Goal: Task Accomplishment & Management: Manage account settings

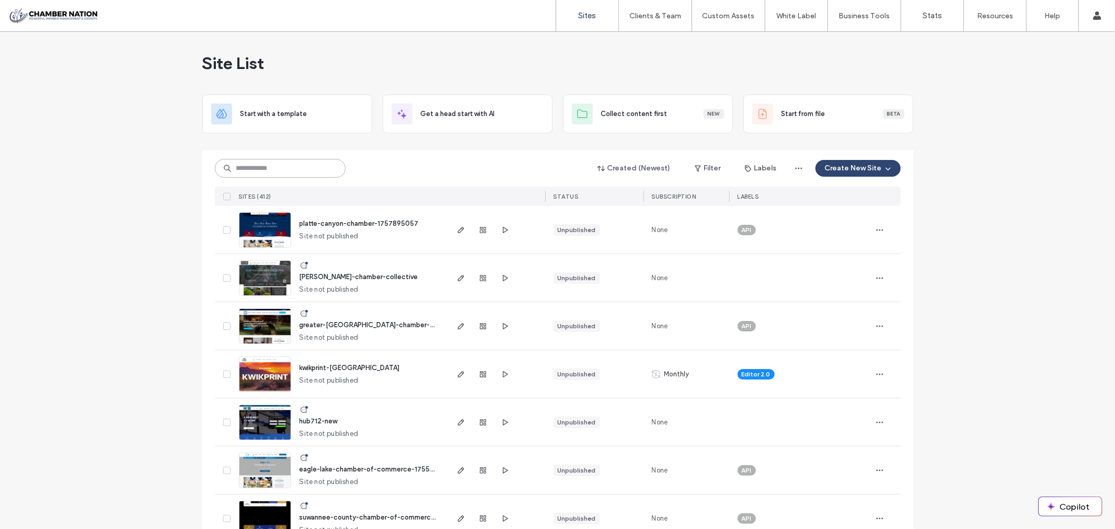
click at [287, 166] on input at bounding box center [280, 168] width 131 height 19
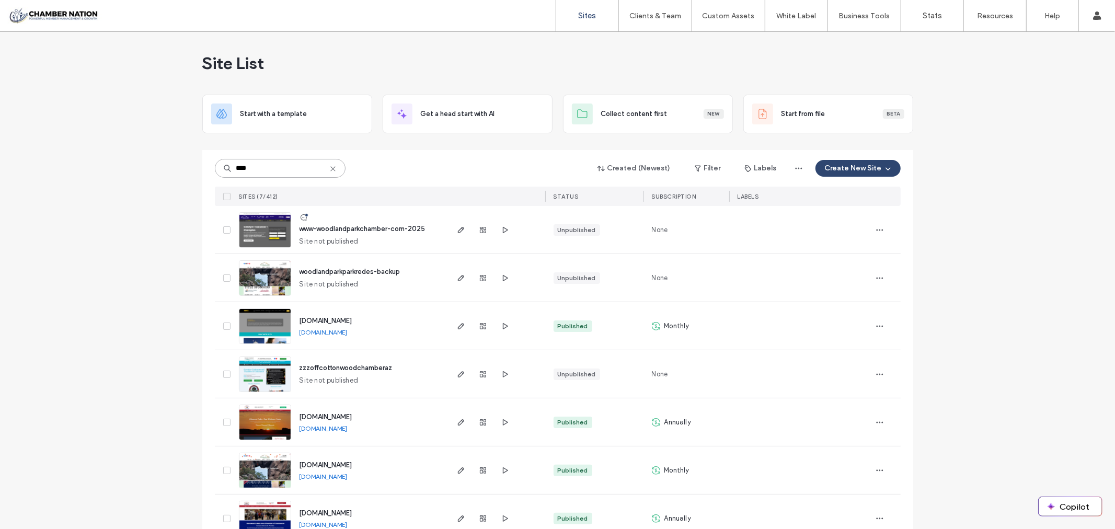
type input "****"
click at [357, 228] on span "www-woodlandparkchamber-com-2025" at bounding box center [362, 229] width 126 height 8
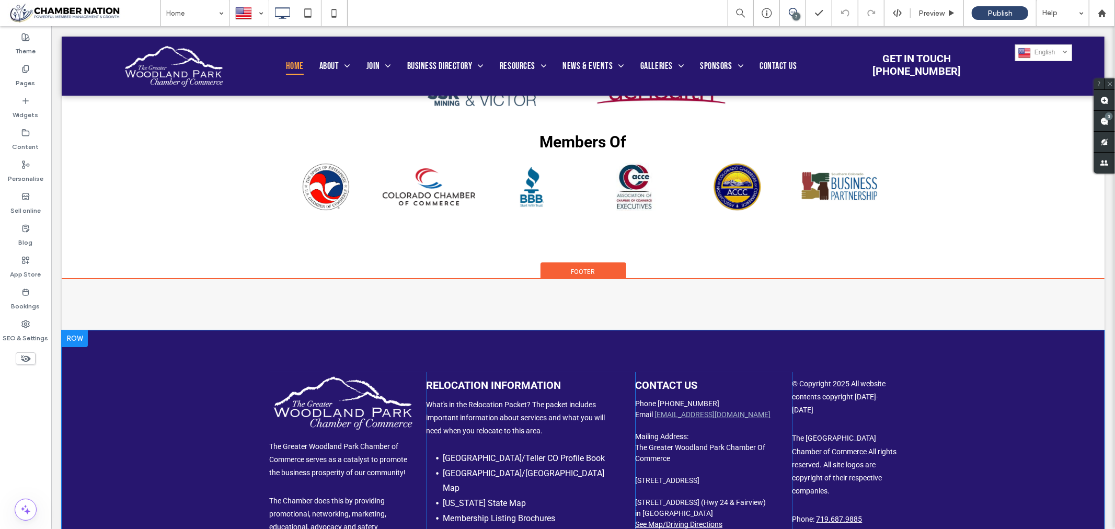
scroll to position [3241, 0]
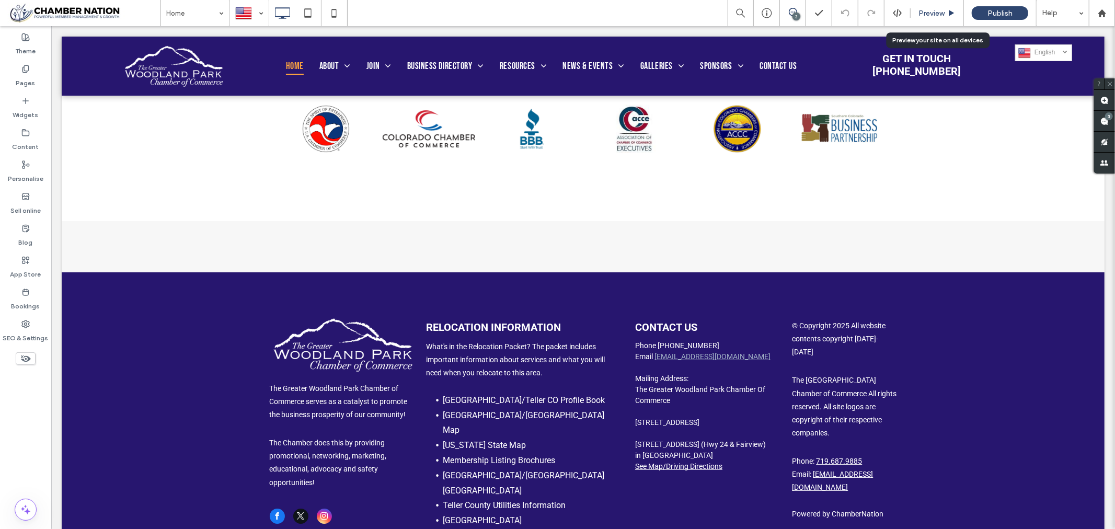
click at [929, 14] on span "Preview" at bounding box center [931, 13] width 26 height 9
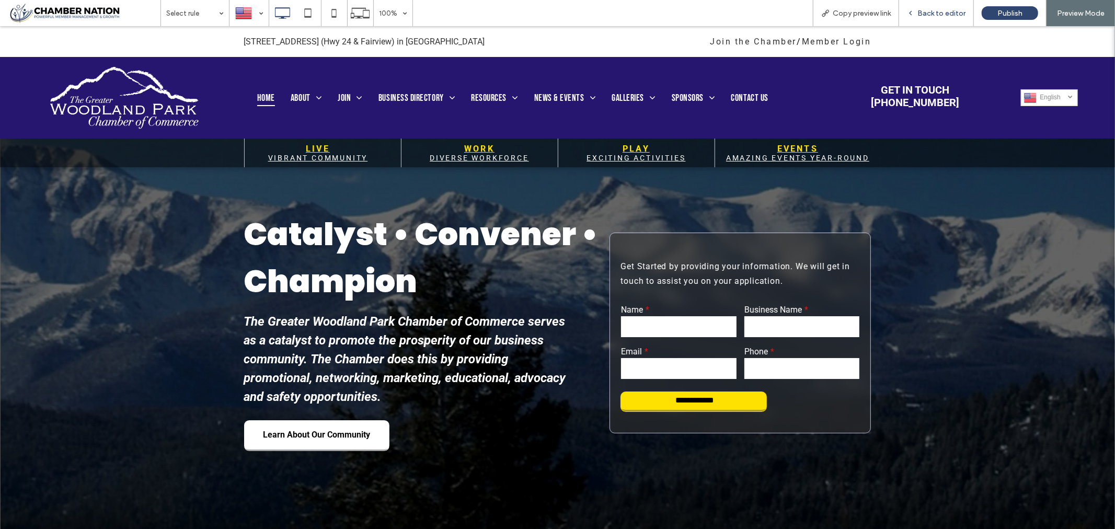
click at [936, 11] on span "Back to editor" at bounding box center [941, 13] width 48 height 9
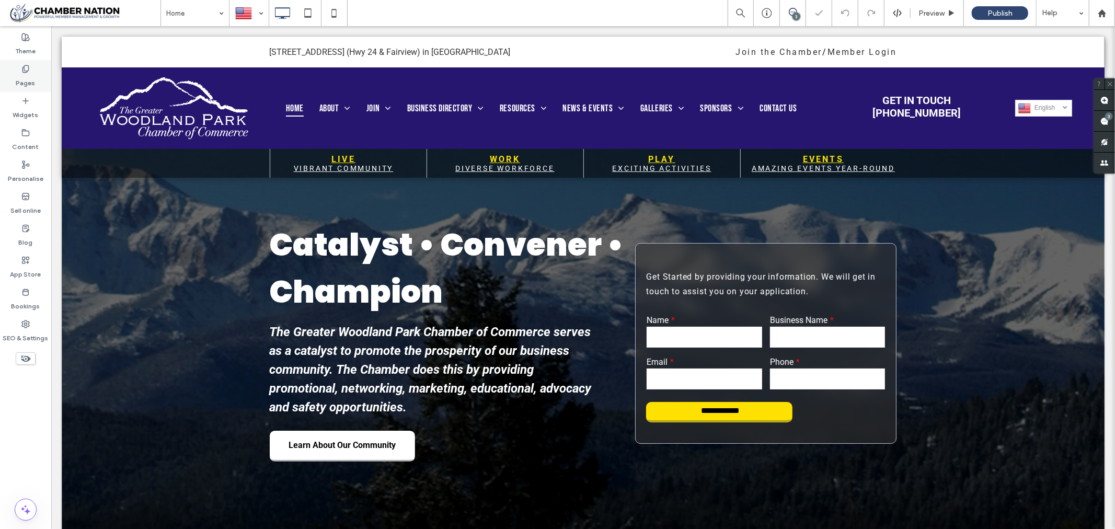
click at [26, 74] on label "Pages" at bounding box center [25, 80] width 19 height 15
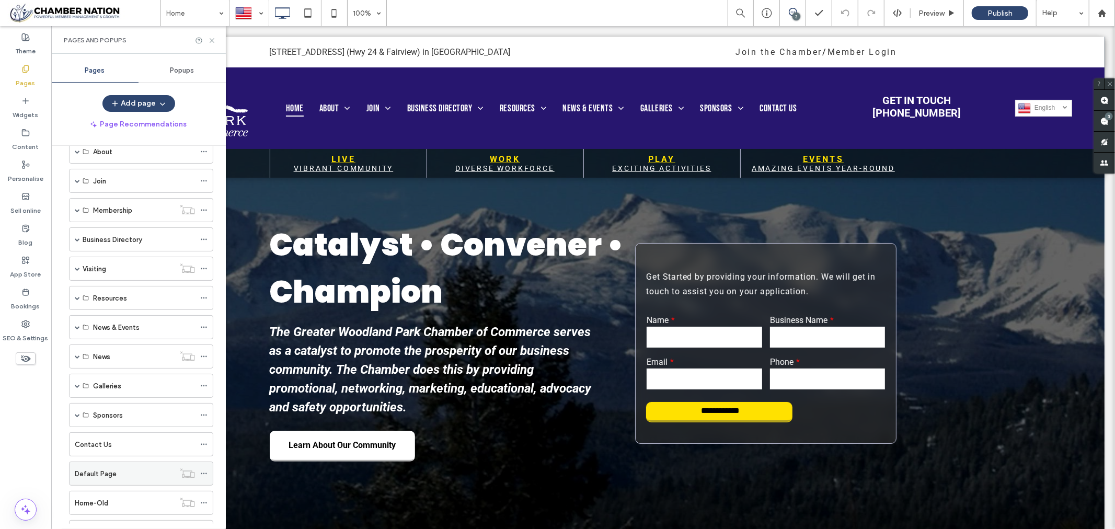
scroll to position [44, 0]
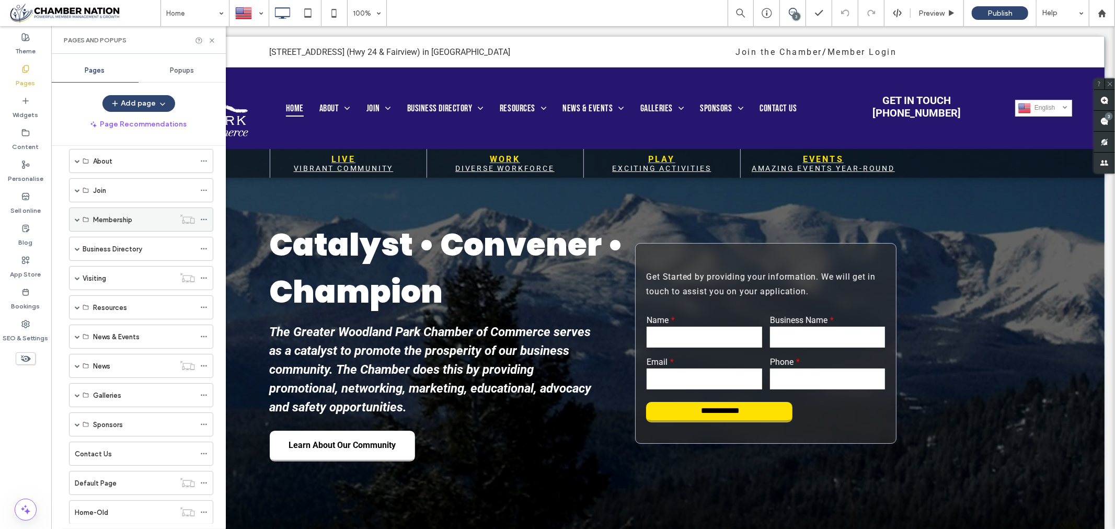
click at [78, 218] on span at bounding box center [77, 219] width 5 height 5
click at [79, 216] on span at bounding box center [77, 219] width 5 height 23
click at [210, 40] on icon at bounding box center [212, 41] width 8 height 8
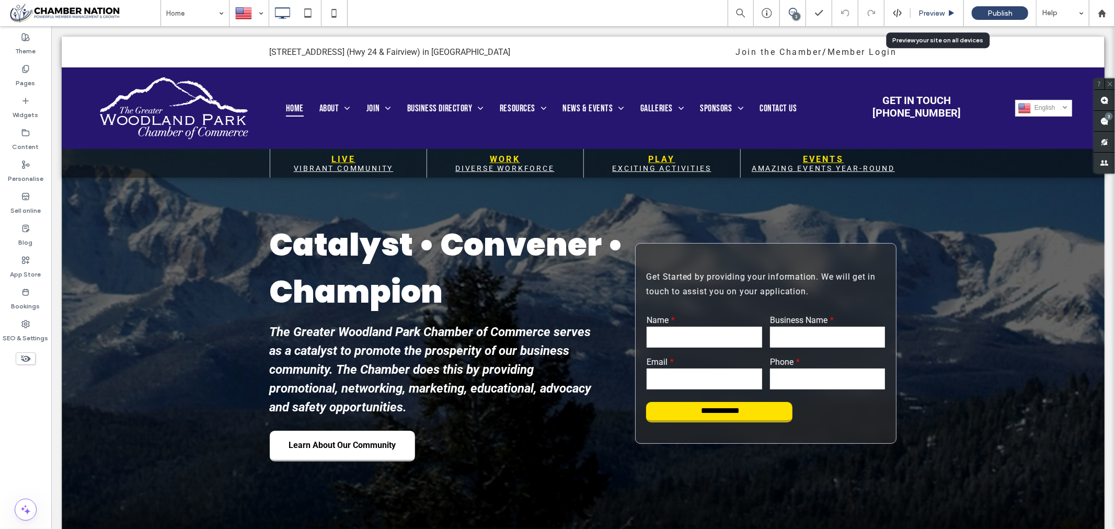
click at [938, 14] on span "Preview" at bounding box center [931, 13] width 26 height 9
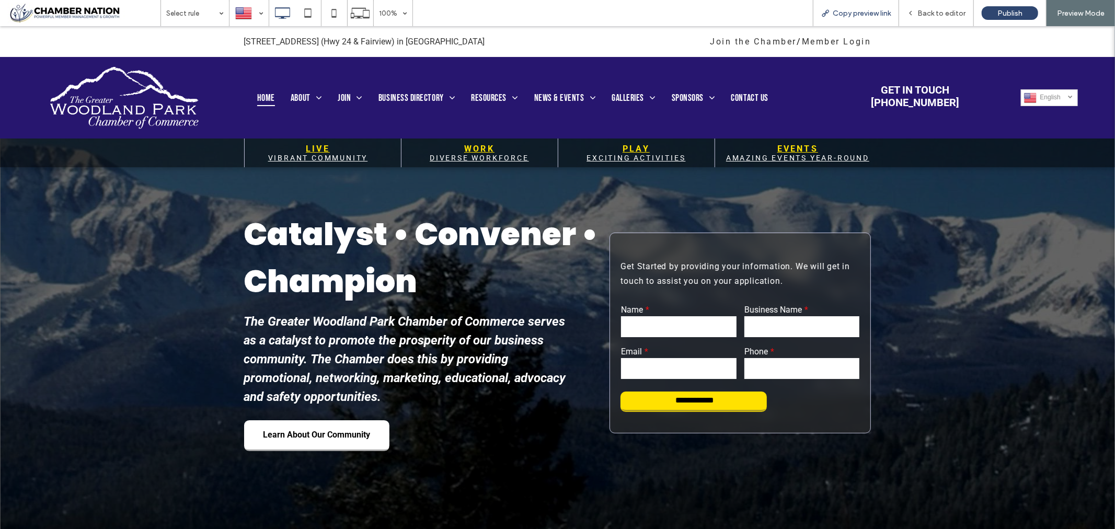
click at [866, 12] on span "Copy preview link" at bounding box center [862, 13] width 58 height 9
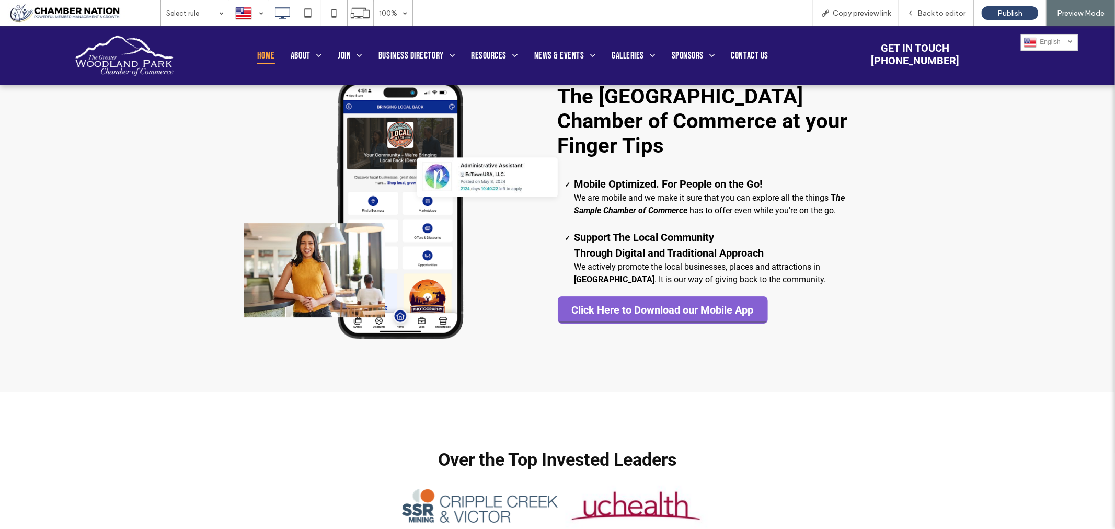
scroll to position [2787, 0]
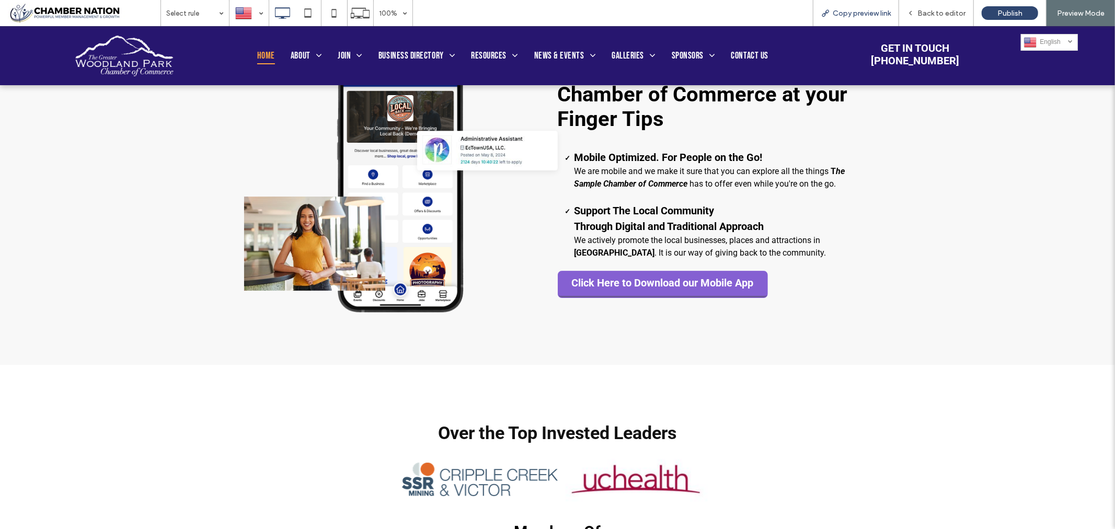
click at [860, 11] on span "Copy preview link" at bounding box center [862, 13] width 58 height 9
click at [938, 7] on div "Back to editor" at bounding box center [936, 13] width 75 height 26
click at [937, 13] on span "Back to editor" at bounding box center [941, 13] width 48 height 9
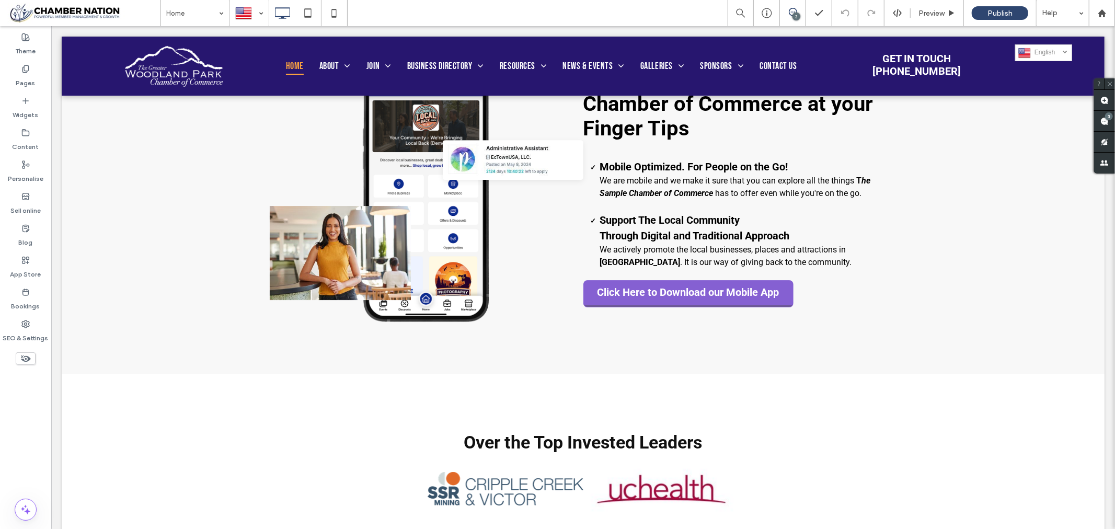
scroll to position [2784, 0]
click at [1103, 9] on icon at bounding box center [1102, 13] width 9 height 9
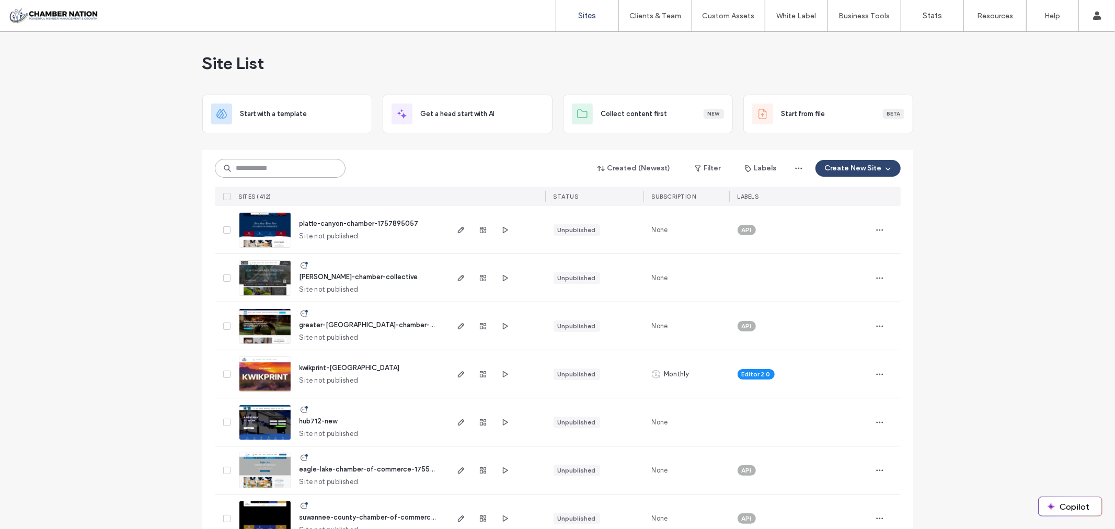
click at [293, 169] on input at bounding box center [280, 168] width 131 height 19
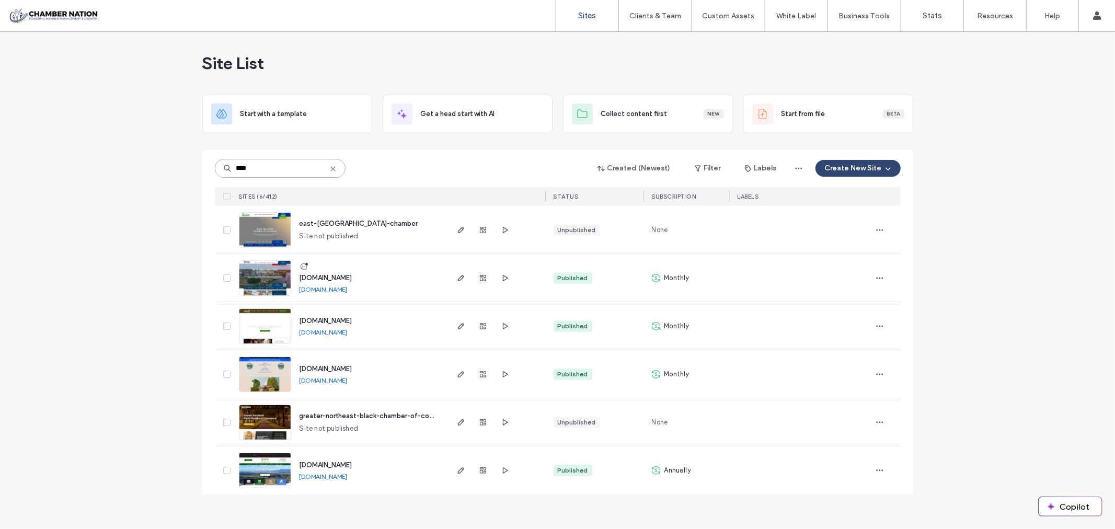
type input "****"
click at [342, 226] on span "east-orlando-chamber" at bounding box center [358, 224] width 119 height 8
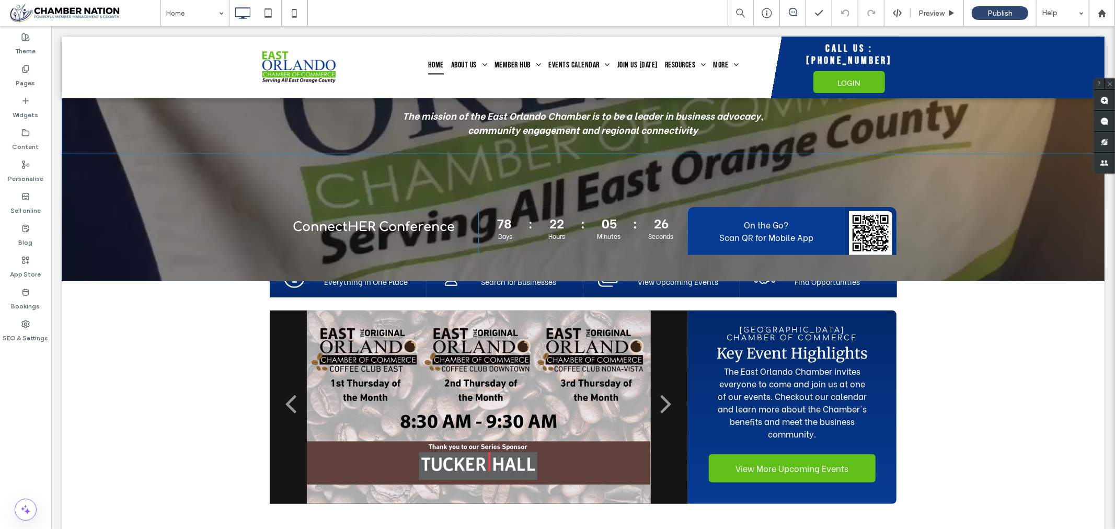
scroll to position [348, 0]
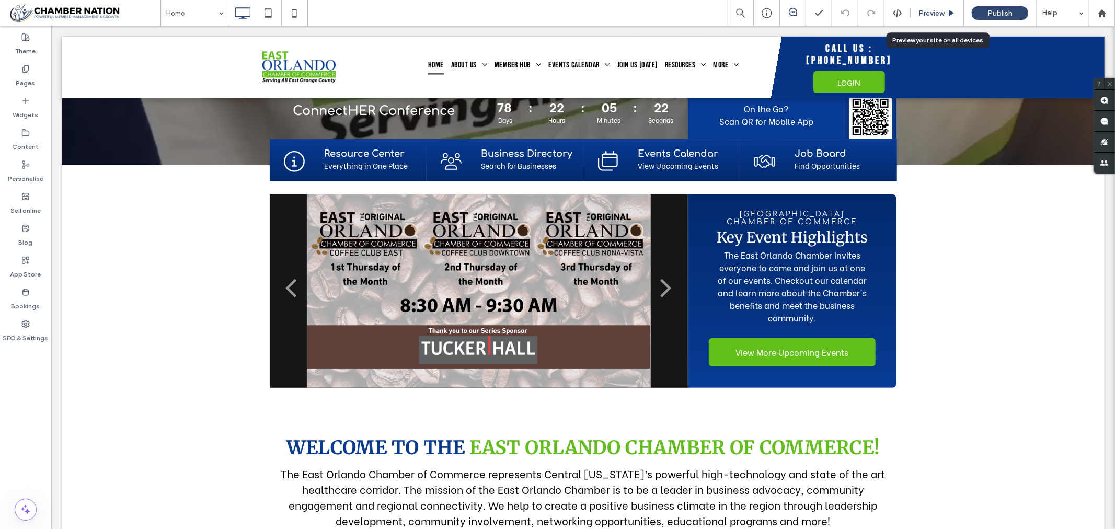
click at [928, 12] on span "Preview" at bounding box center [931, 13] width 26 height 9
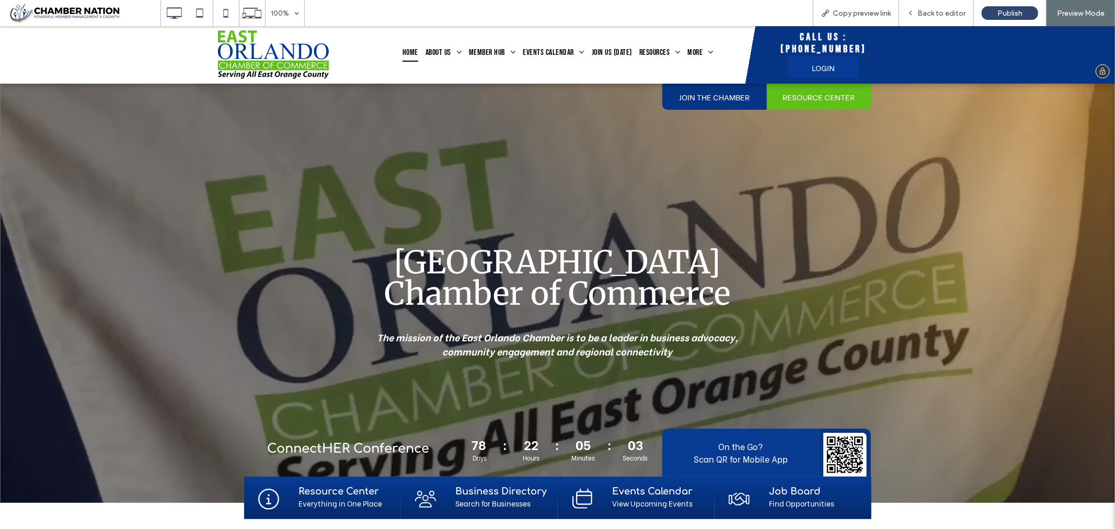
click at [827, 66] on span "LOGIN" at bounding box center [823, 66] width 23 height 11
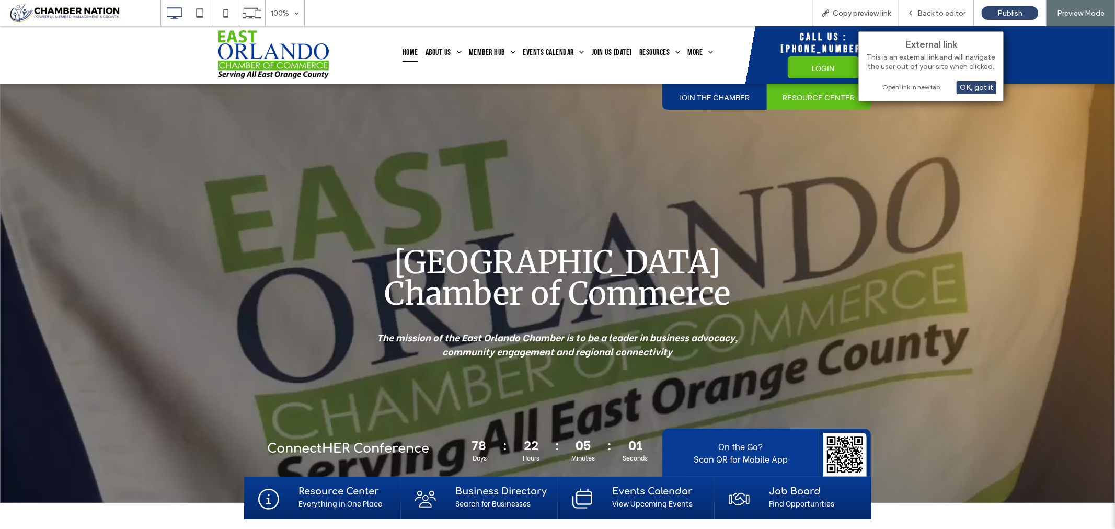
click at [900, 86] on div "Open link in new tab" at bounding box center [931, 87] width 131 height 11
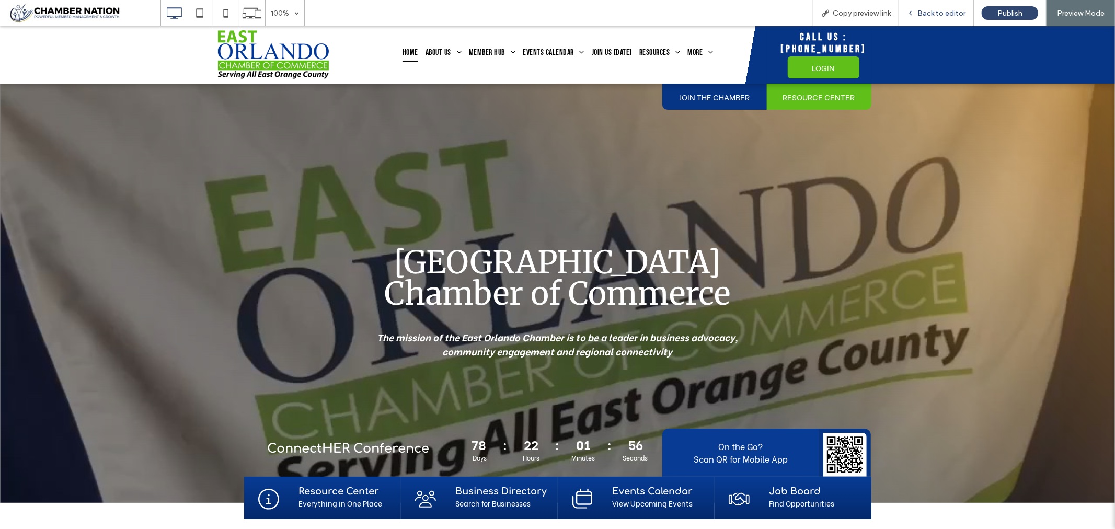
click at [947, 11] on span "Back to editor" at bounding box center [941, 13] width 48 height 9
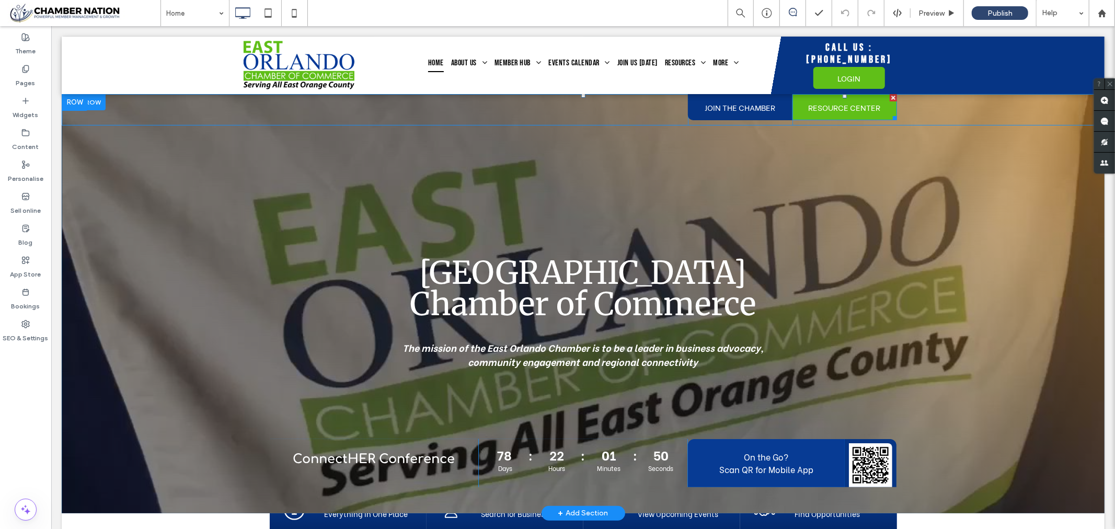
click at [836, 100] on span "RESOURCE CENTER" at bounding box center [843, 107] width 79 height 22
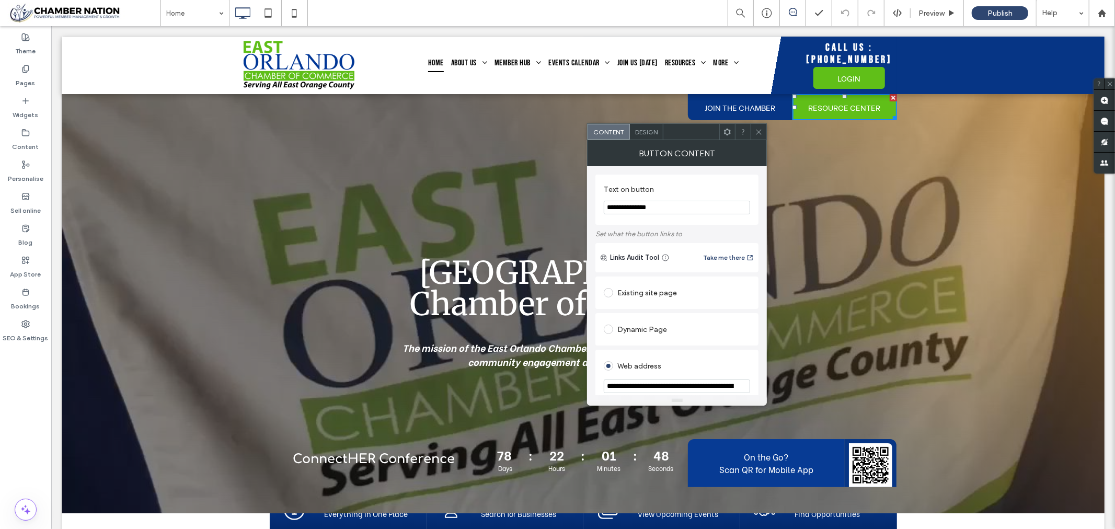
drag, startPoint x: 723, startPoint y: 234, endPoint x: 533, endPoint y: 253, distance: 191.8
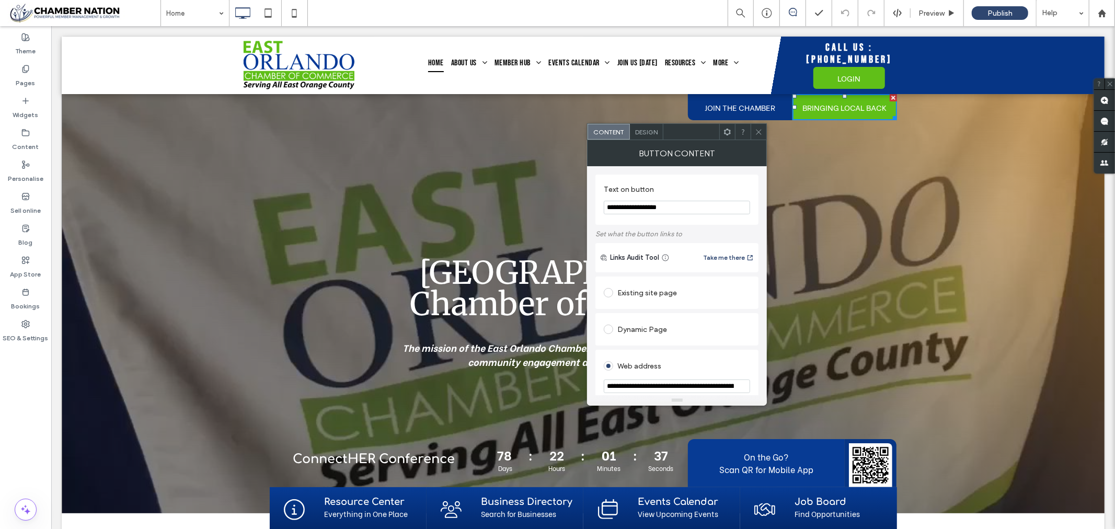
type input "**********"
click at [761, 131] on icon at bounding box center [759, 132] width 8 height 8
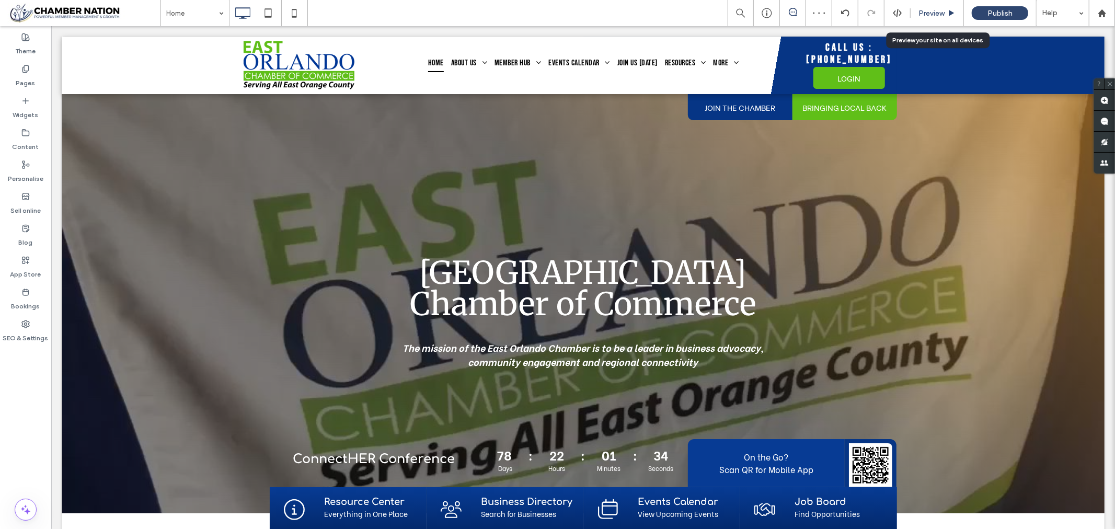
click at [937, 10] on span "Preview" at bounding box center [931, 13] width 26 height 9
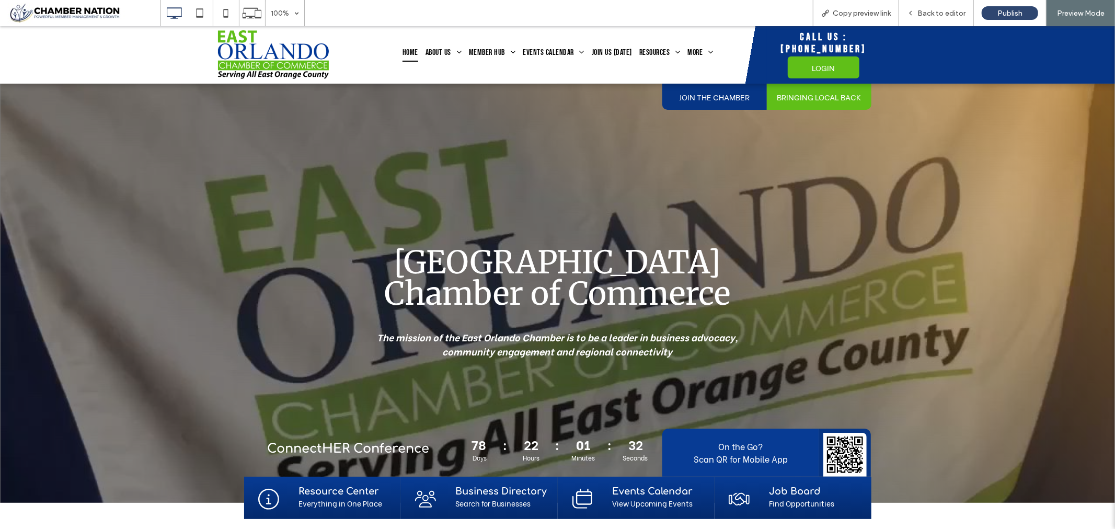
click at [829, 96] on span "BRINGING LOCAL BACK" at bounding box center [818, 96] width 91 height 22
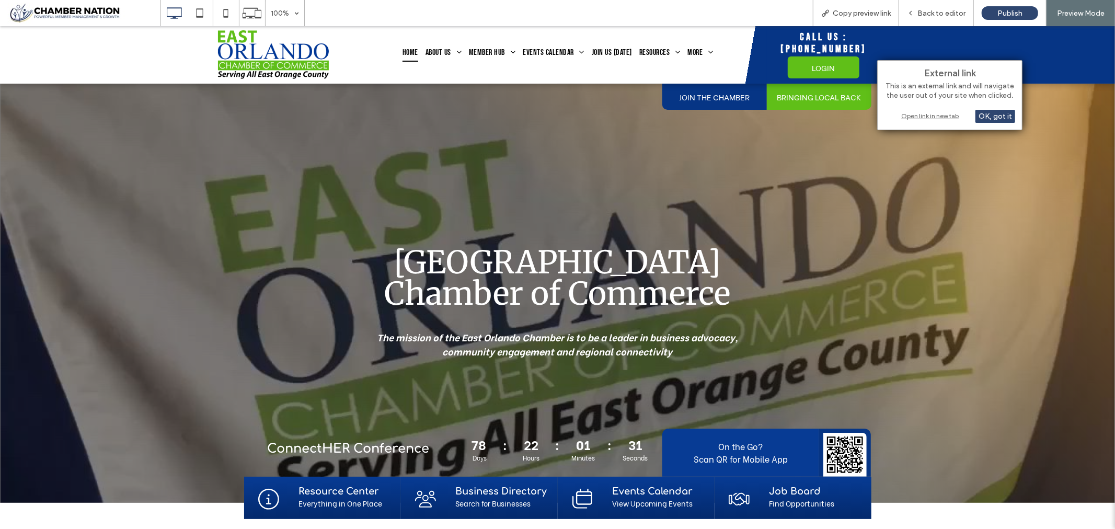
click at [923, 114] on div "Open link in new tab" at bounding box center [949, 115] width 131 height 11
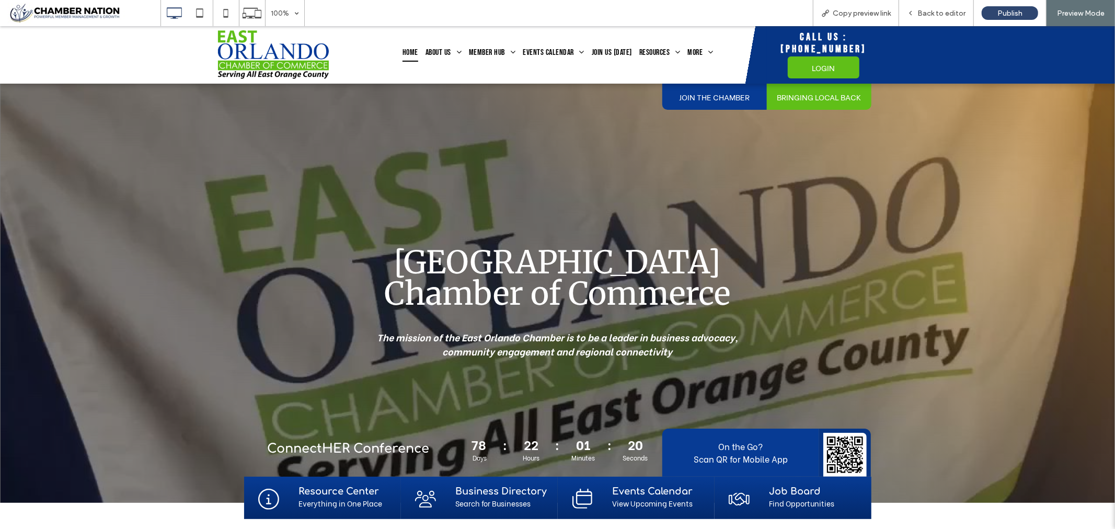
click at [707, 94] on span "JOIN THE CHAMBER" at bounding box center [714, 96] width 78 height 22
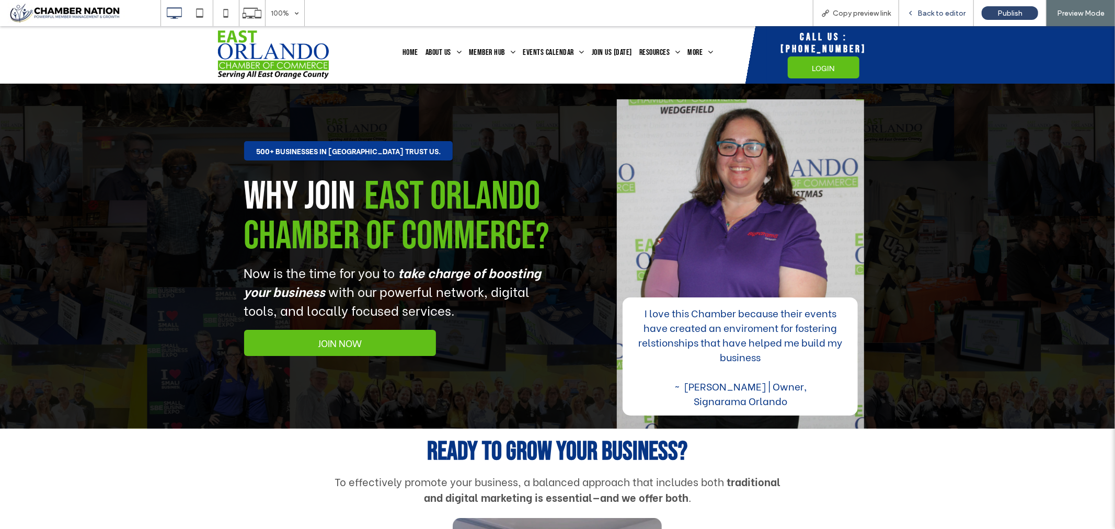
click at [940, 11] on span "Back to editor" at bounding box center [941, 13] width 48 height 9
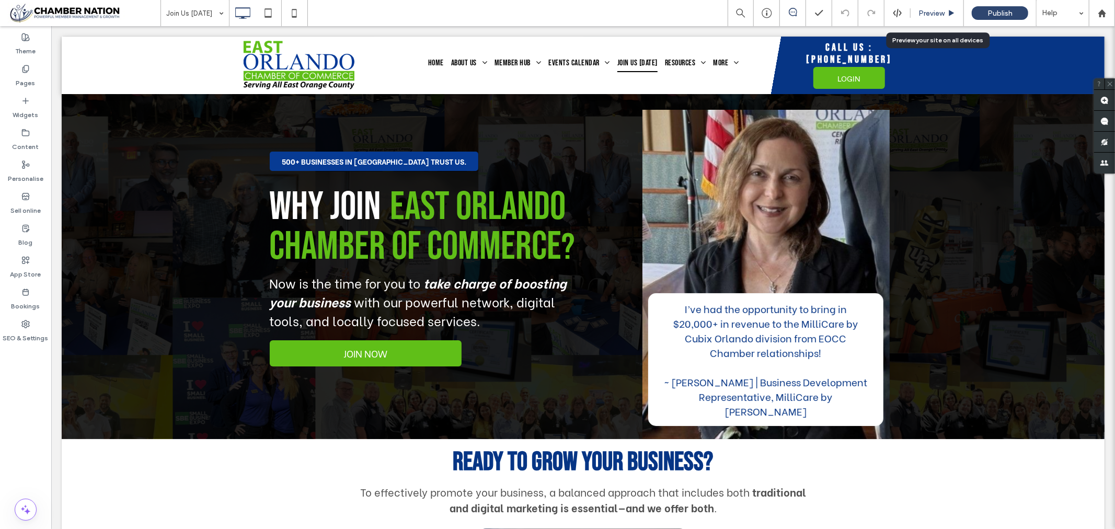
click at [940, 11] on span "Preview" at bounding box center [931, 13] width 26 height 9
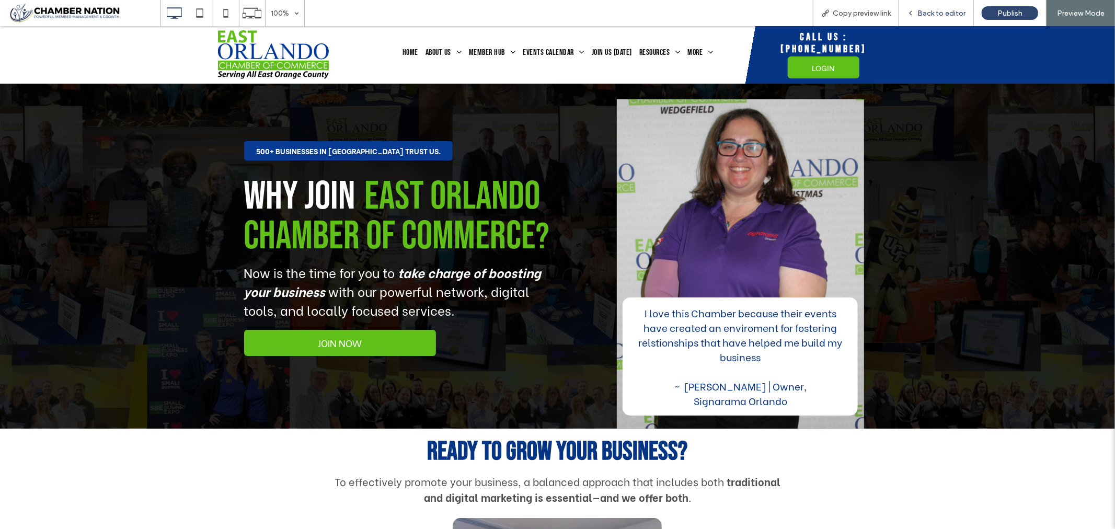
click at [939, 13] on span "Back to editor" at bounding box center [941, 13] width 48 height 9
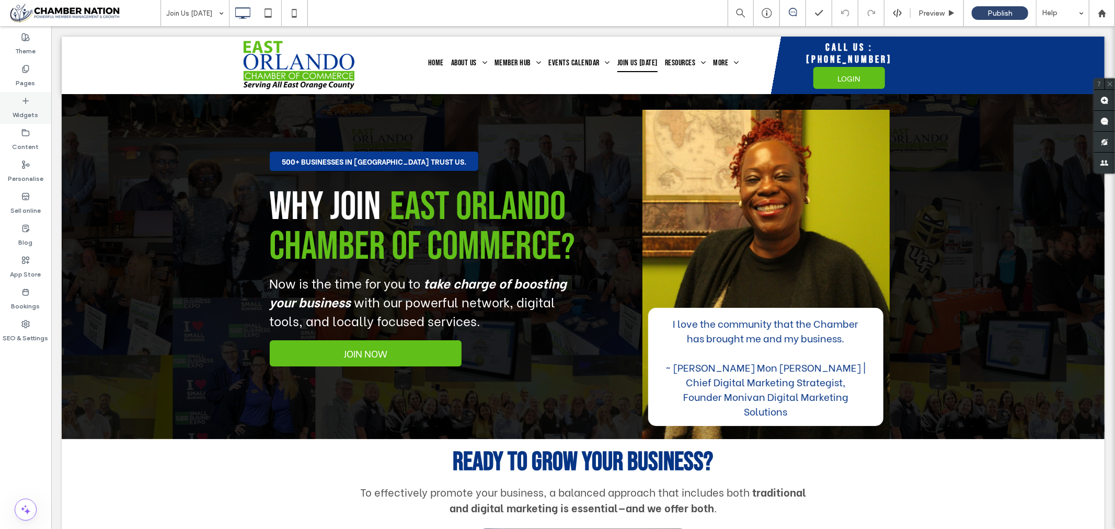
click at [27, 101] on icon at bounding box center [25, 101] width 8 height 8
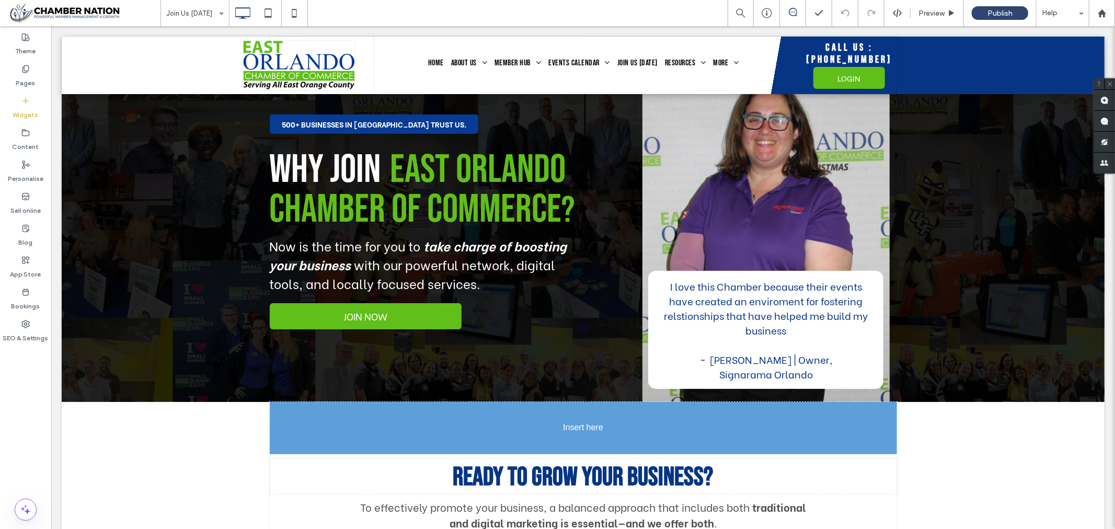
scroll to position [54, 0]
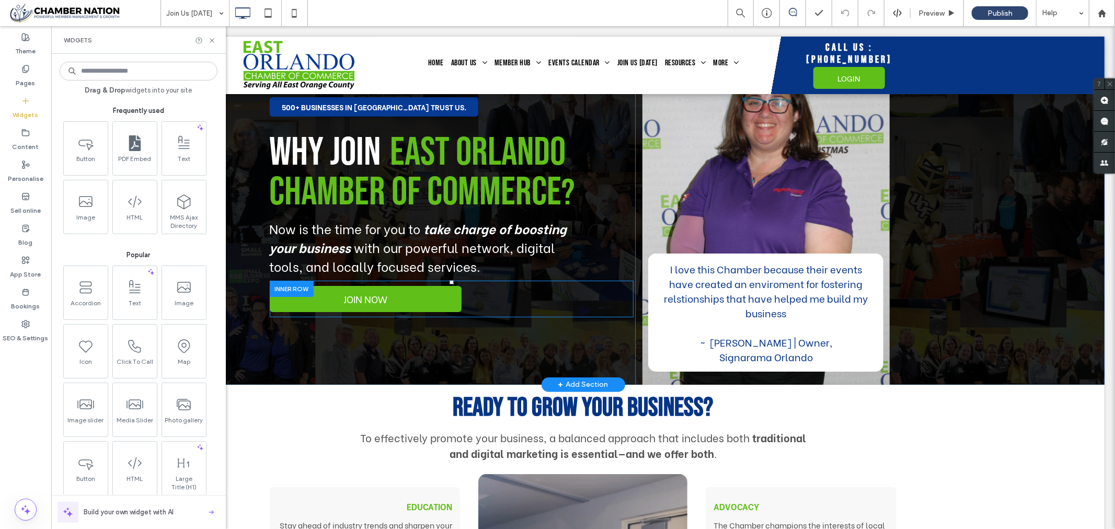
click at [478, 296] on div "JOIN NOW Click To Paste" at bounding box center [451, 298] width 364 height 37
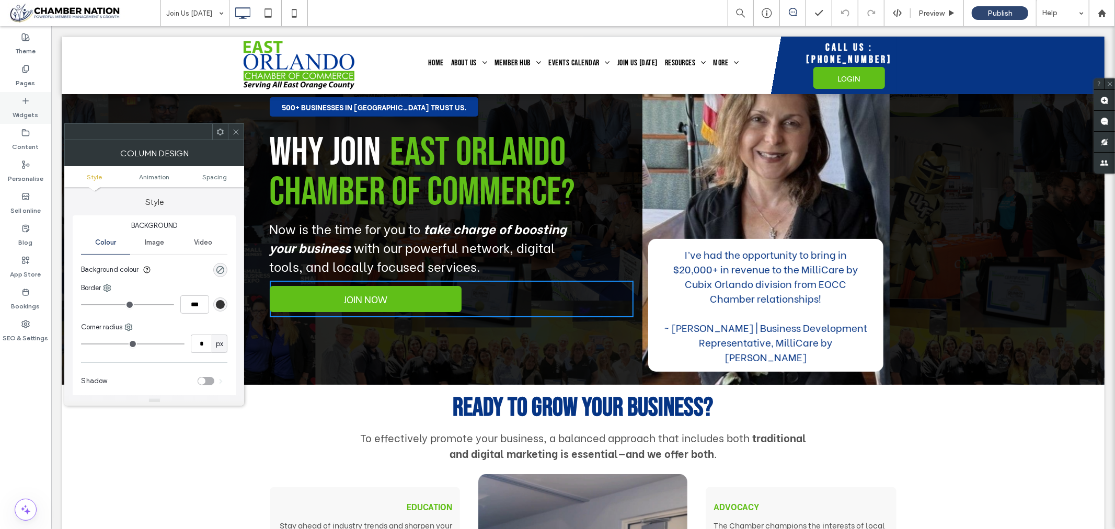
click at [27, 103] on icon at bounding box center [25, 101] width 8 height 8
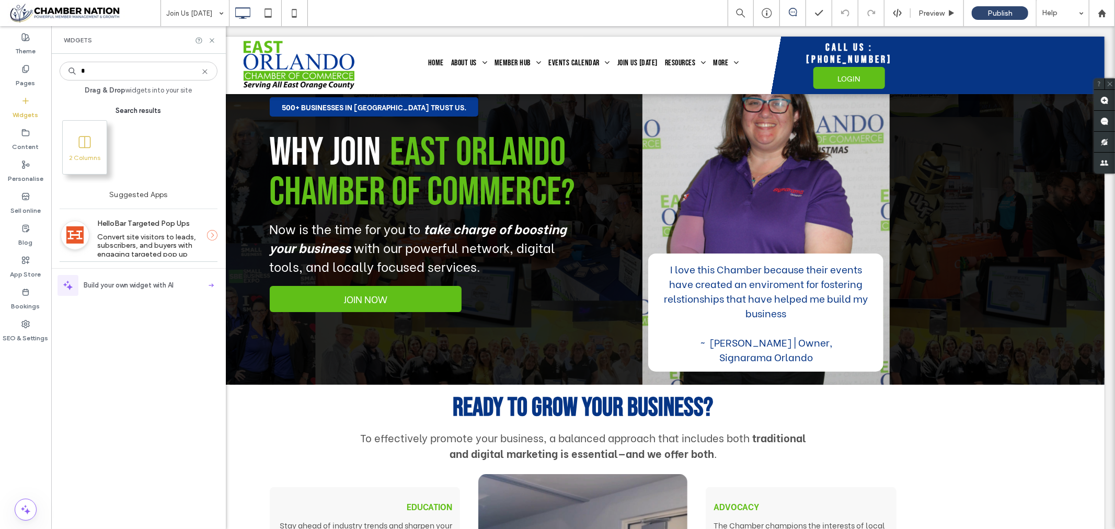
type input "*"
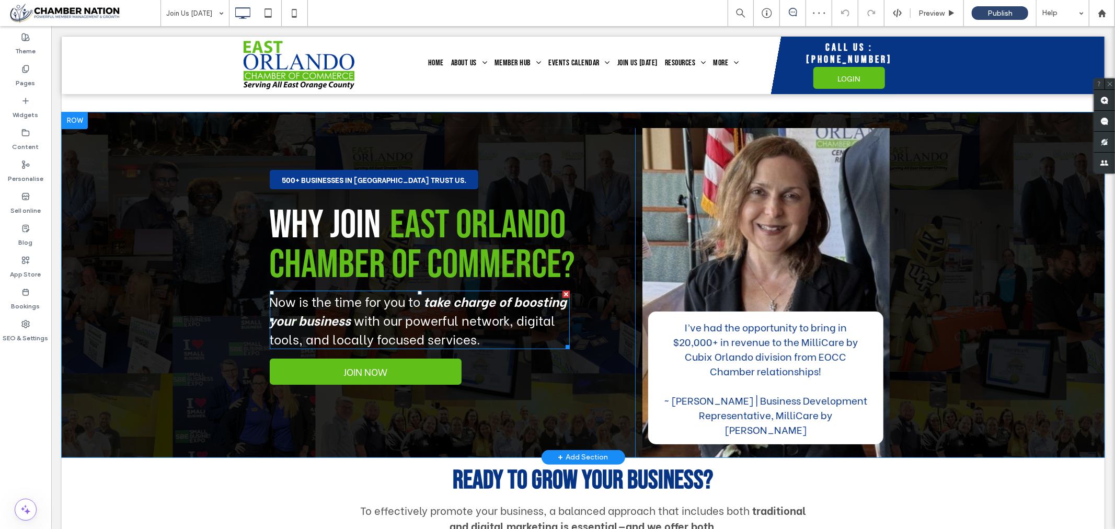
scroll to position [49, 0]
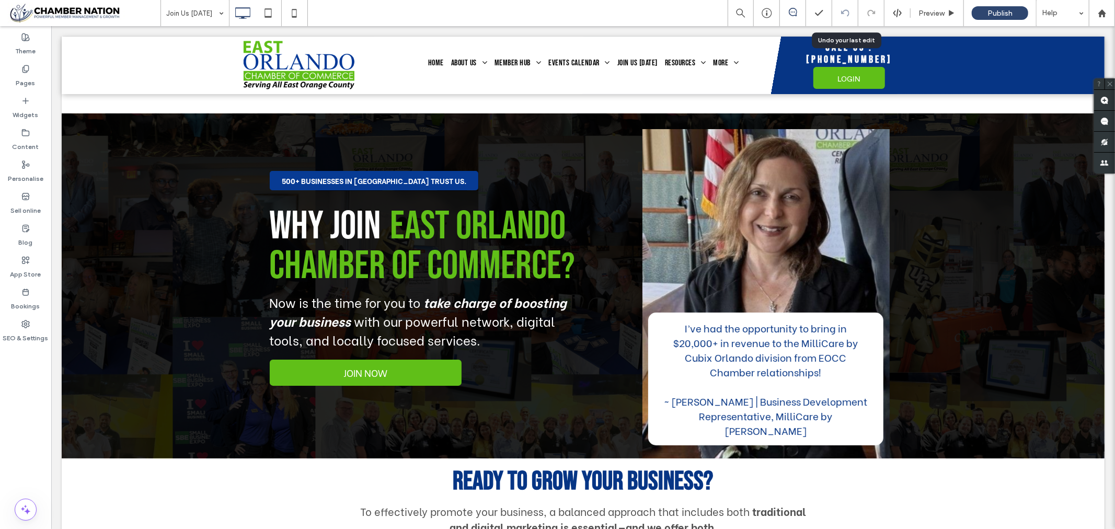
click at [845, 9] on use at bounding box center [844, 12] width 8 height 7
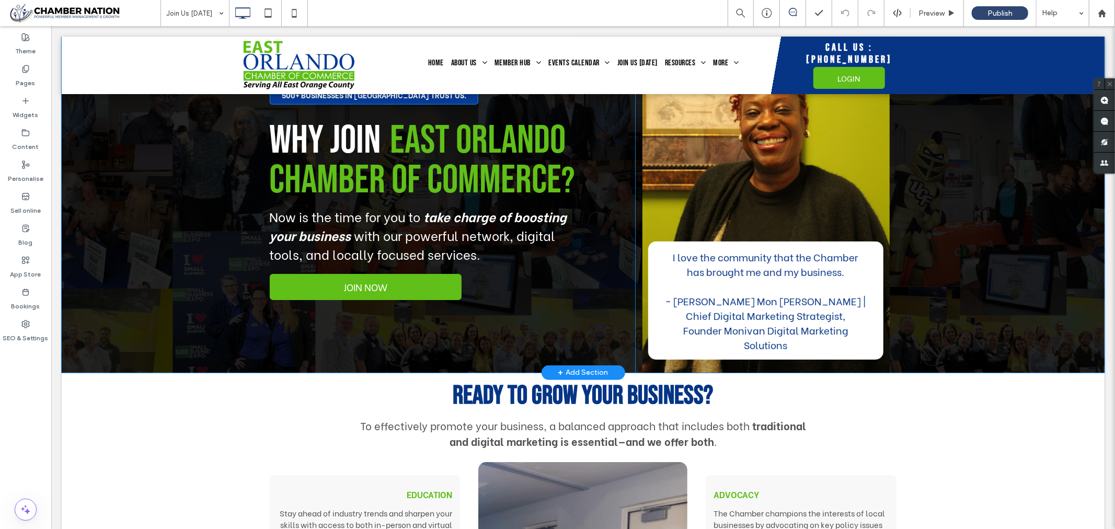
scroll to position [0, 0]
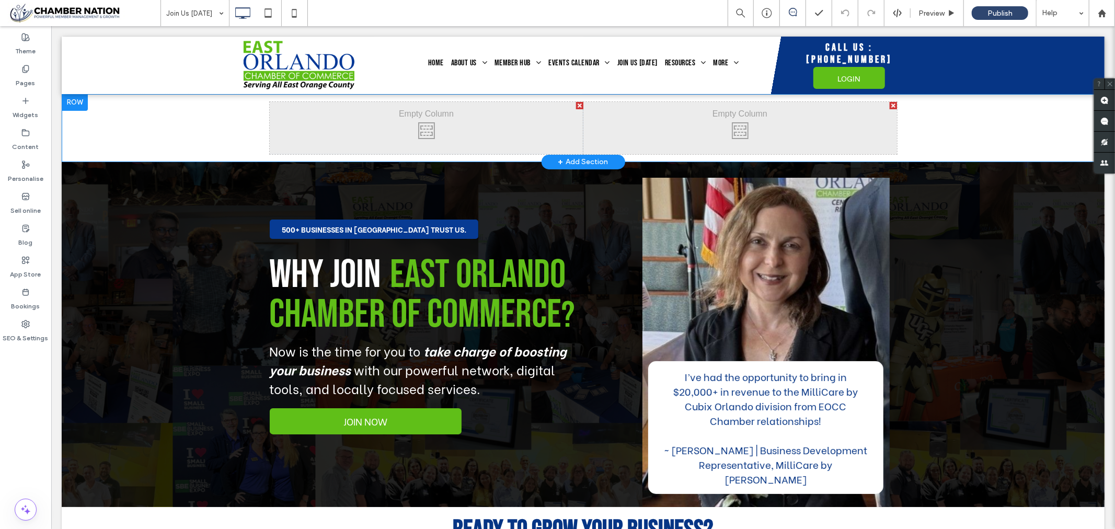
click at [74, 102] on div at bounding box center [74, 102] width 26 height 17
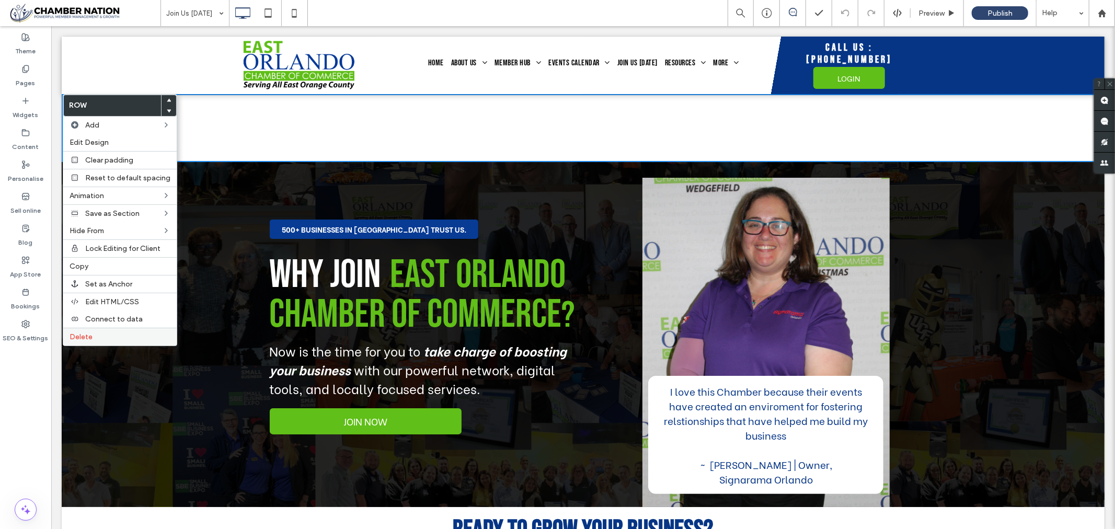
click at [84, 335] on span "Delete" at bounding box center [81, 336] width 23 height 9
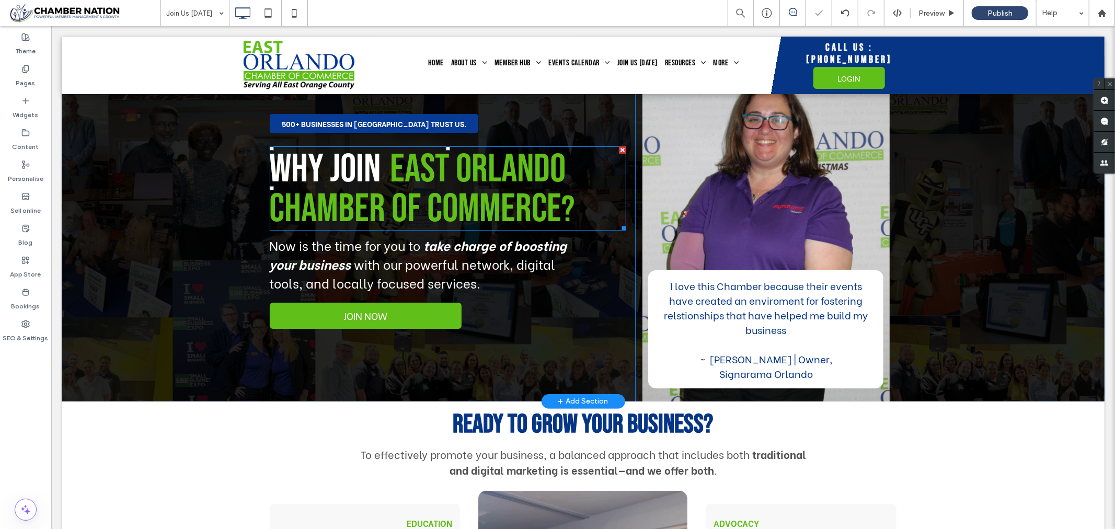
scroll to position [58, 0]
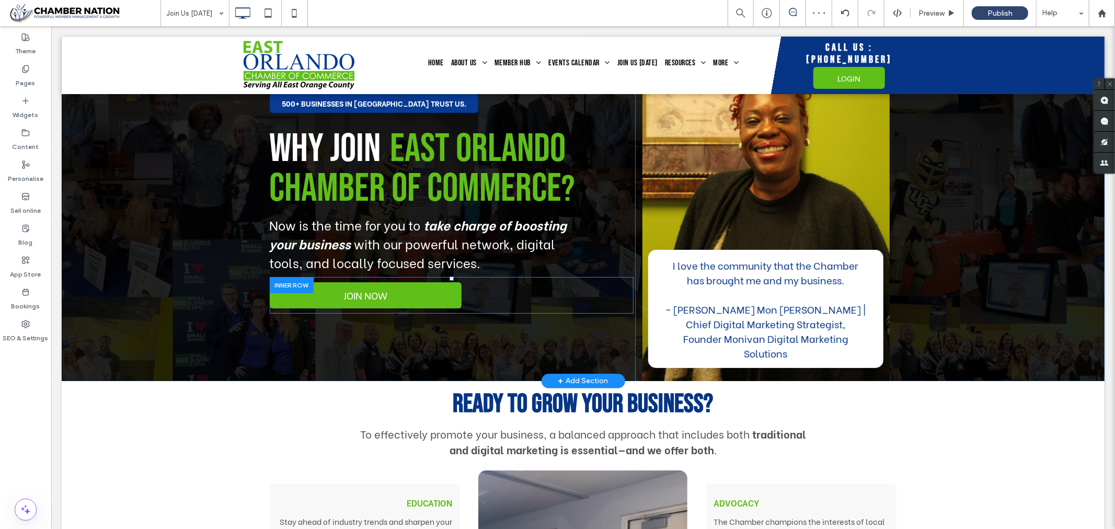
click at [482, 289] on div "JOIN NOW Click To Paste" at bounding box center [451, 294] width 364 height 37
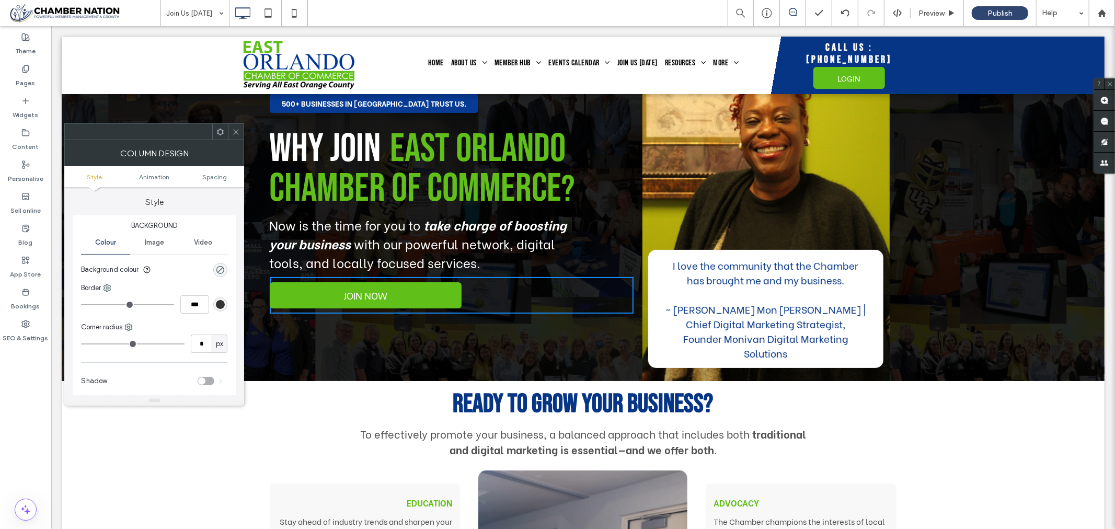
click at [234, 128] on icon at bounding box center [236, 132] width 8 height 8
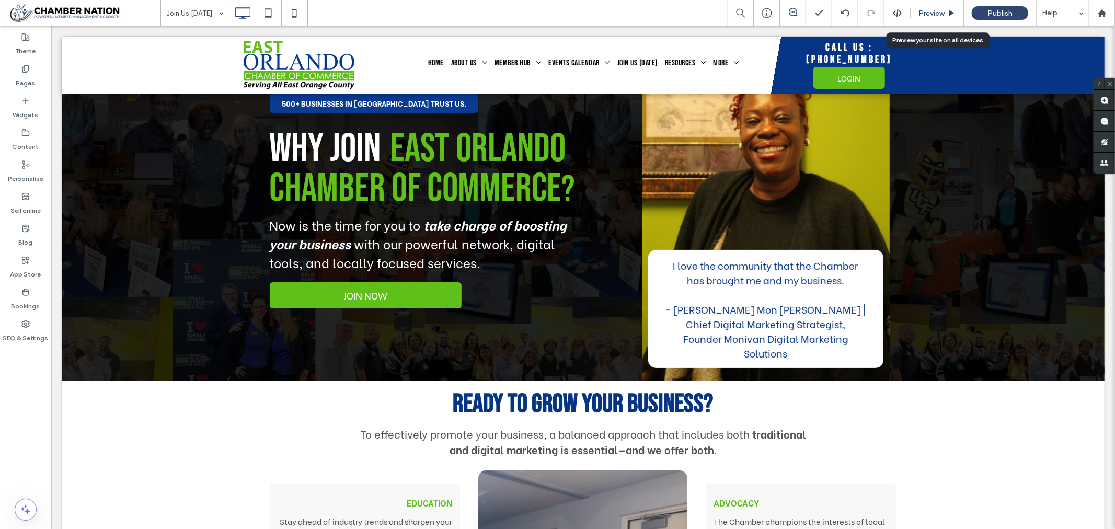
click at [937, 12] on span "Preview" at bounding box center [931, 13] width 26 height 9
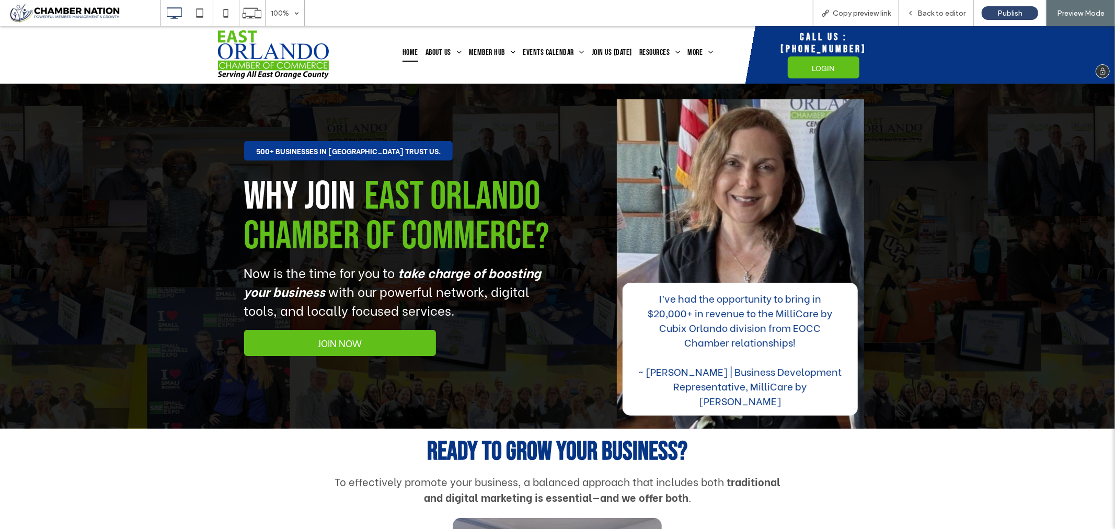
click at [408, 47] on span "Home" at bounding box center [410, 52] width 16 height 18
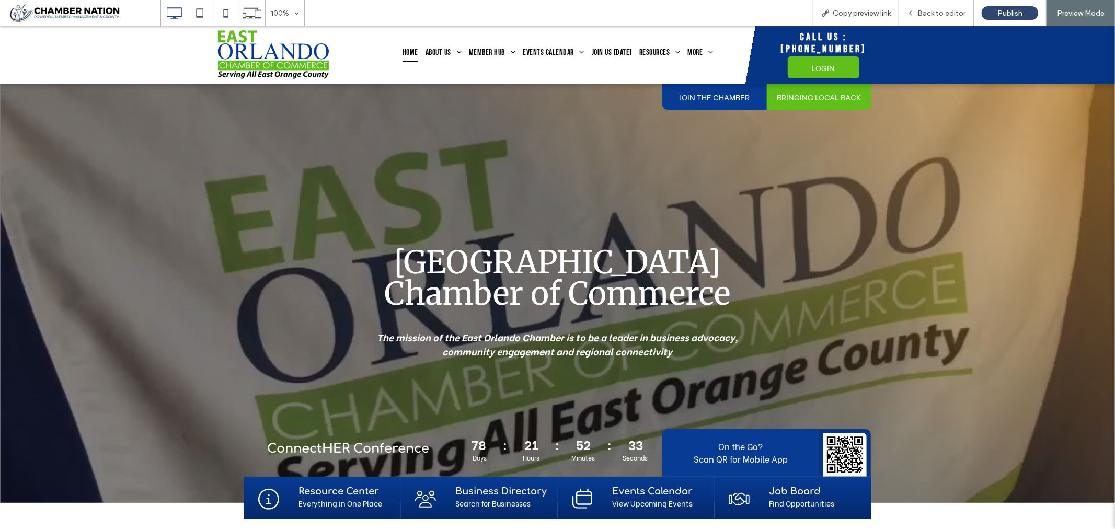
click at [701, 94] on span "JOIN THE CHAMBER" at bounding box center [714, 96] width 78 height 22
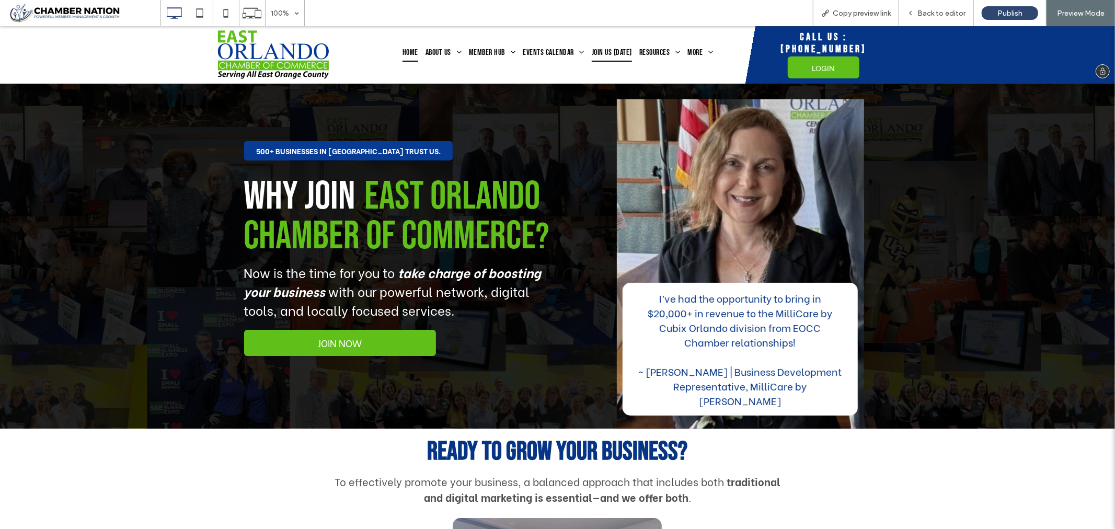
click at [406, 53] on span "Home" at bounding box center [410, 52] width 16 height 18
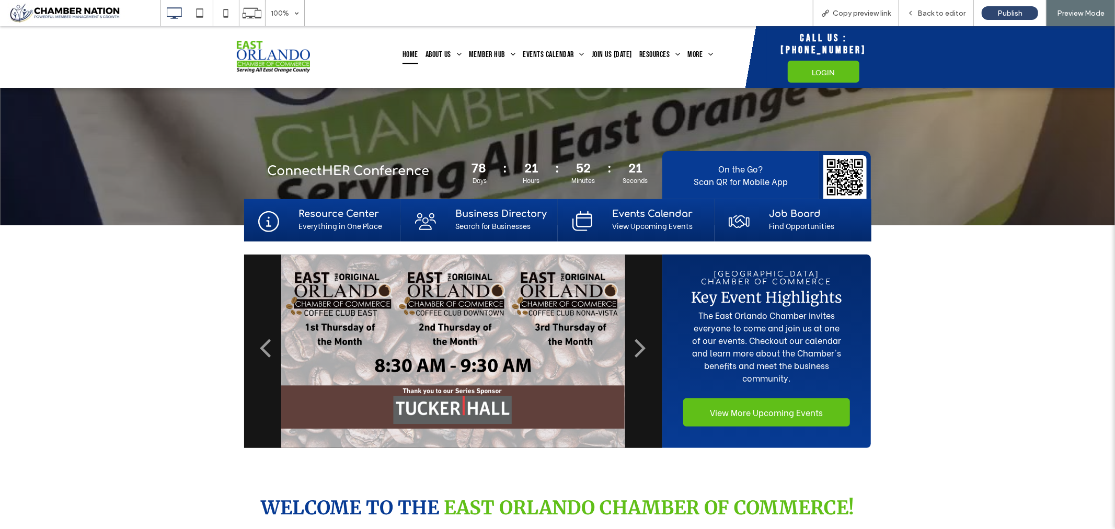
scroll to position [290, 0]
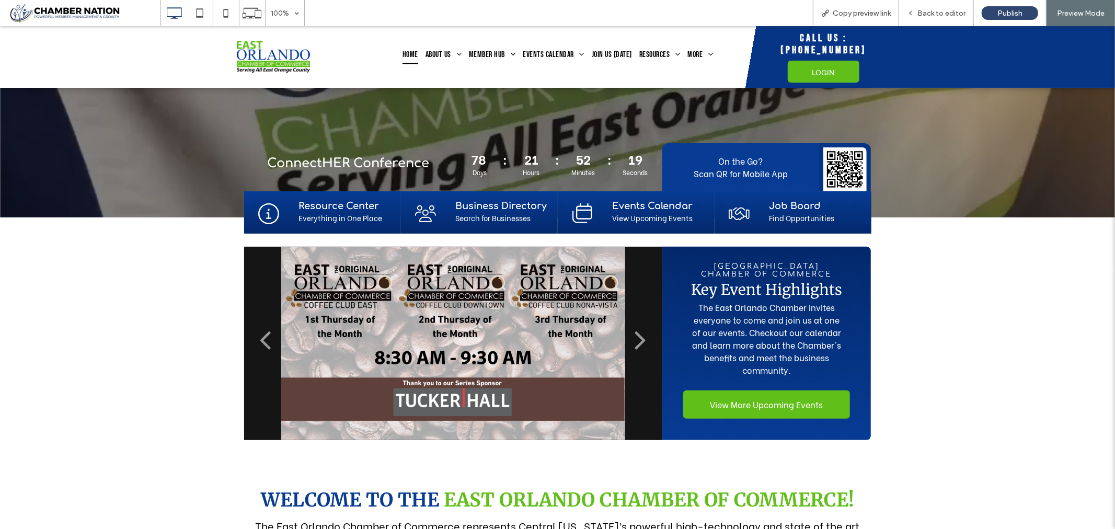
click at [335, 204] on strong "Resource Center" at bounding box center [338, 205] width 80 height 10
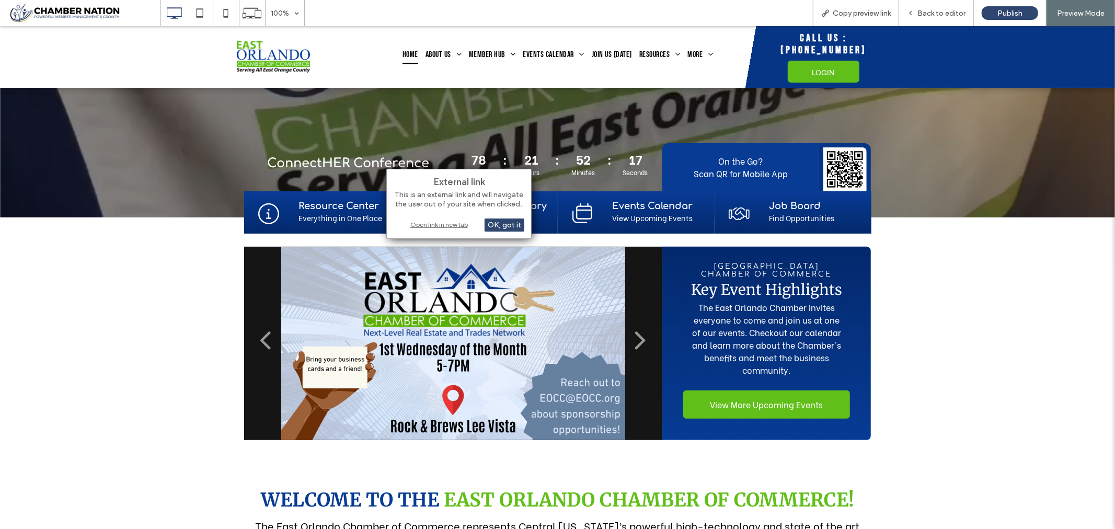
click at [422, 224] on div "Open link in new tab" at bounding box center [459, 224] width 131 height 11
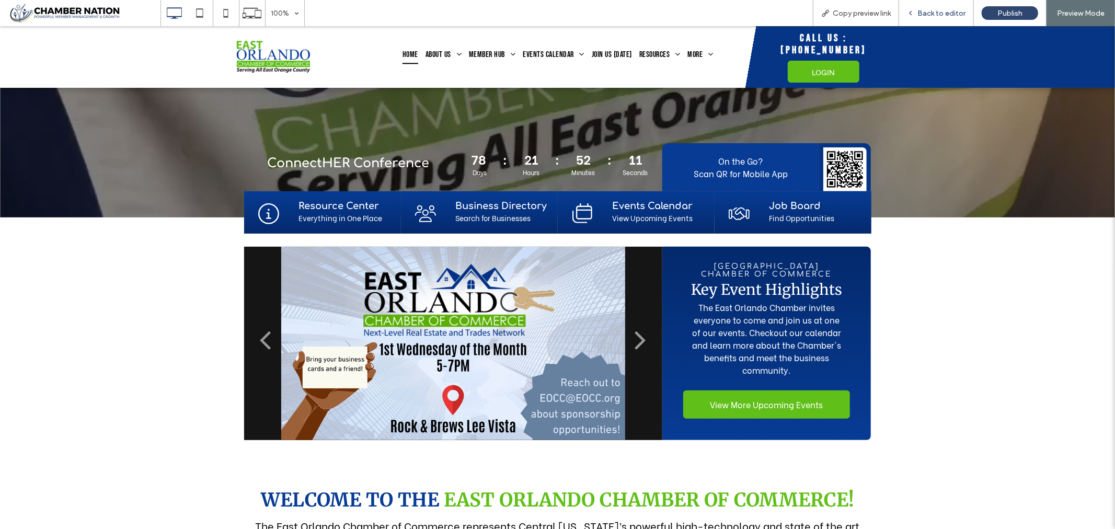
click at [924, 11] on span "Back to editor" at bounding box center [941, 13] width 48 height 9
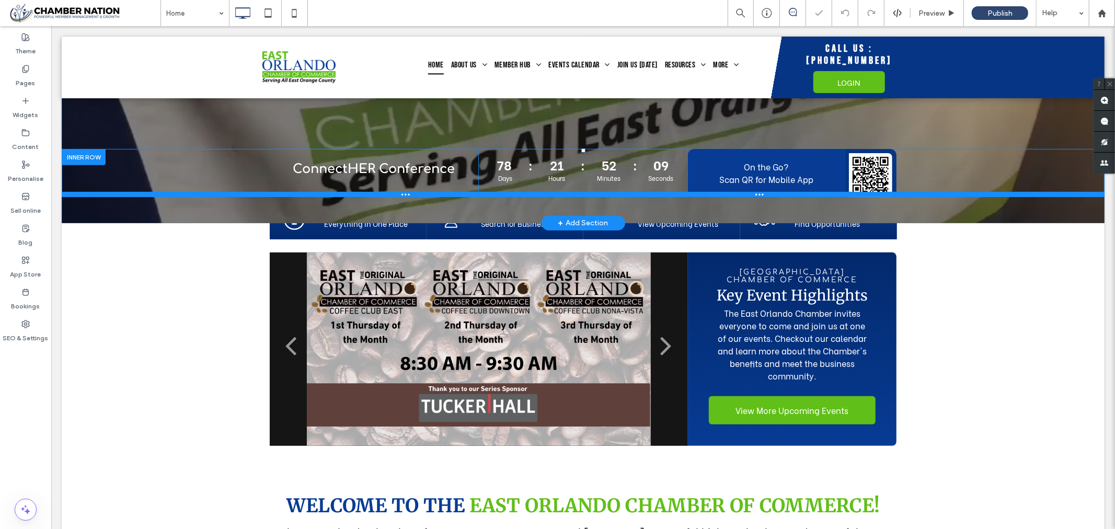
scroll to position [285, 0]
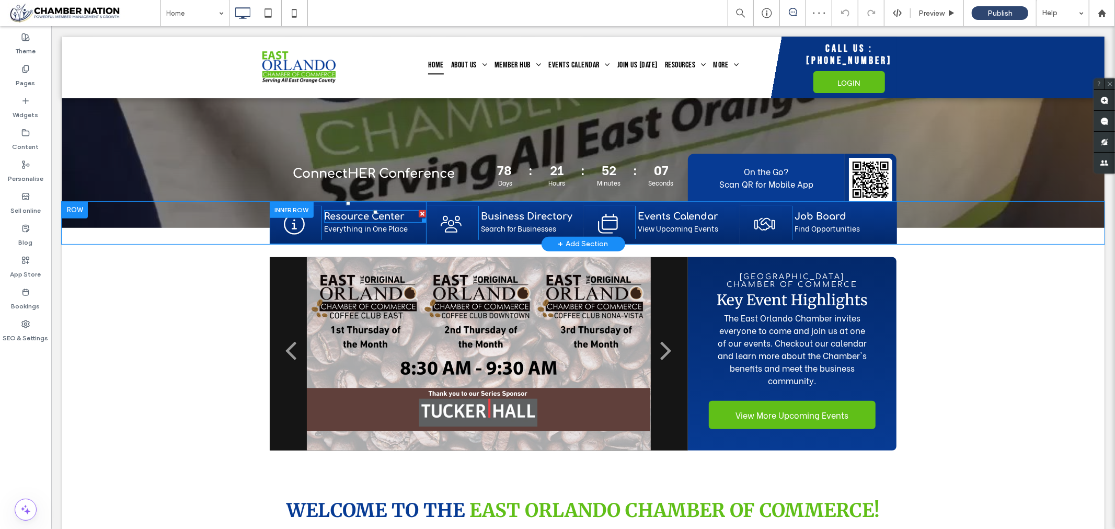
click at [355, 214] on strong "Resource Center" at bounding box center [364, 216] width 80 height 10
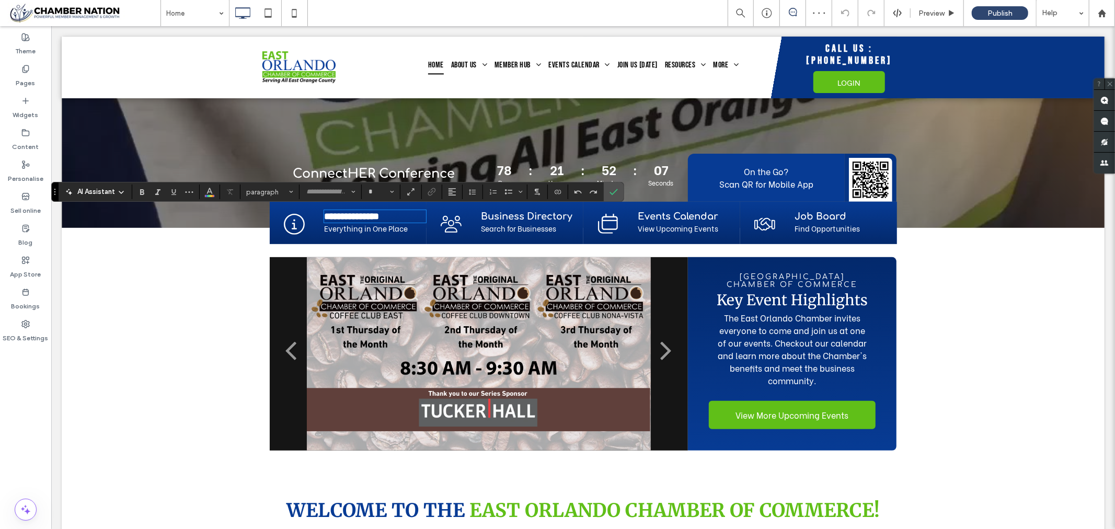
type input "*********"
type input "**"
click at [402, 214] on h4 "**********" at bounding box center [375, 216] width 102 height 10
click at [378, 216] on strong "**********" at bounding box center [351, 215] width 55 height 9
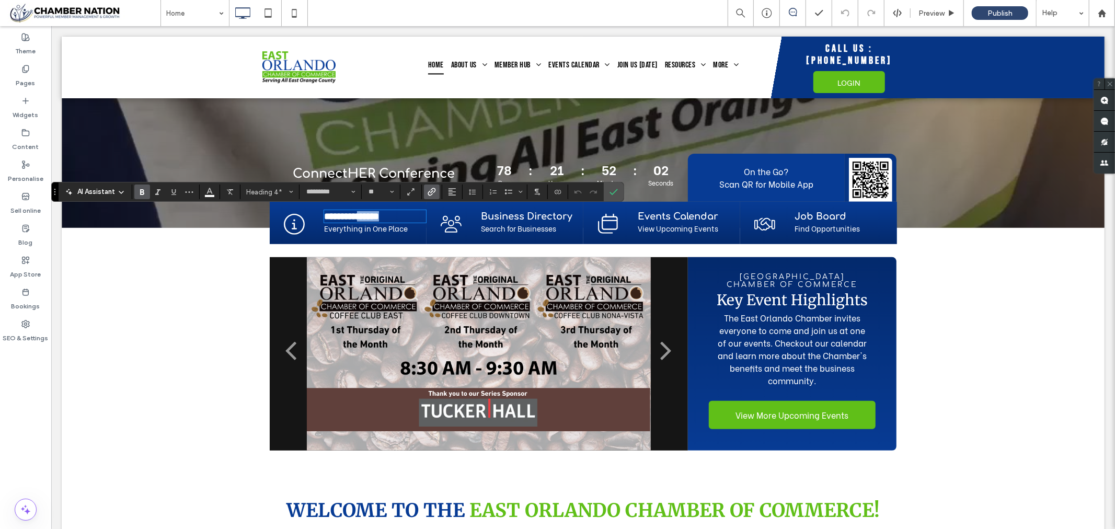
click at [378, 217] on strong "**********" at bounding box center [351, 215] width 55 height 9
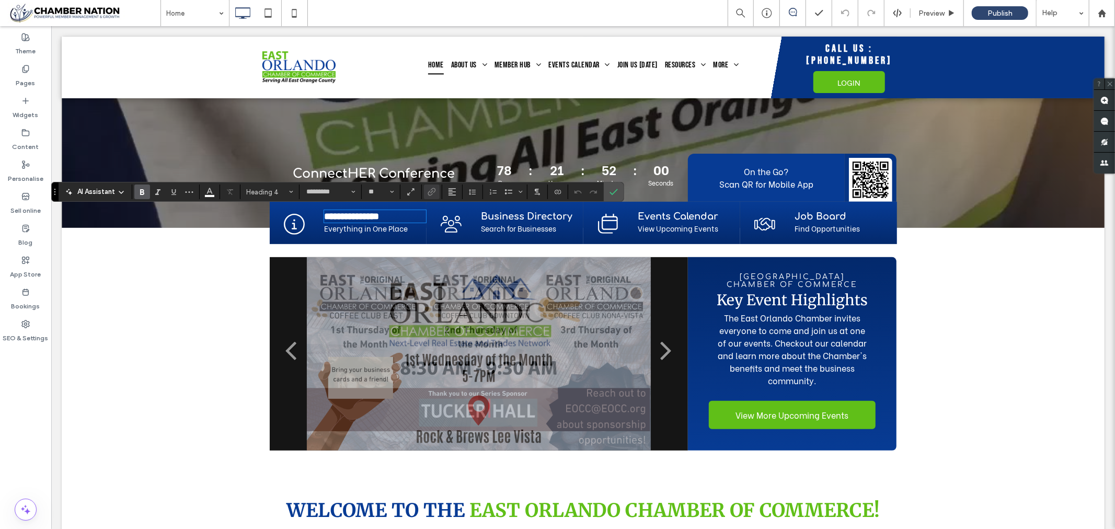
click at [406, 216] on h4 "**********" at bounding box center [375, 216] width 102 height 10
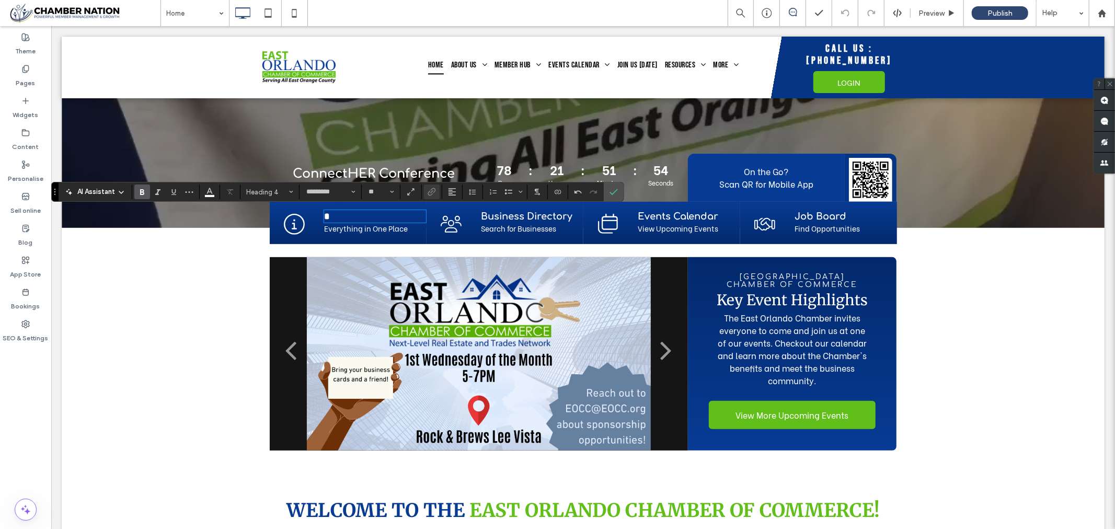
type input "**"
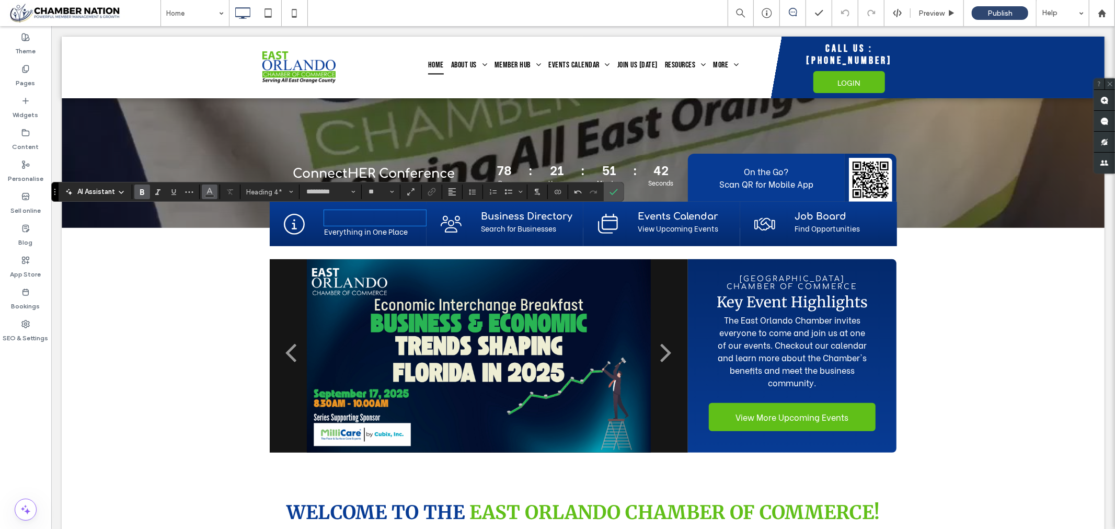
click at [214, 191] on button "Colour" at bounding box center [210, 192] width 16 height 15
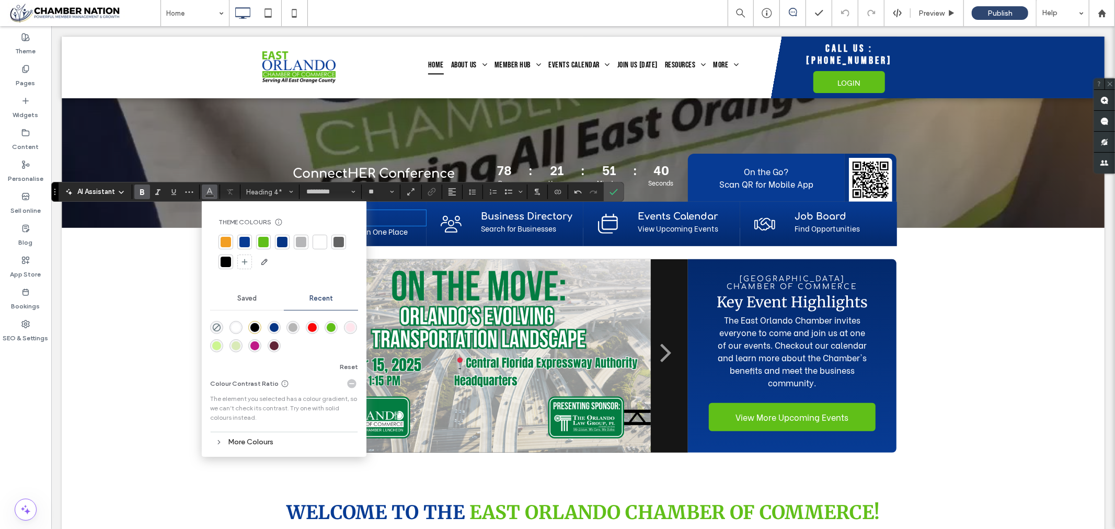
click at [317, 243] on div at bounding box center [320, 242] width 10 height 10
click at [412, 214] on h4 "﻿" at bounding box center [375, 218] width 102 height 14
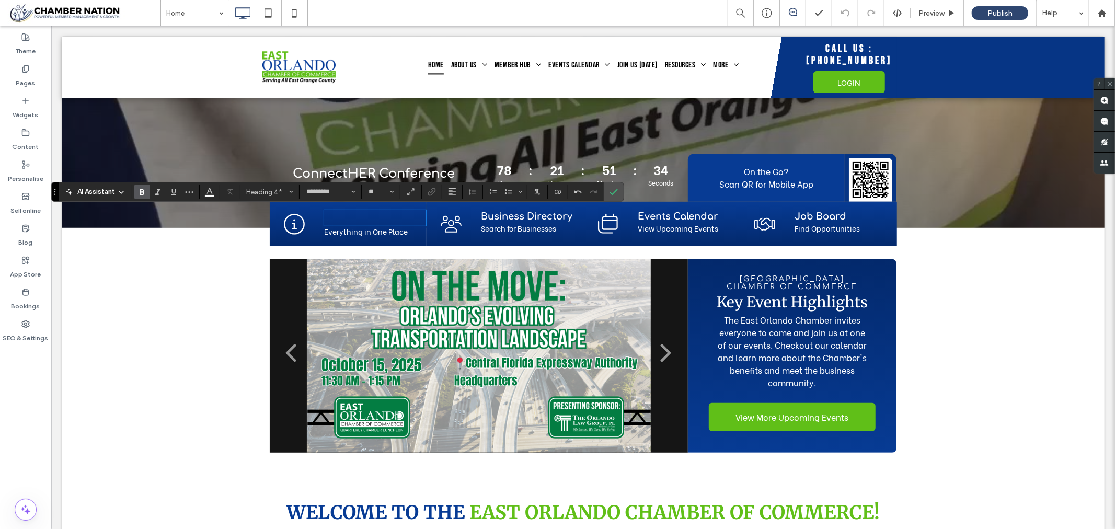
click at [494, 215] on strong "Business Directory" at bounding box center [525, 216] width 91 height 10
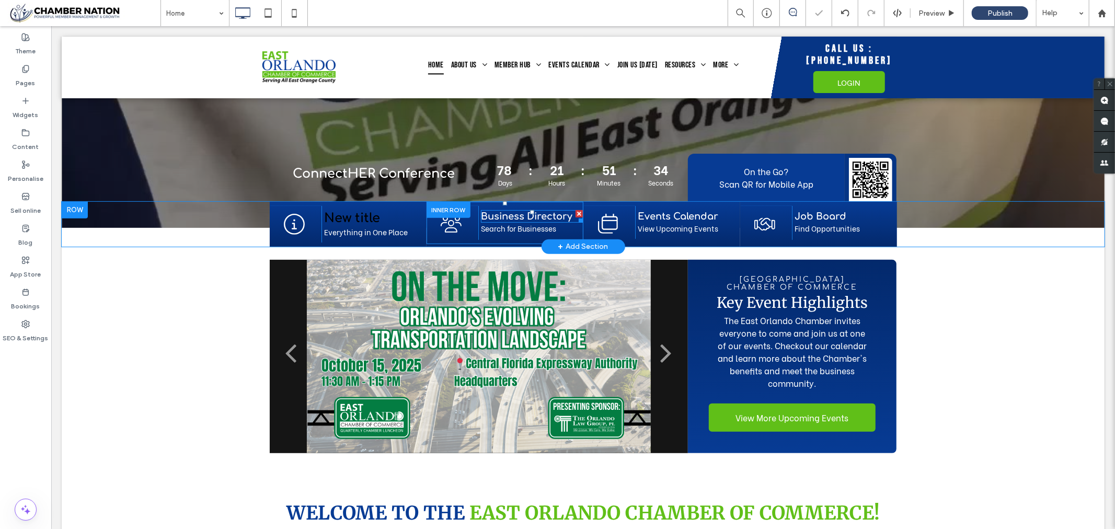
click at [494, 215] on strong "Business Directory" at bounding box center [525, 216] width 91 height 10
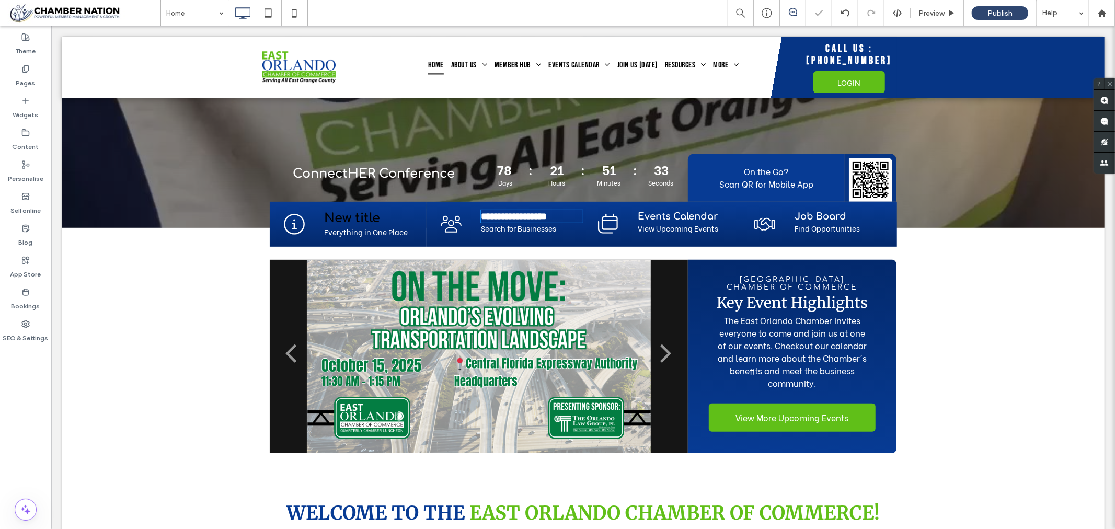
type input "*********"
type input "**"
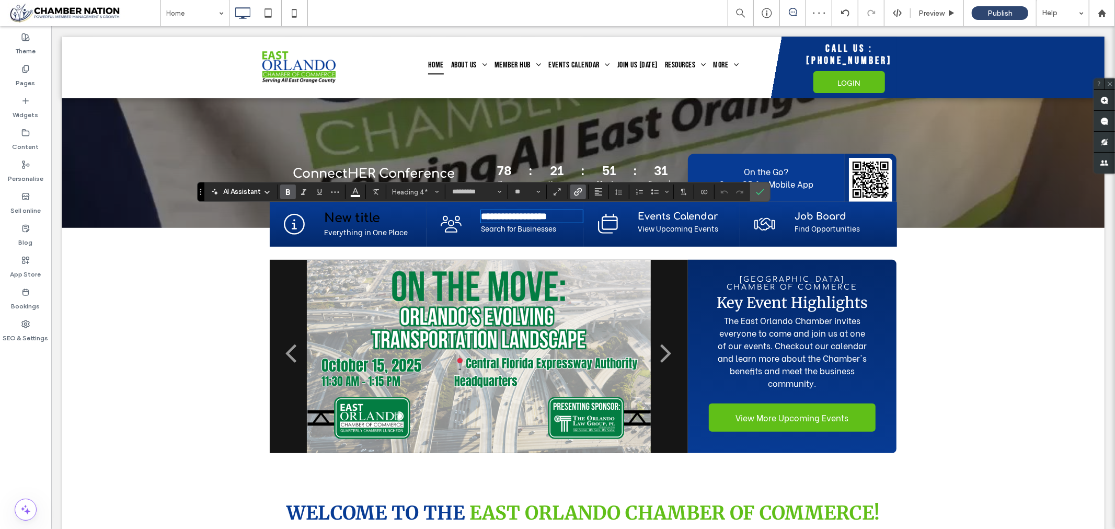
click at [387, 215] on h4 "New title" at bounding box center [375, 218] width 102 height 14
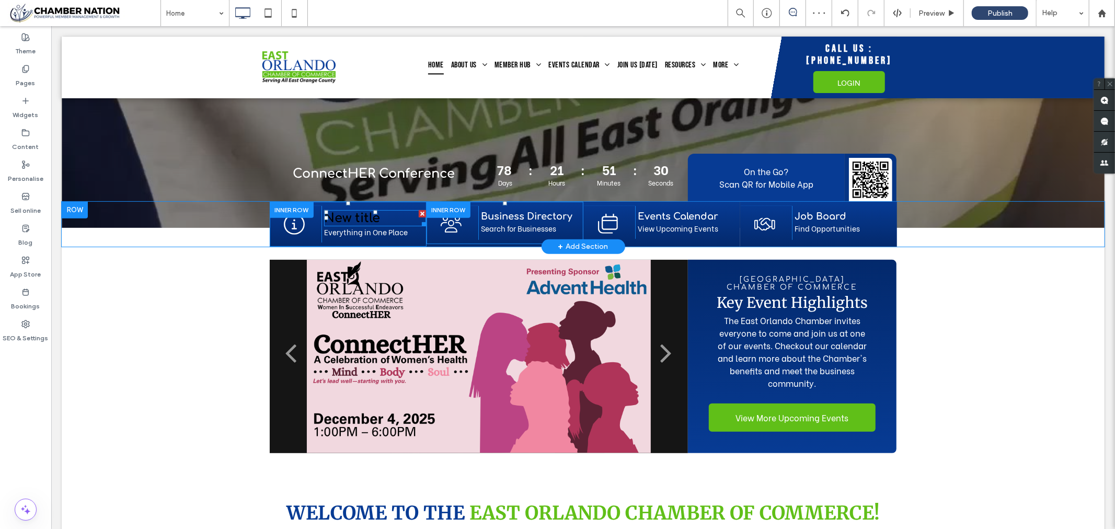
click at [387, 215] on h4 "New title" at bounding box center [375, 218] width 102 height 14
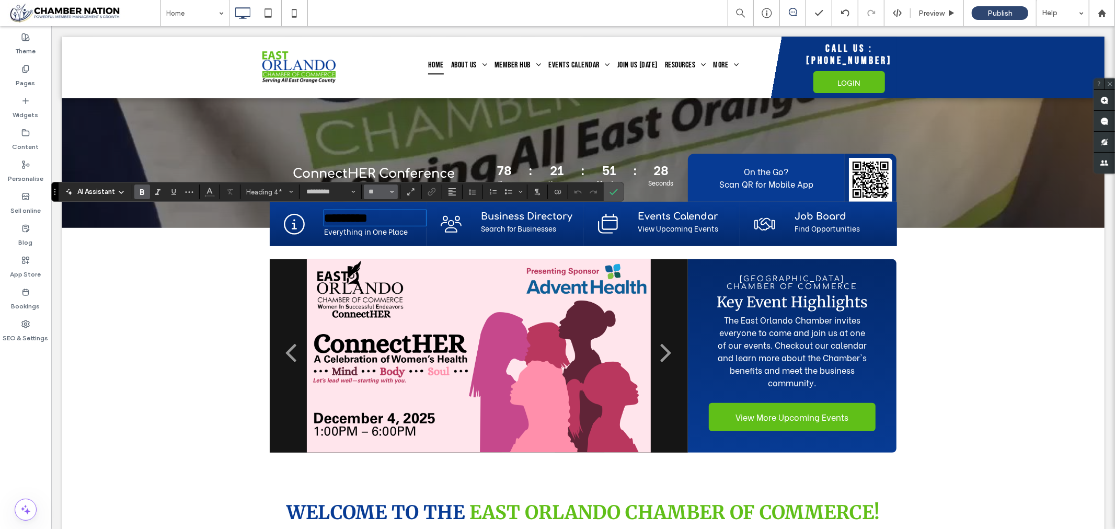
click at [394, 191] on icon "Size" at bounding box center [392, 192] width 4 height 4
drag, startPoint x: 420, startPoint y: 294, endPoint x: 352, endPoint y: 253, distance: 79.0
click at [397, 260] on label "18" at bounding box center [380, 253] width 33 height 15
type input "**"
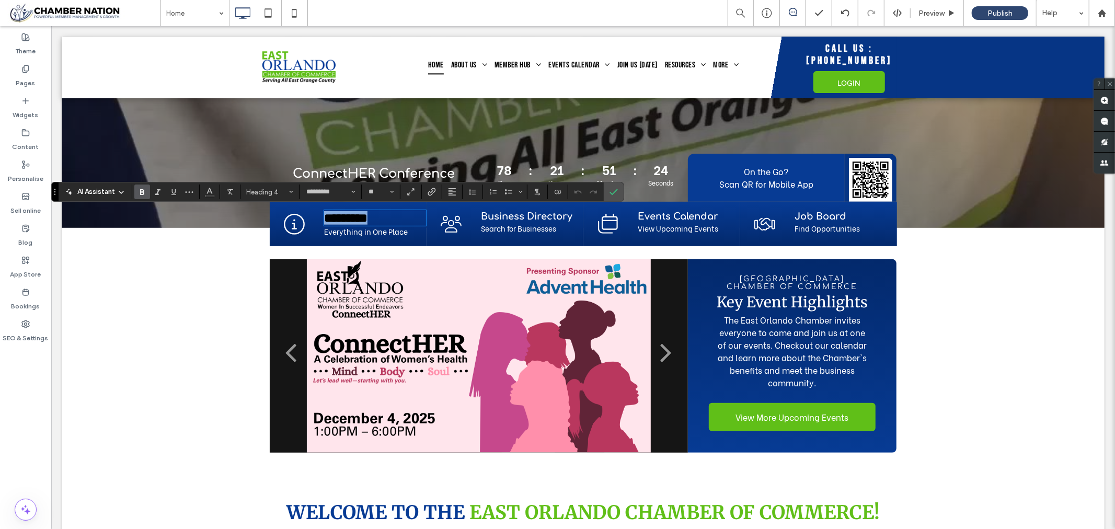
drag, startPoint x: 384, startPoint y: 217, endPoint x: 296, endPoint y: 216, distance: 87.8
click at [296, 216] on div "Click To Paste ********* Everything in One Place Click To Paste" at bounding box center [347, 223] width 157 height 36
click at [394, 190] on icon "Size" at bounding box center [392, 192] width 4 height 4
click at [397, 260] on label "18" at bounding box center [380, 253] width 33 height 15
type input "**"
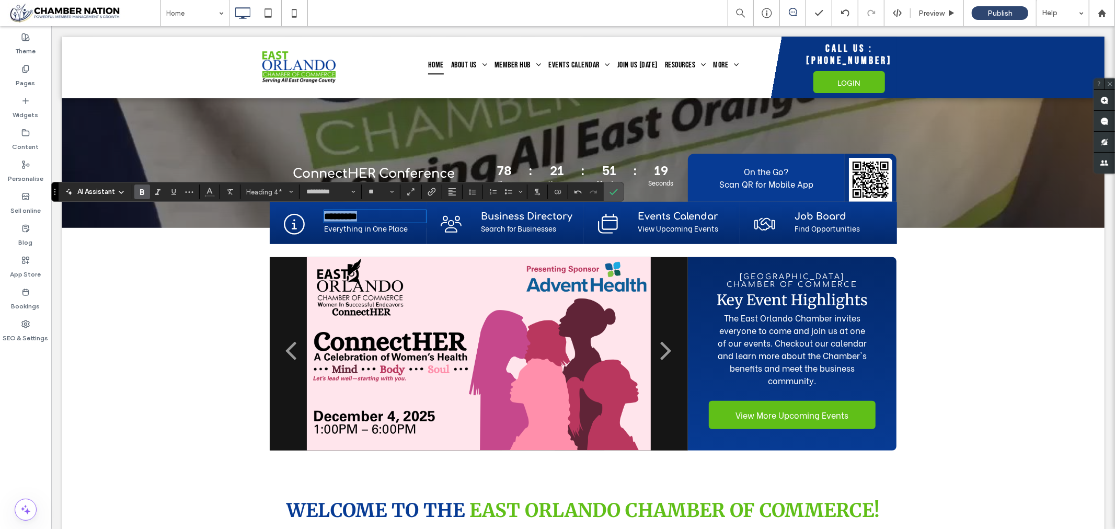
click at [374, 219] on h4 "*********" at bounding box center [375, 216] width 102 height 10
drag, startPoint x: 369, startPoint y: 215, endPoint x: 303, endPoint y: 216, distance: 66.4
click at [314, 214] on div "Click To Paste ********* Everything in One Place Click To Paste" at bounding box center [347, 222] width 157 height 34
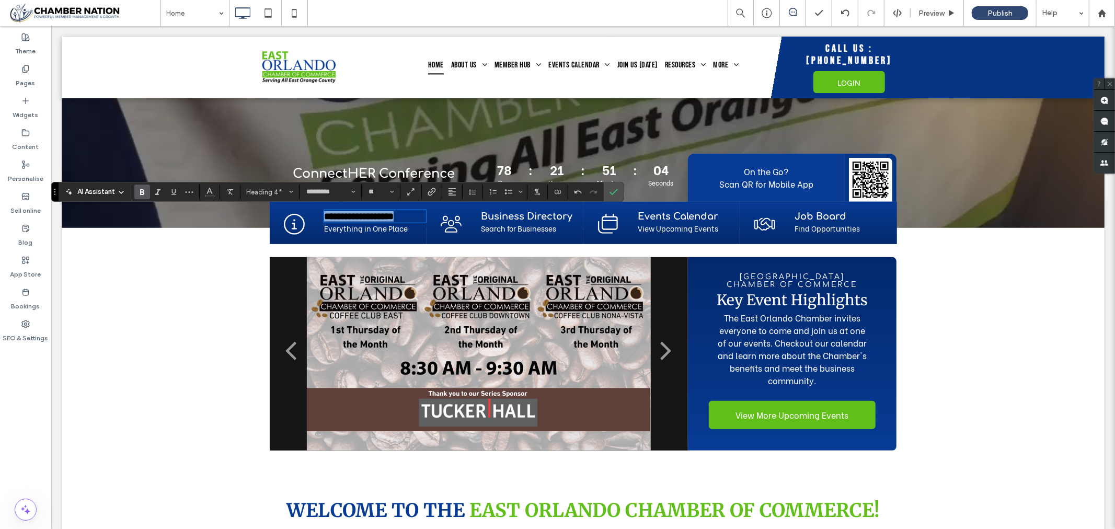
drag, startPoint x: 320, startPoint y: 217, endPoint x: 440, endPoint y: 233, distance: 121.3
click at [440, 233] on div "**********" at bounding box center [582, 222] width 627 height 42
click at [211, 190] on icon "Colour" at bounding box center [209, 191] width 8 height 8
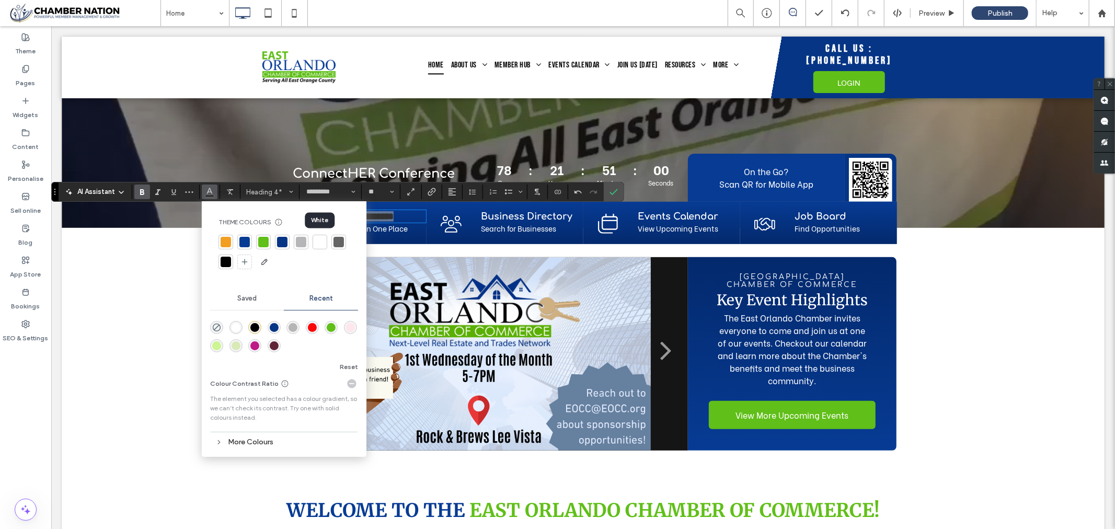
click at [317, 239] on div at bounding box center [320, 242] width 10 height 10
click at [428, 249] on div "Slide title Write your caption here Button Slide title Write your caption here …" at bounding box center [582, 363] width 1043 height 238
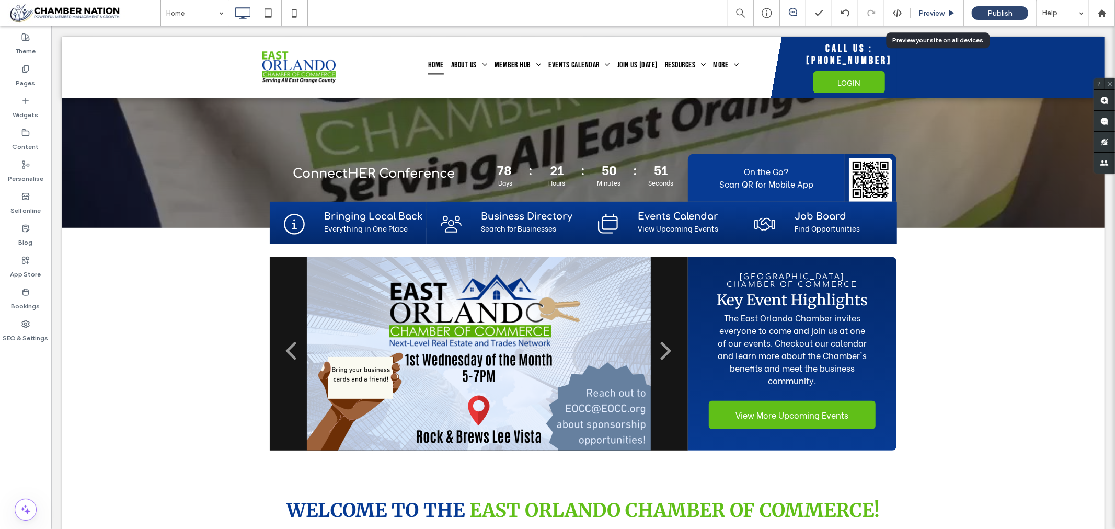
click at [929, 15] on span "Preview" at bounding box center [931, 13] width 26 height 9
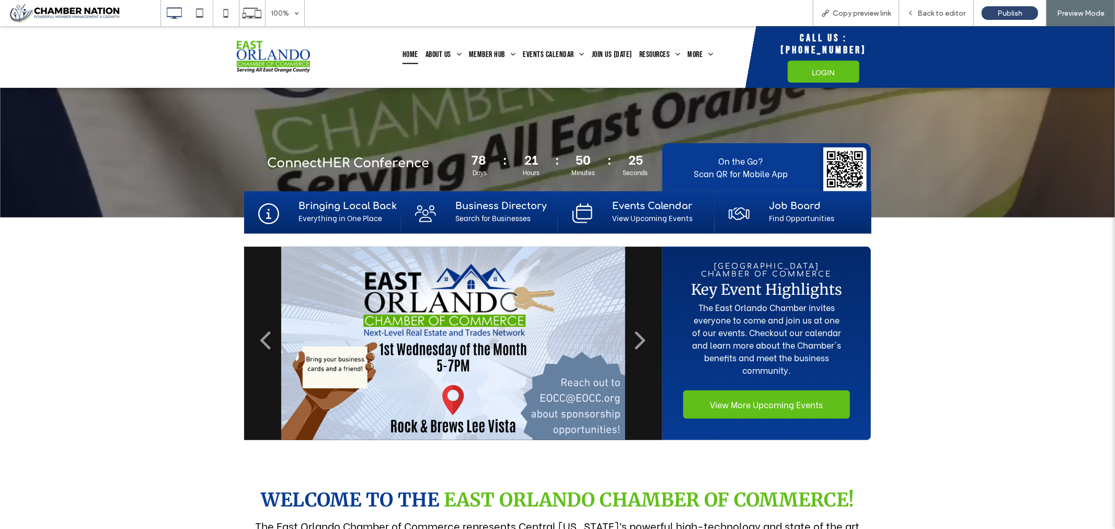
drag, startPoint x: 495, startPoint y: 206, endPoint x: 495, endPoint y: 232, distance: 25.6
click at [495, 205] on strong "Business Directory" at bounding box center [500, 205] width 91 height 10
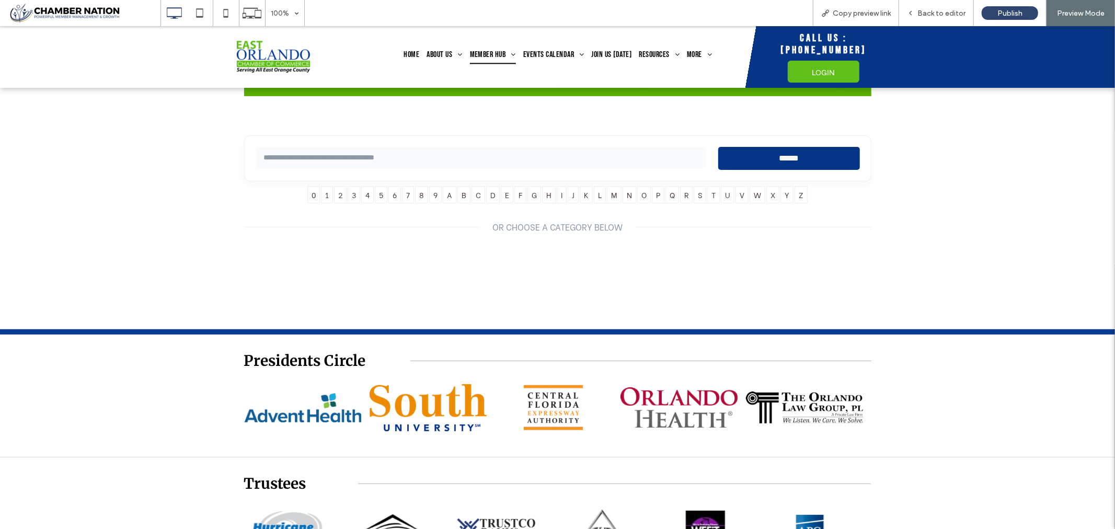
scroll to position [116, 0]
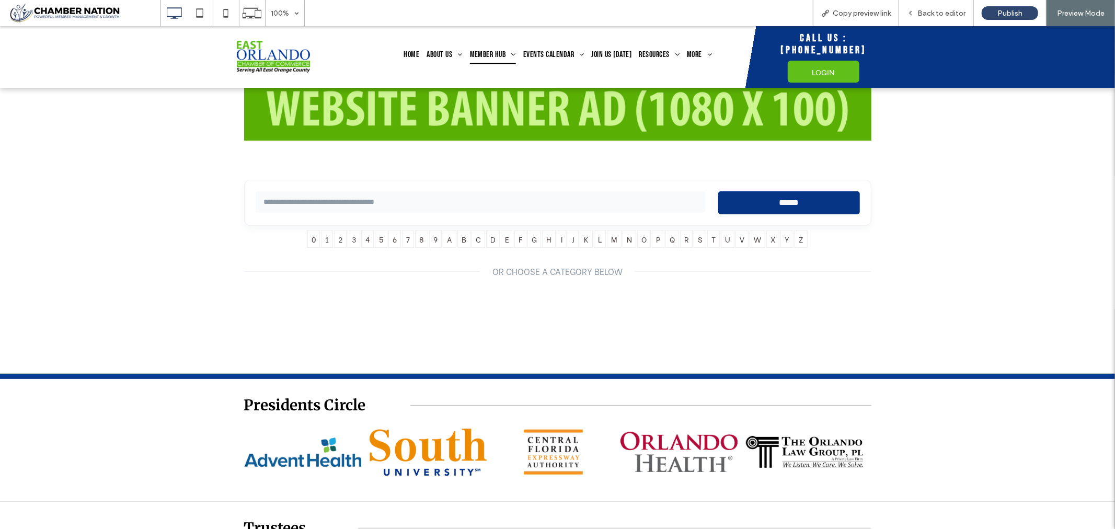
click at [544, 294] on div "OR CHOOSE A CATEGORY BELOW" at bounding box center [557, 278] width 627 height 29
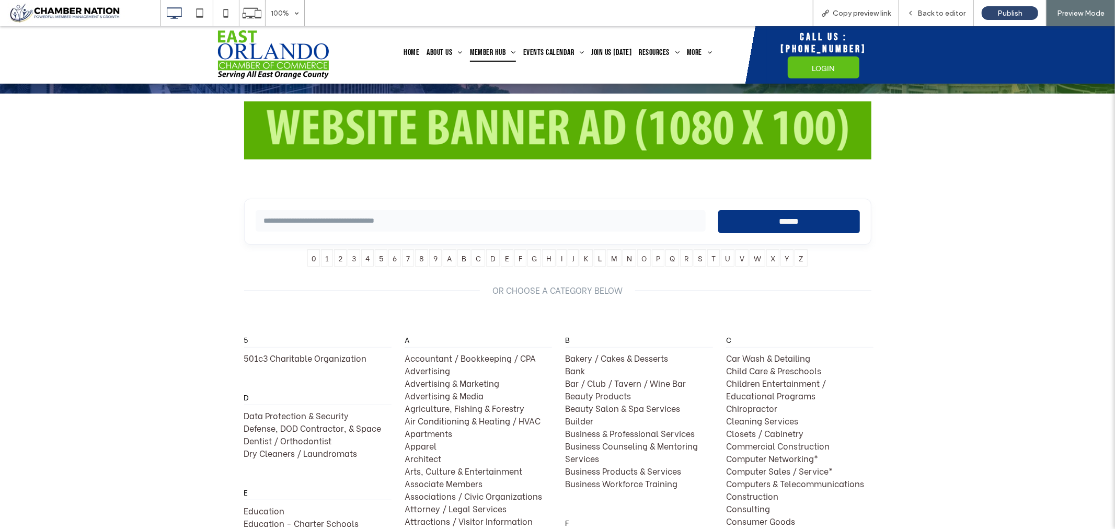
scroll to position [58, 0]
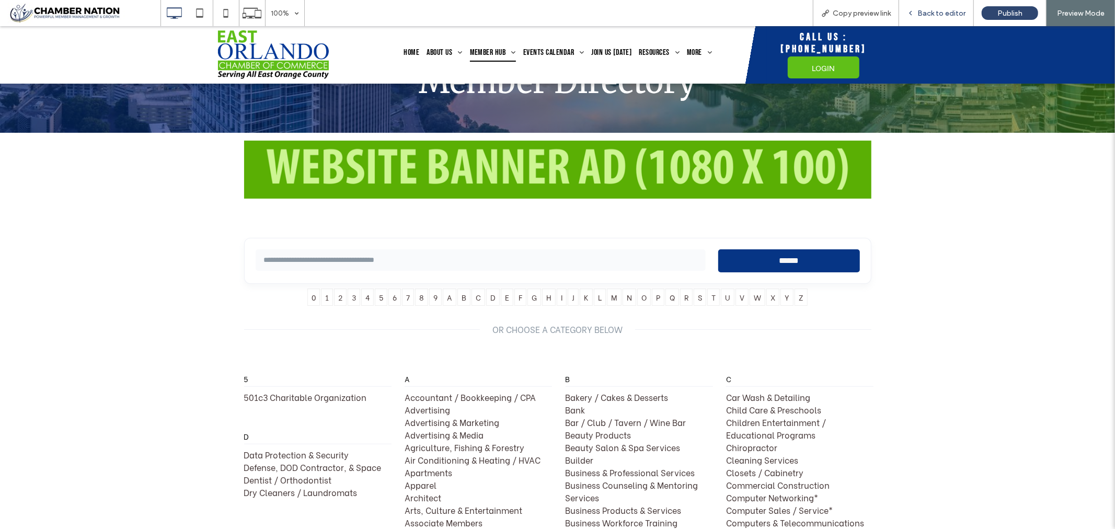
click at [941, 11] on span "Back to editor" at bounding box center [941, 13] width 48 height 9
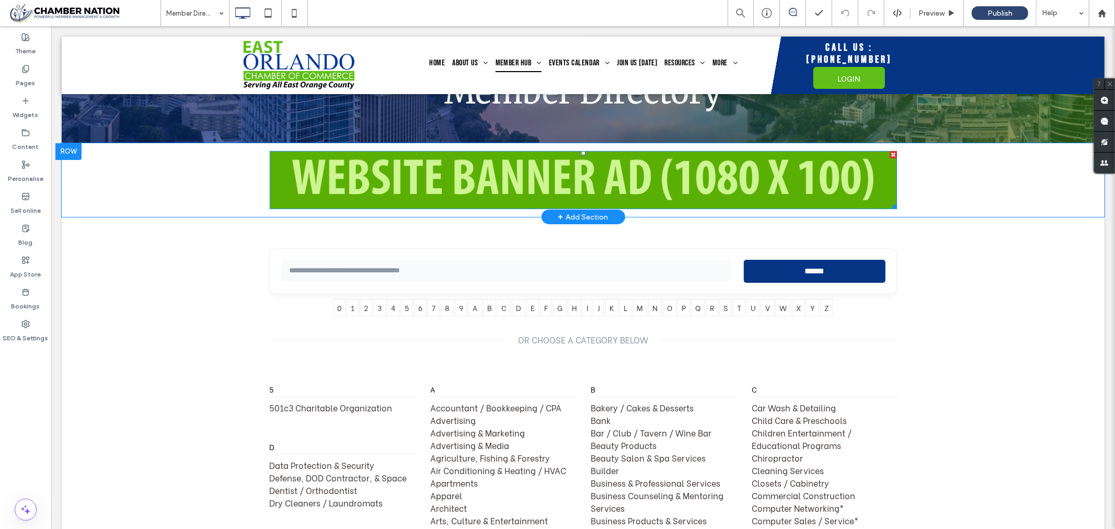
click at [579, 175] on img at bounding box center [582, 180] width 627 height 58
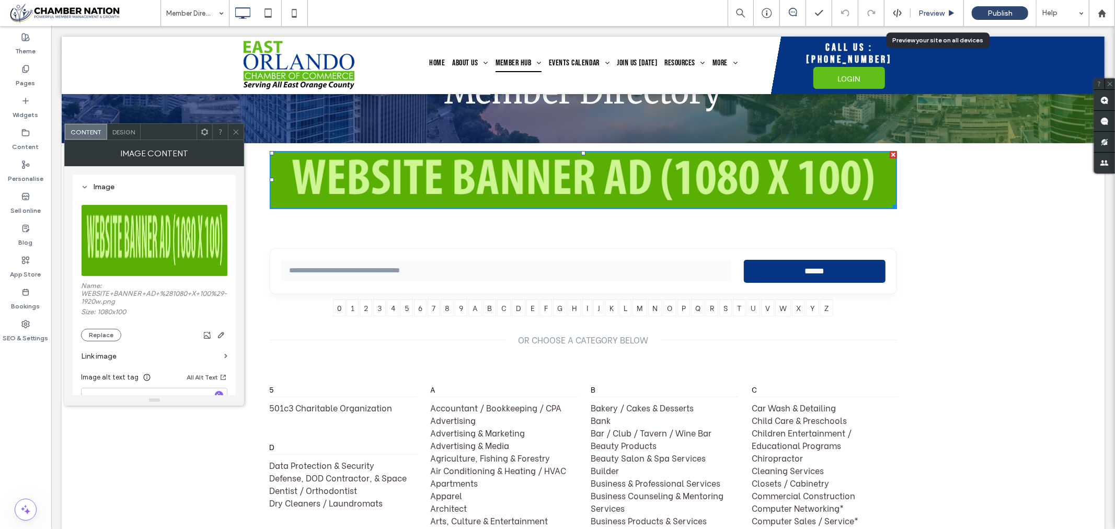
click at [924, 11] on span "Preview" at bounding box center [931, 13] width 26 height 9
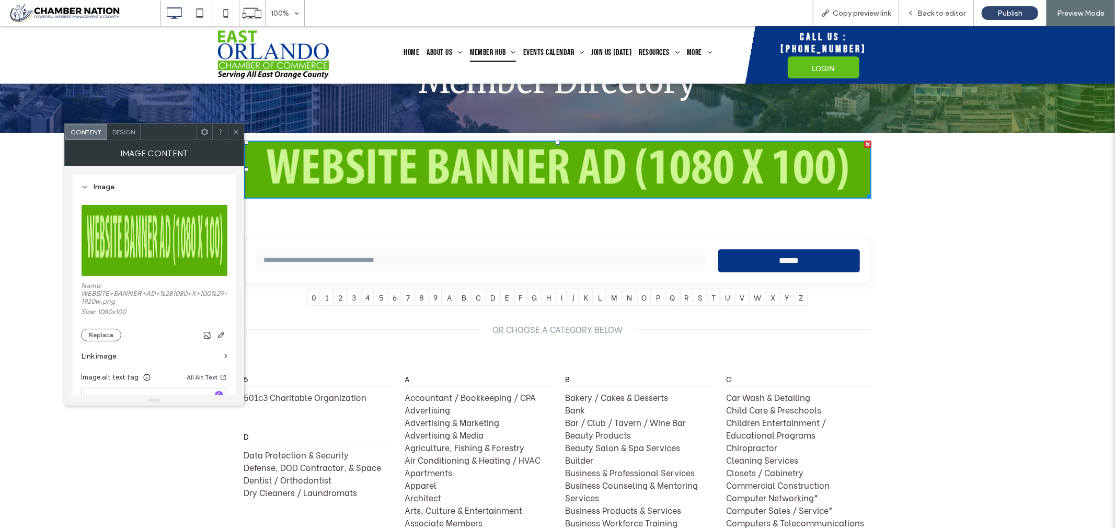
click at [233, 128] on icon at bounding box center [236, 132] width 8 height 8
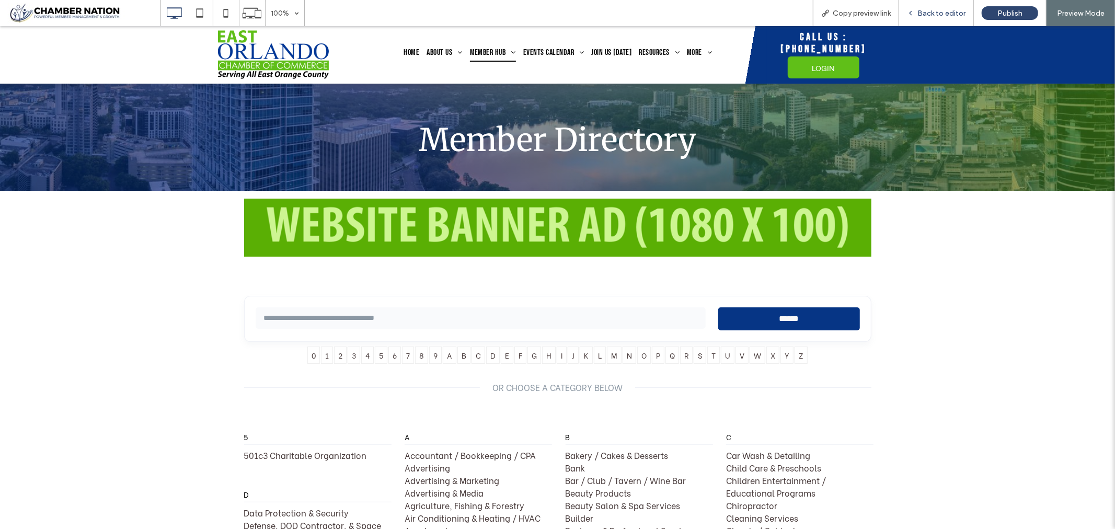
click at [924, 9] on span "Back to editor" at bounding box center [941, 13] width 48 height 9
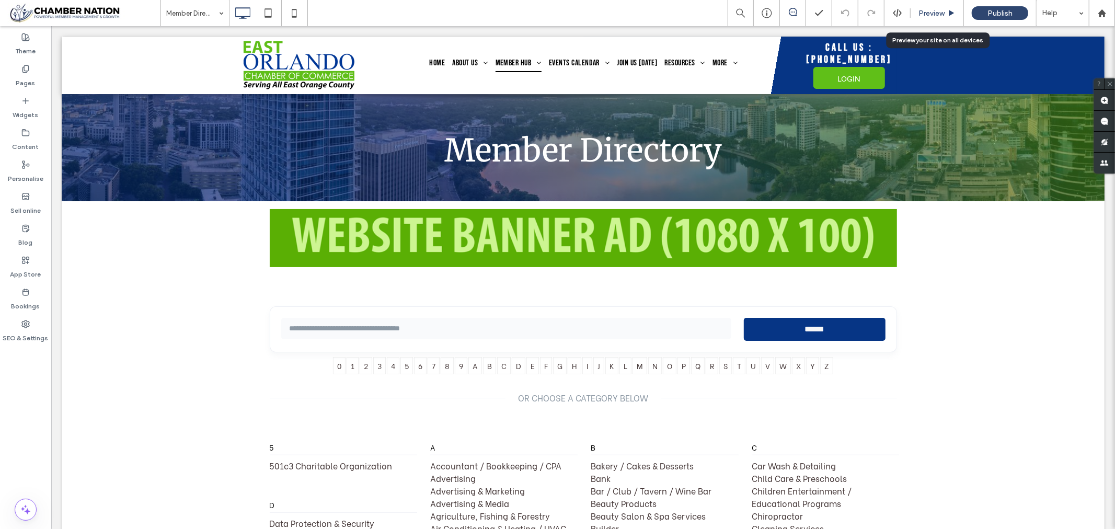
click at [939, 13] on span "Preview" at bounding box center [931, 13] width 26 height 9
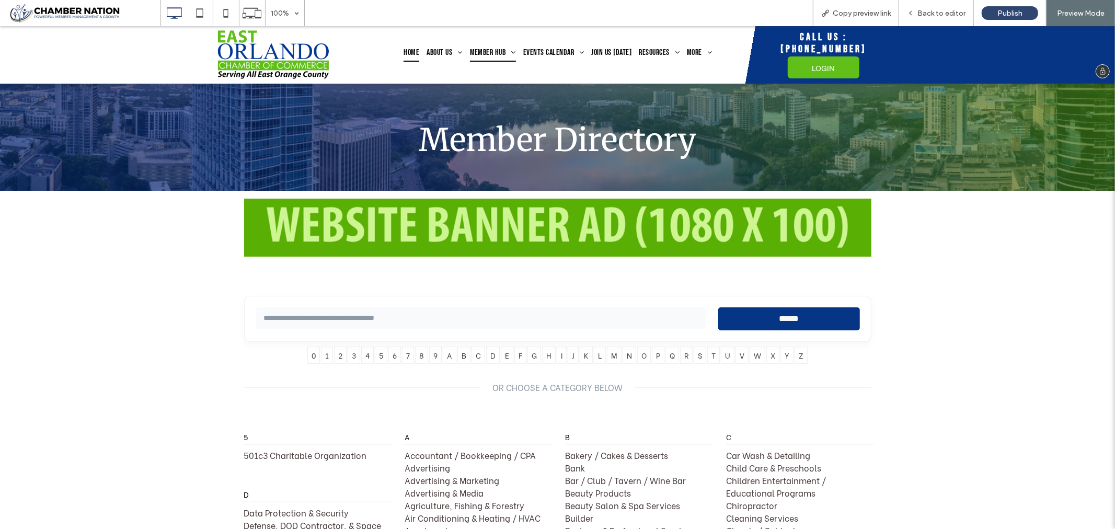
click at [404, 50] on span "Home" at bounding box center [412, 52] width 16 height 18
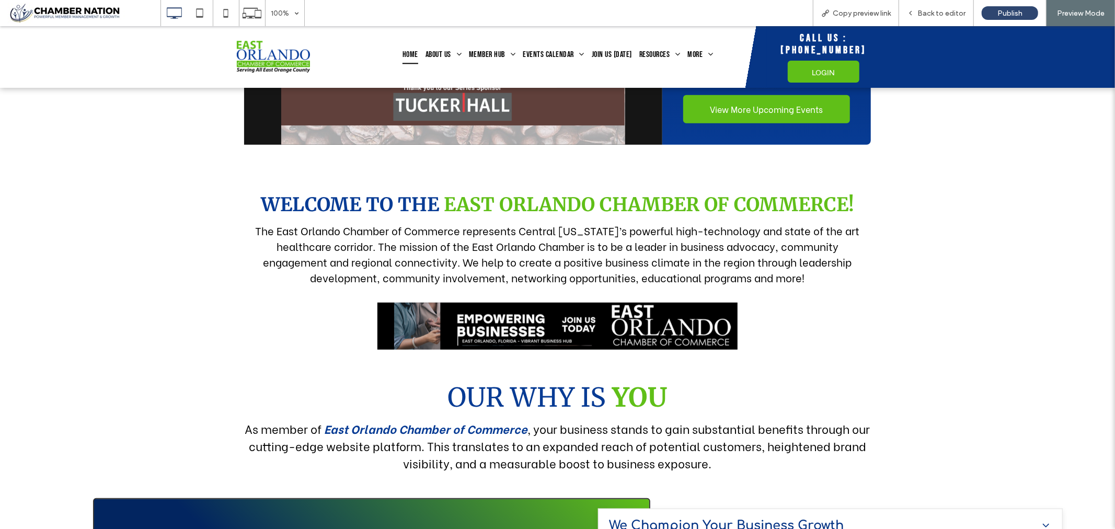
scroll to position [643, 0]
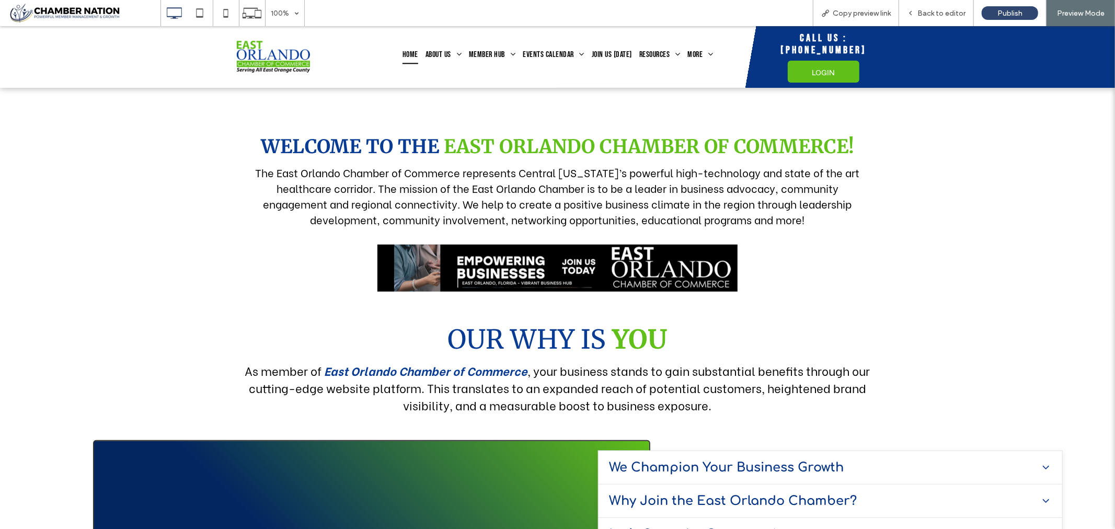
click at [609, 269] on img at bounding box center [557, 267] width 360 height 47
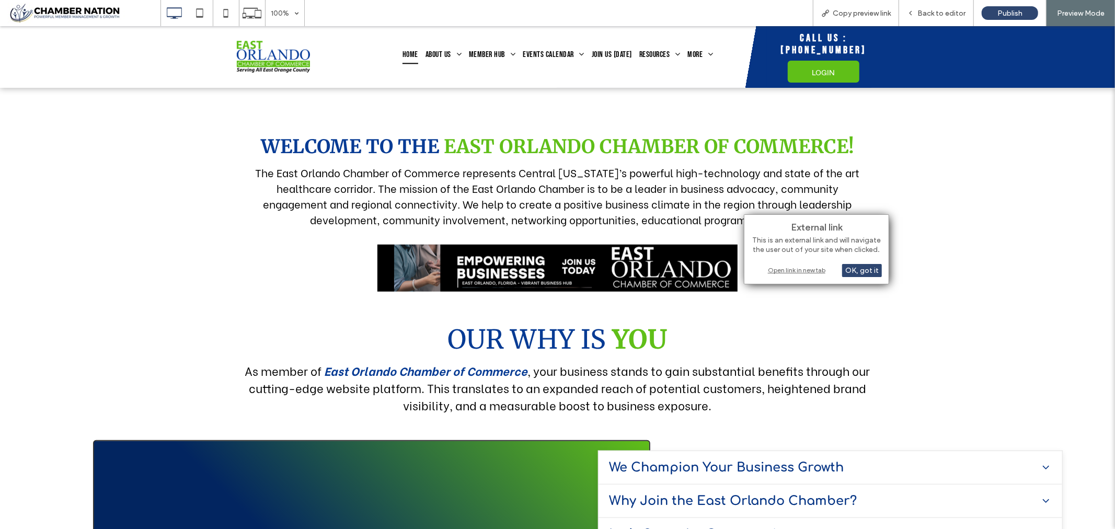
click at [800, 270] on div "Open link in new tab" at bounding box center [816, 269] width 131 height 11
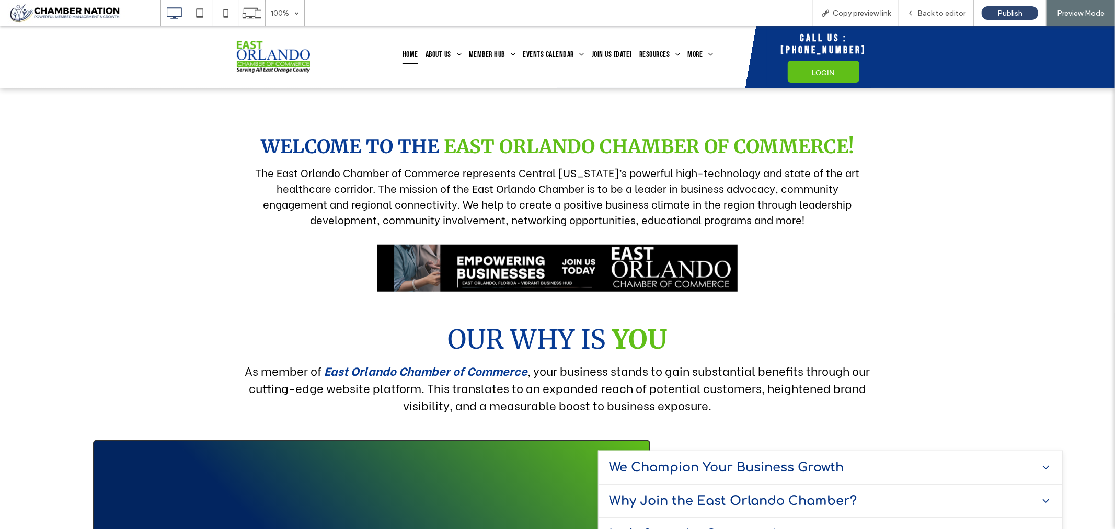
scroll to position [643, 0]
click at [932, 10] on span "Back to editor" at bounding box center [941, 13] width 48 height 9
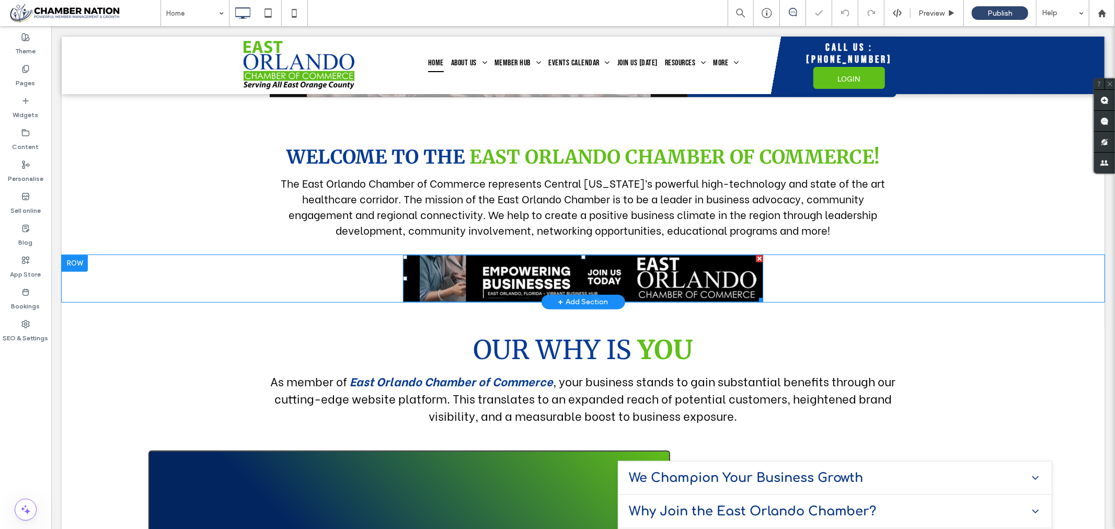
scroll to position [639, 0]
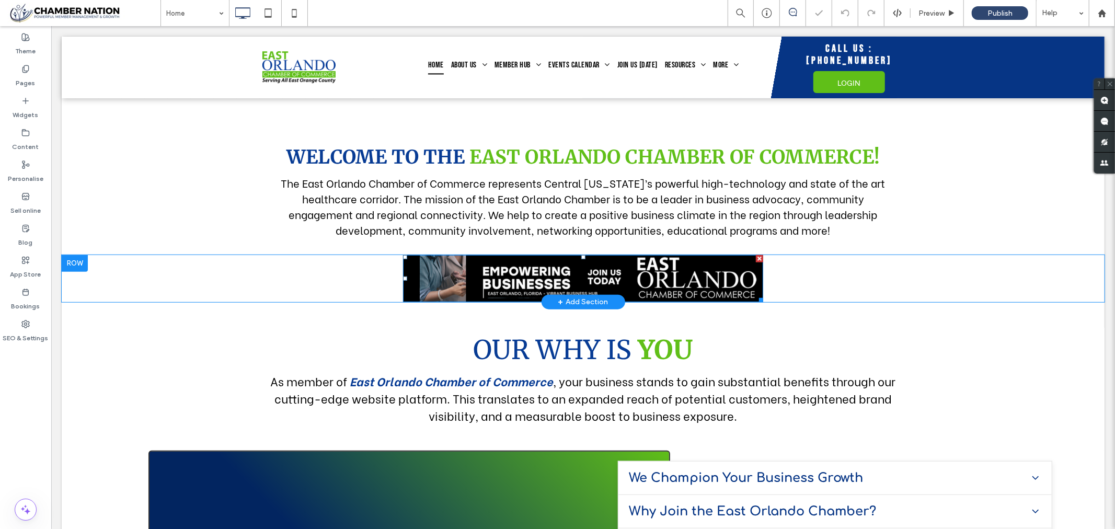
click at [575, 278] on img at bounding box center [582, 278] width 360 height 47
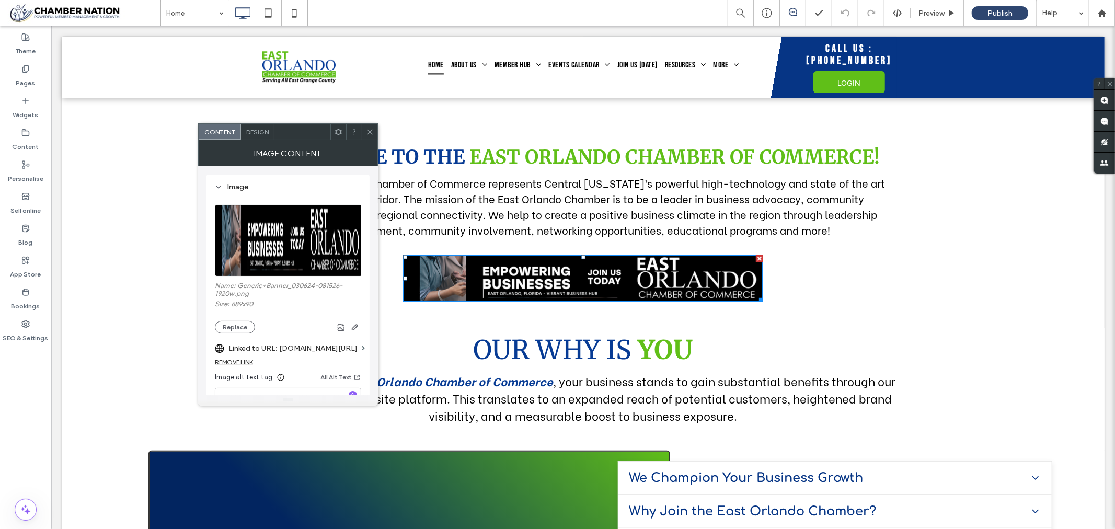
scroll to position [58, 0]
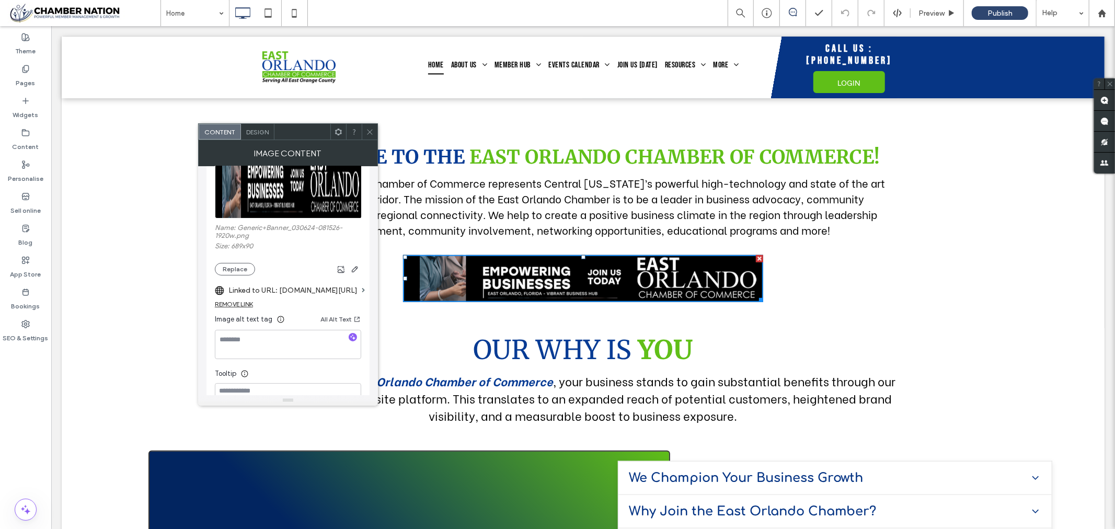
click at [291, 290] on label "Linked to URL: www.chamberorganizer.com/members/mlogin.php?org_id=EAOR" at bounding box center [292, 290] width 129 height 19
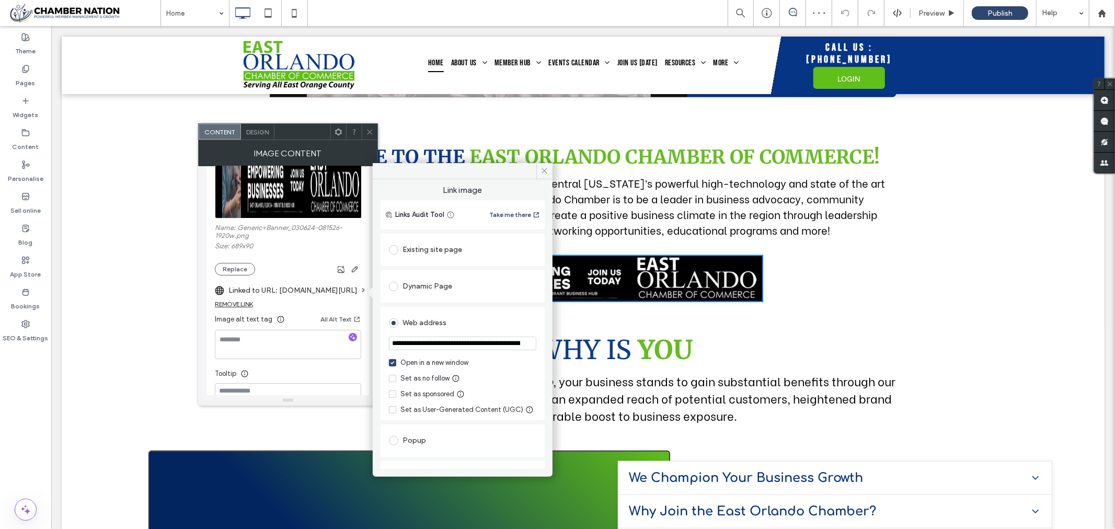
scroll to position [0, 111]
drag, startPoint x: 392, startPoint y: 343, endPoint x: 532, endPoint y: 372, distance: 142.6
click at [532, 372] on div "**********" at bounding box center [463, 363] width 164 height 113
paste input "**********"
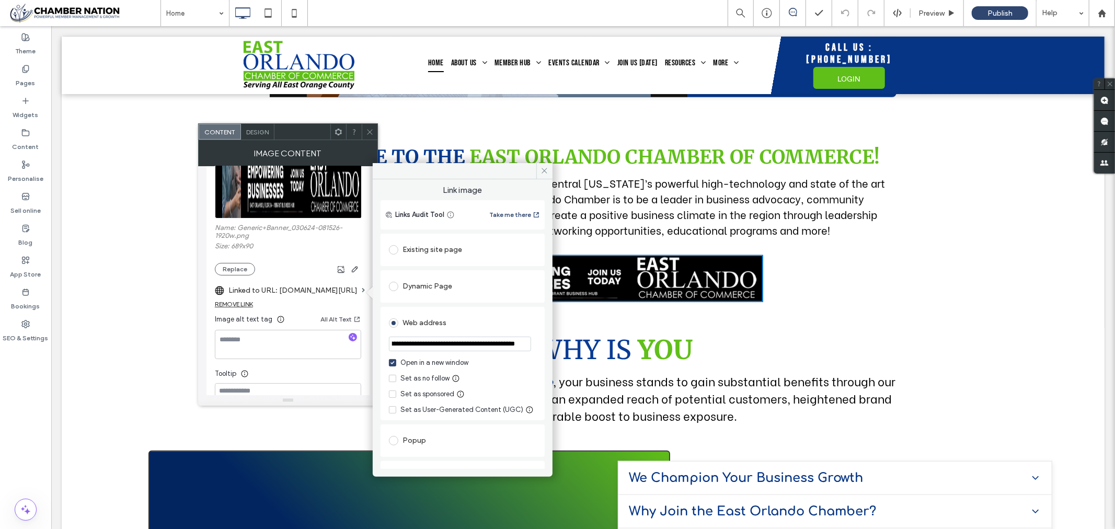
type input "**********"
click at [520, 186] on span "Link image" at bounding box center [463, 193] width 164 height 16
click at [545, 169] on icon at bounding box center [544, 171] width 8 height 8
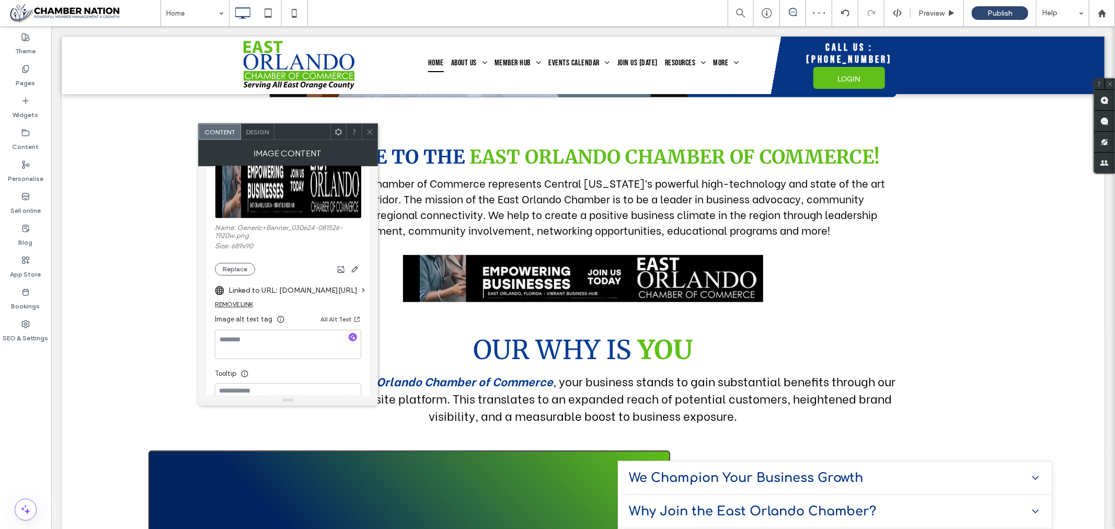
click at [371, 126] on span at bounding box center [370, 132] width 8 height 16
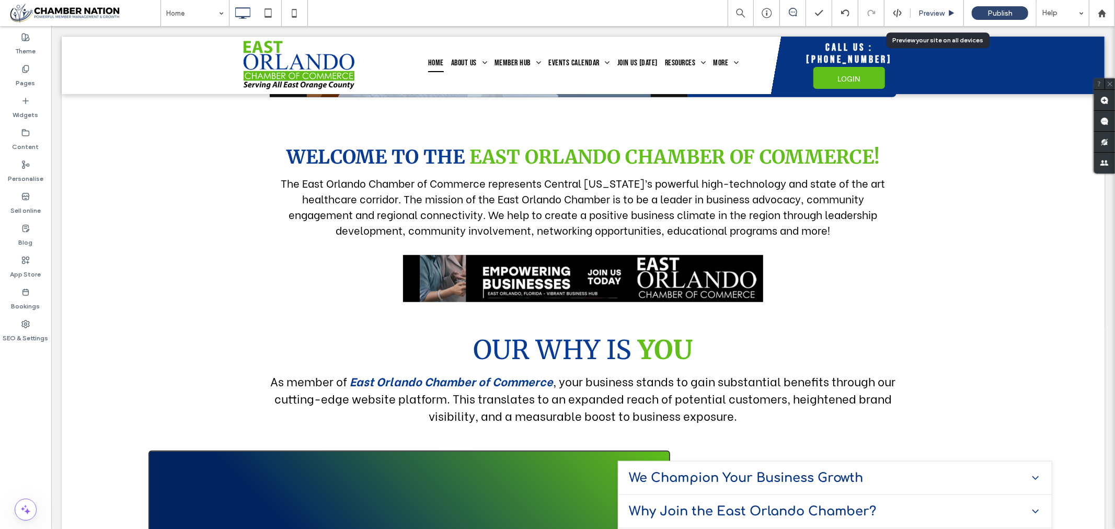
click at [934, 9] on span "Preview" at bounding box center [931, 13] width 26 height 9
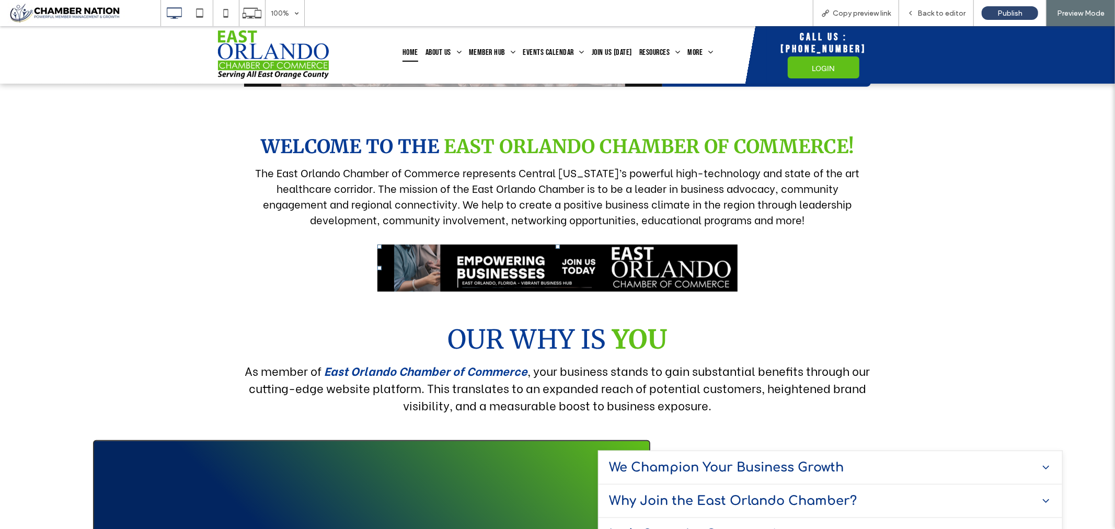
click at [584, 265] on img at bounding box center [557, 267] width 360 height 47
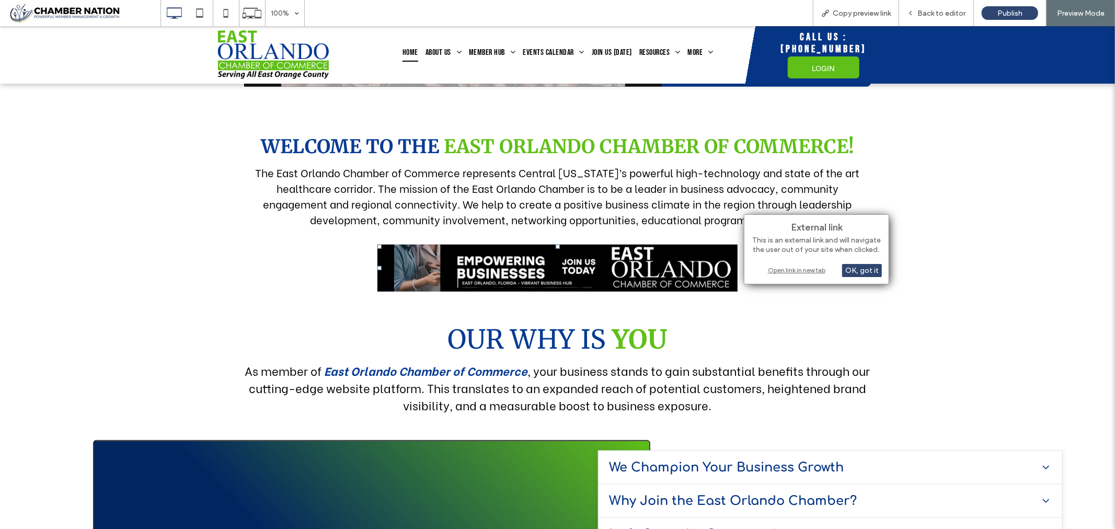
click at [800, 270] on div "Open link in new tab" at bounding box center [816, 269] width 131 height 11
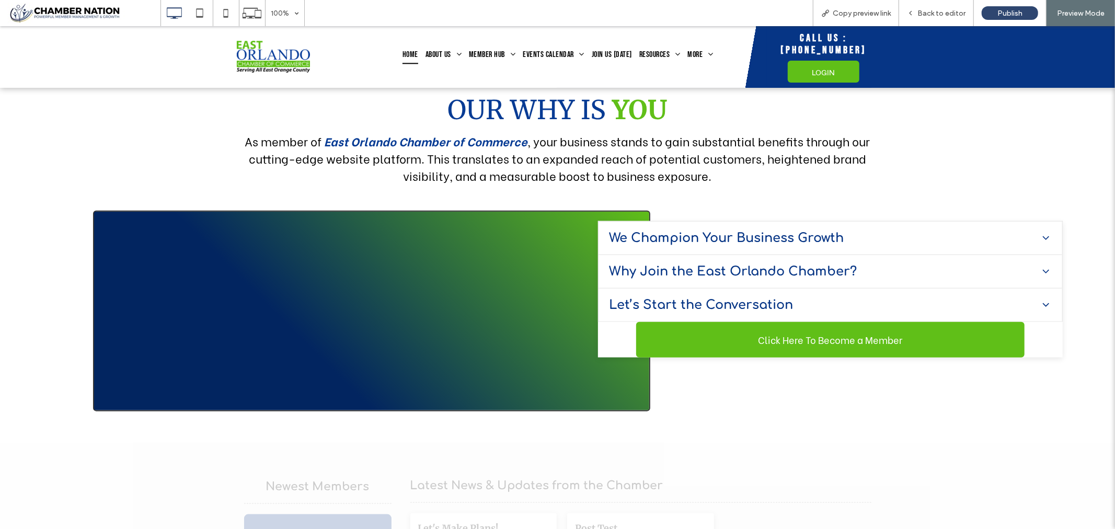
scroll to position [871, 0]
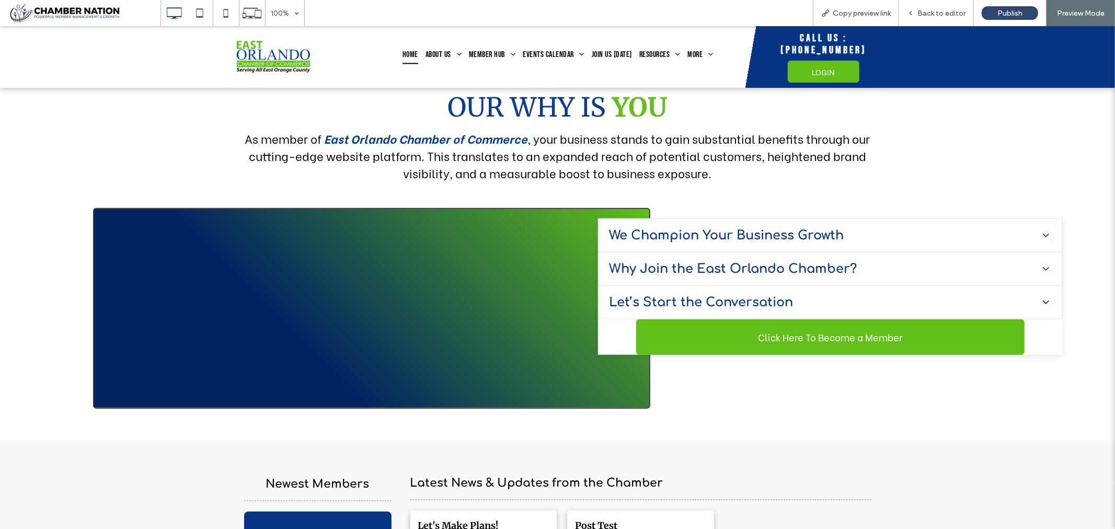
click at [943, 236] on div "We Champion Your Business Growth" at bounding box center [824, 235] width 431 height 14
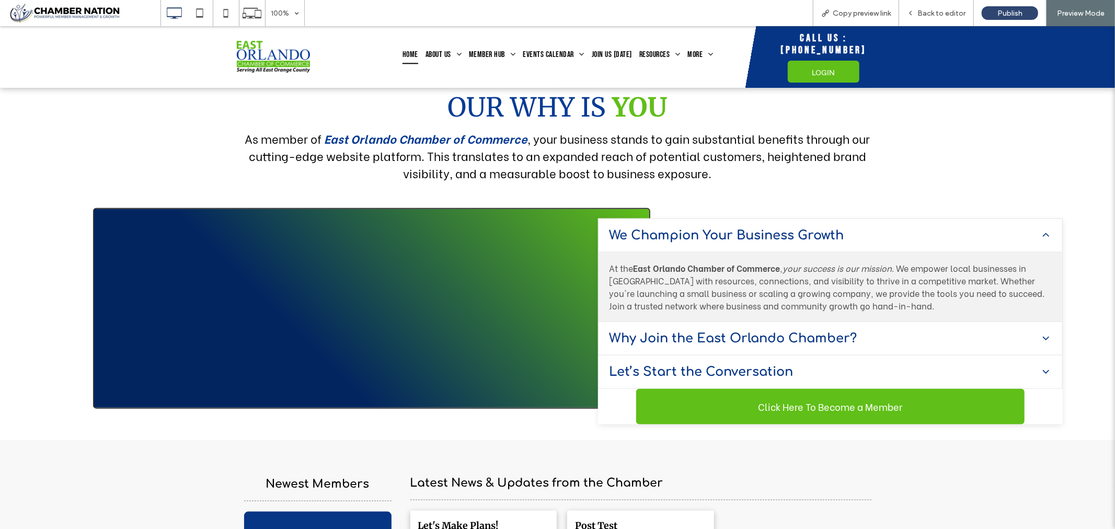
click at [943, 236] on div "We Champion Your Business Growth" at bounding box center [824, 235] width 431 height 14
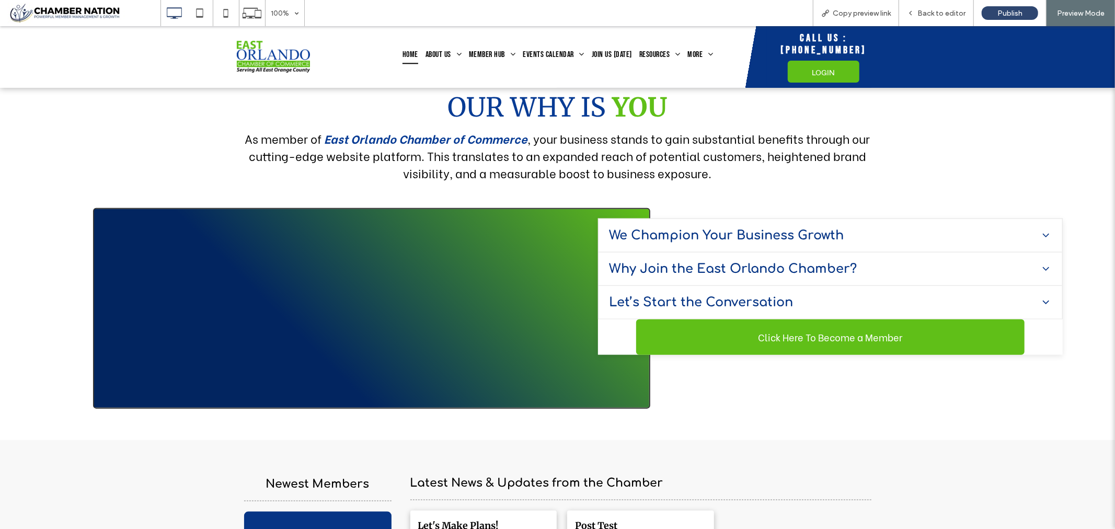
click at [899, 264] on div "Why Join the East Orlando Chamber?" at bounding box center [824, 268] width 431 height 14
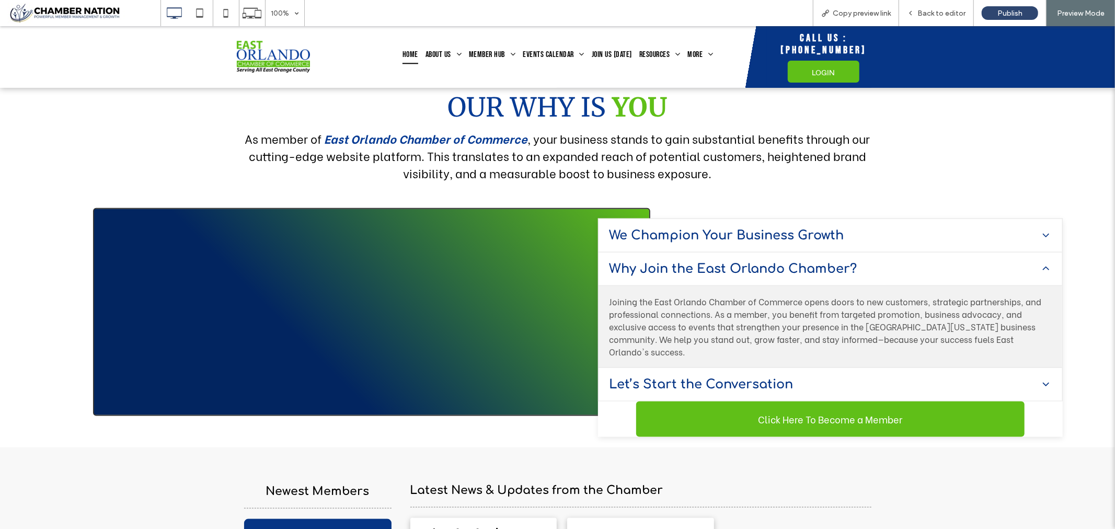
click at [899, 264] on div "Why Join the East Orlando Chamber?" at bounding box center [824, 268] width 431 height 14
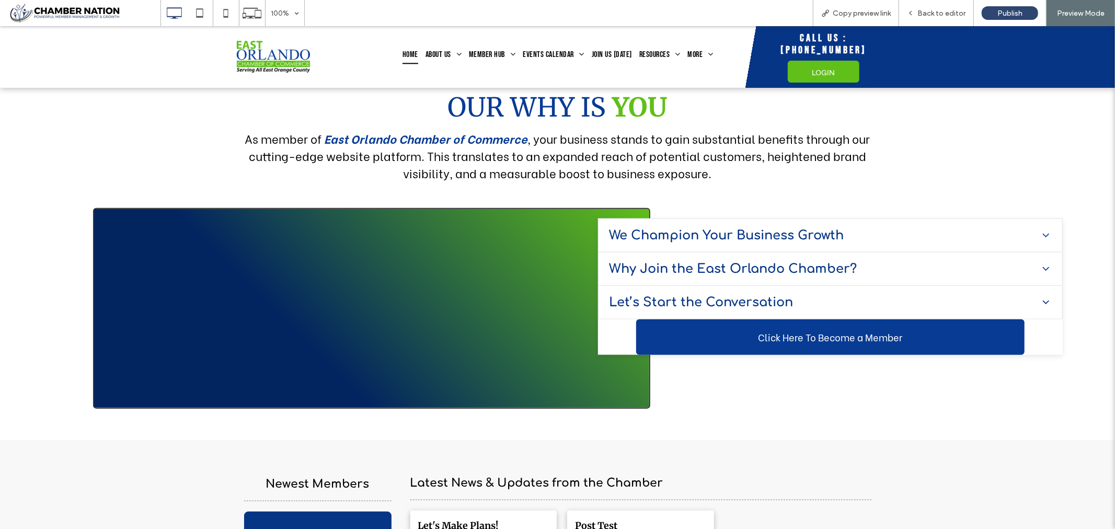
click at [856, 329] on span "Click Here To Become a Member" at bounding box center [831, 336] width 152 height 25
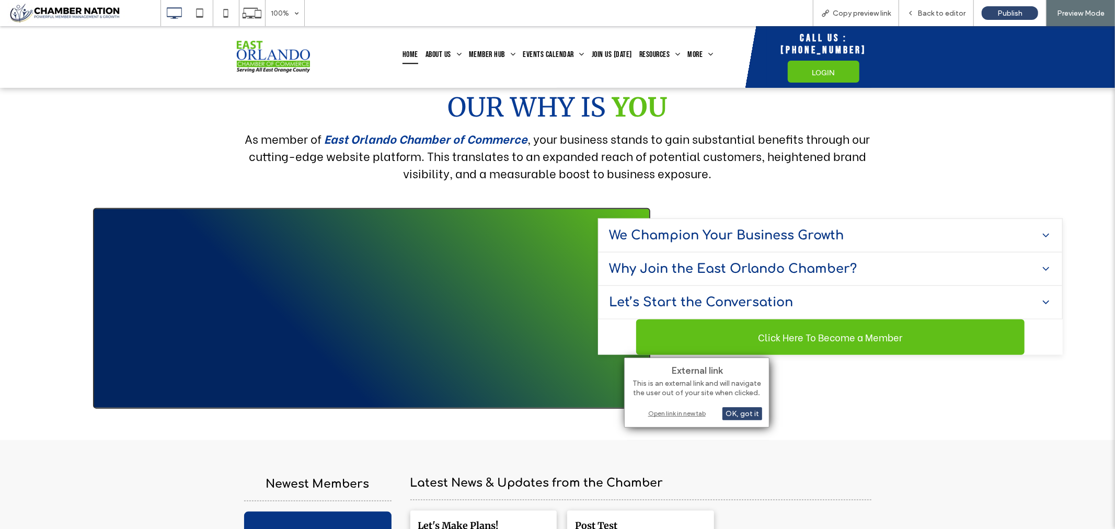
click at [670, 410] on div "Open link in new tab" at bounding box center [696, 413] width 131 height 11
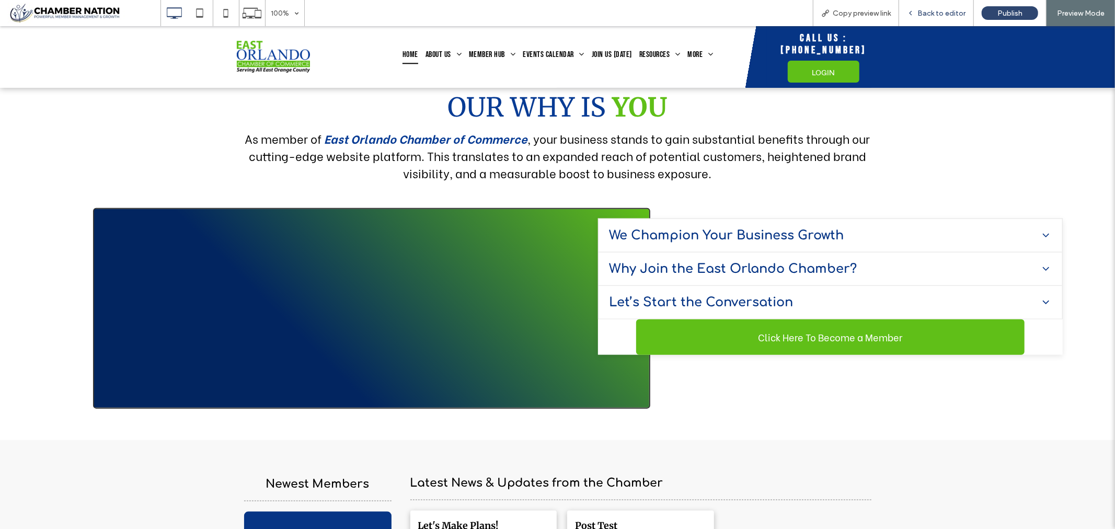
click at [958, 14] on span "Back to editor" at bounding box center [941, 13] width 48 height 9
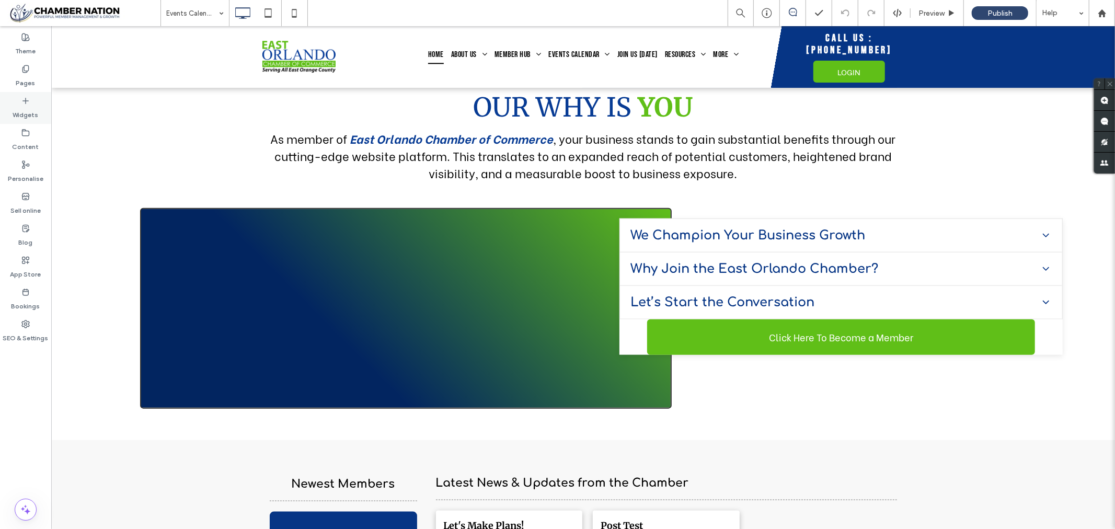
click at [21, 100] on icon at bounding box center [25, 101] width 8 height 8
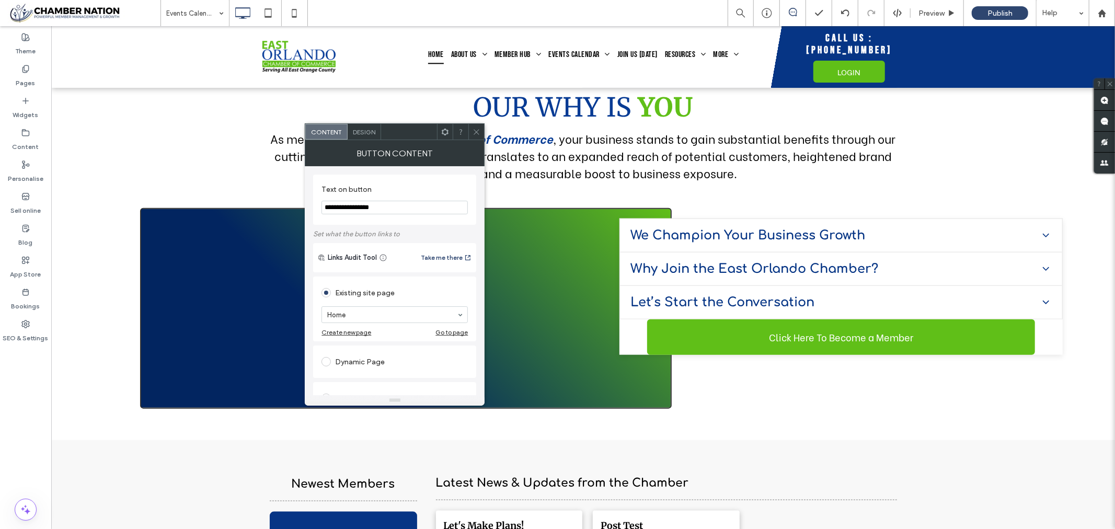
type input "**********"
drag, startPoint x: 475, startPoint y: 132, endPoint x: 389, endPoint y: 263, distance: 156.9
click at [396, 260] on div "**********" at bounding box center [395, 264] width 180 height 282
click at [440, 232] on label "Set what the button links to" at bounding box center [394, 234] width 163 height 18
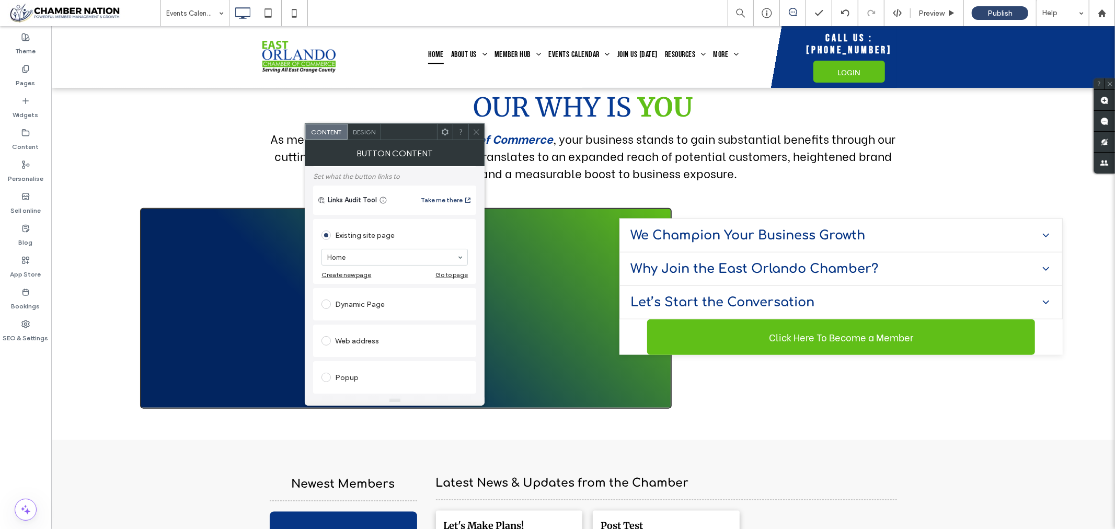
scroll to position [58, 0]
click at [327, 339] on span at bounding box center [325, 340] width 9 height 9
drag, startPoint x: 325, startPoint y: 331, endPoint x: 410, endPoint y: 344, distance: 86.1
click at [431, 338] on section at bounding box center [394, 329] width 146 height 26
paste input "**********"
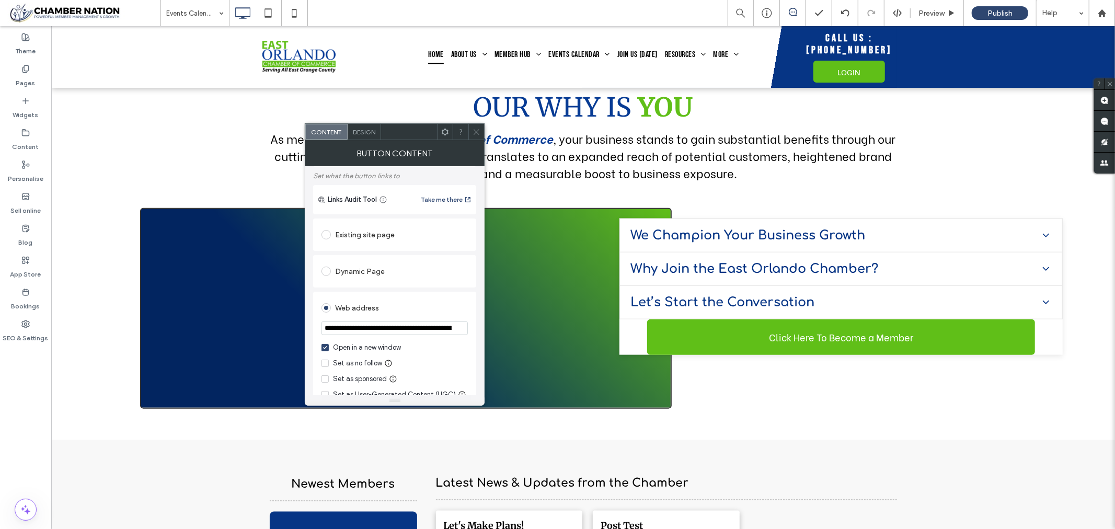
scroll to position [0, 143]
type input "**********"
click at [462, 217] on div "**********" at bounding box center [394, 420] width 163 height 408
click at [476, 132] on icon at bounding box center [476, 132] width 8 height 8
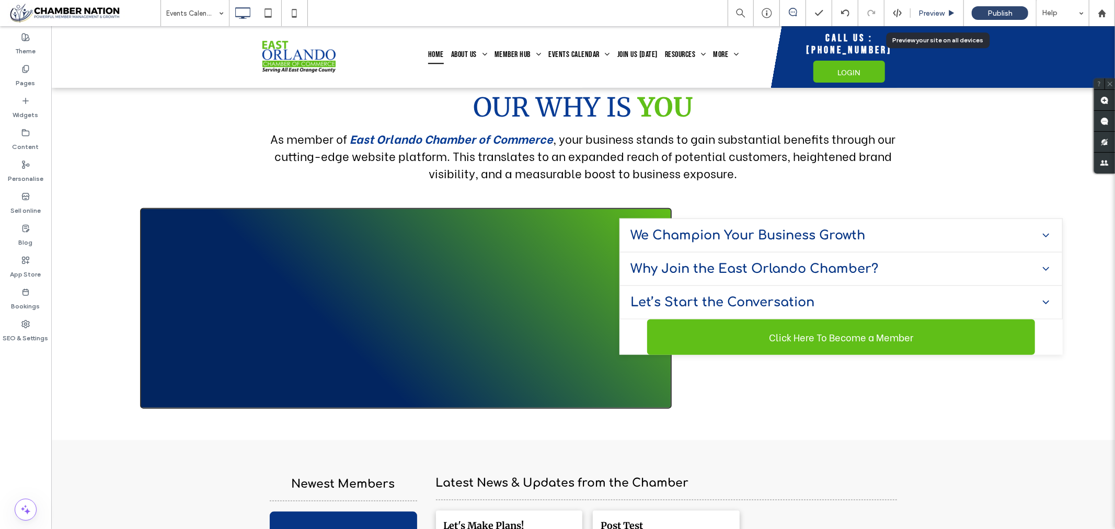
click at [930, 11] on span "Preview" at bounding box center [931, 13] width 26 height 9
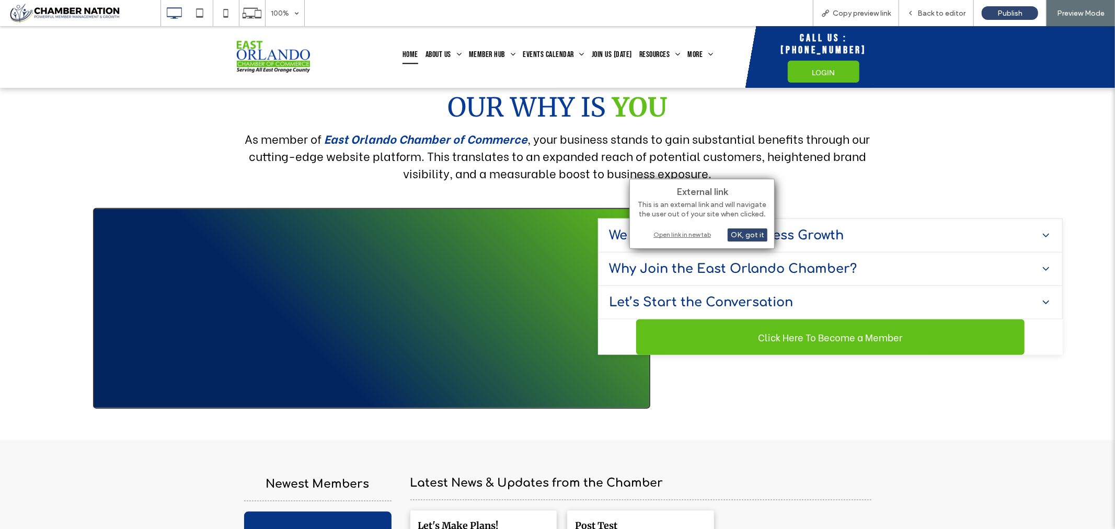
click at [671, 232] on div "Open link in new tab" at bounding box center [702, 234] width 131 height 11
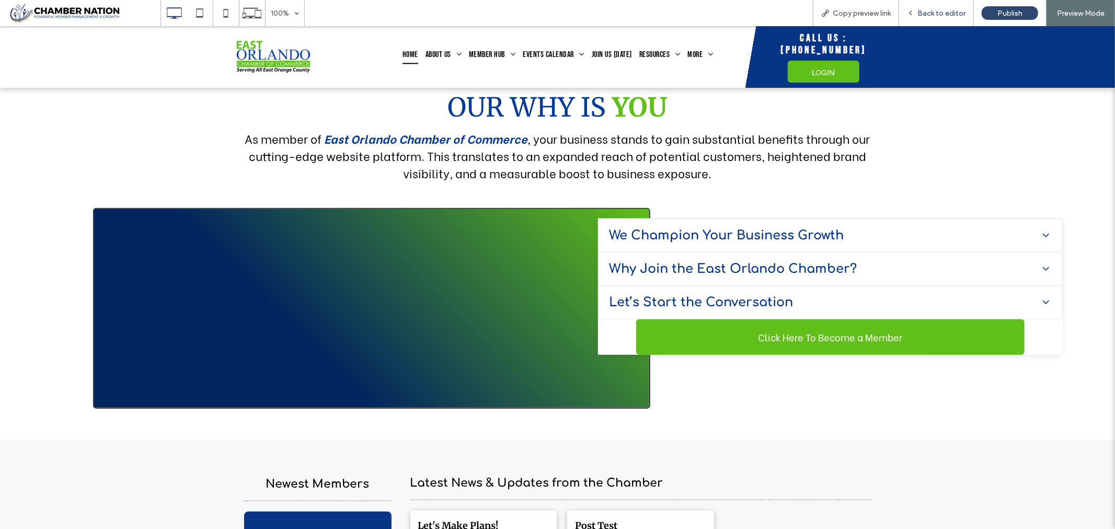
click at [933, 13] on span "Back to editor" at bounding box center [941, 13] width 48 height 9
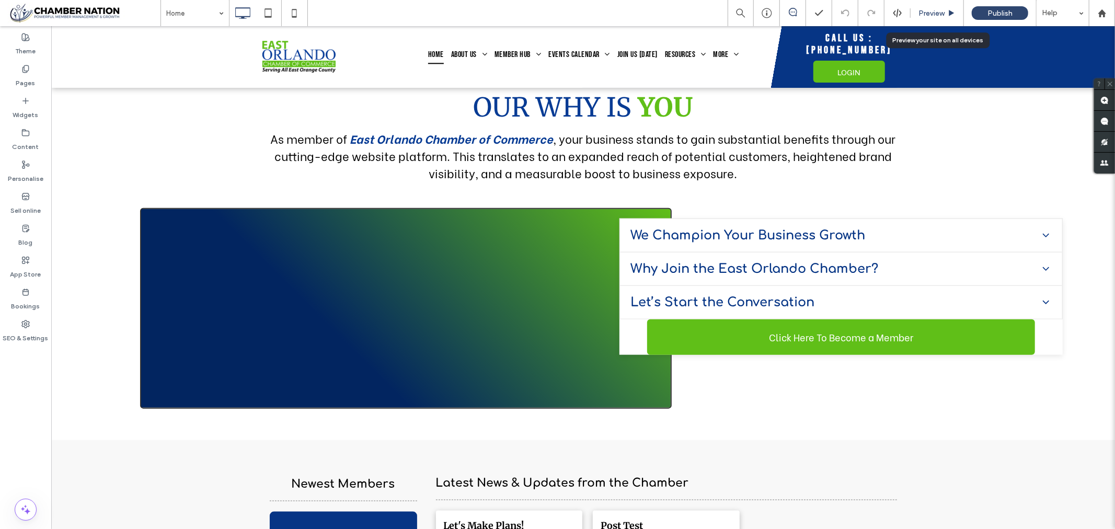
click at [925, 13] on span "Preview" at bounding box center [931, 13] width 26 height 9
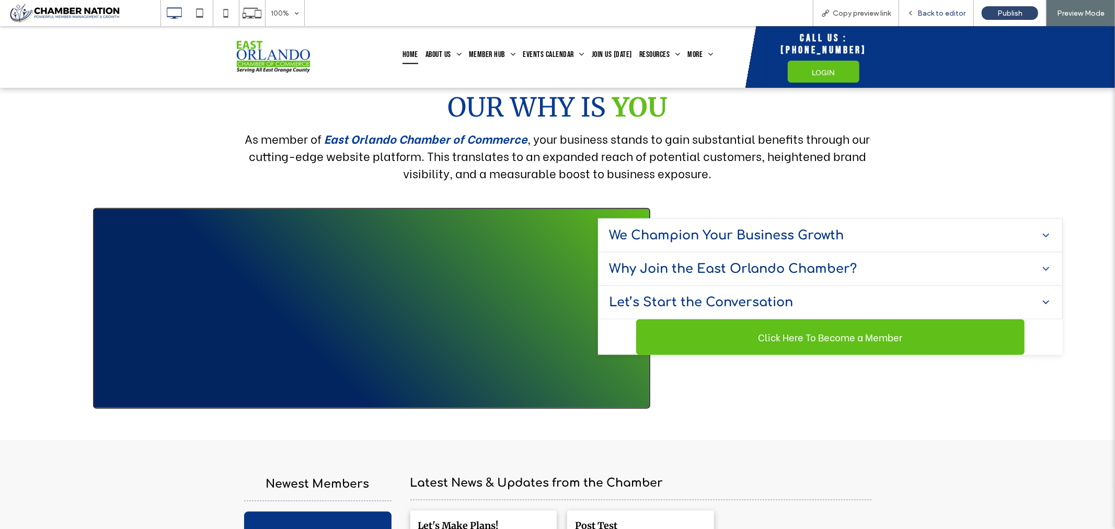
click at [945, 14] on span "Back to editor" at bounding box center [941, 13] width 48 height 9
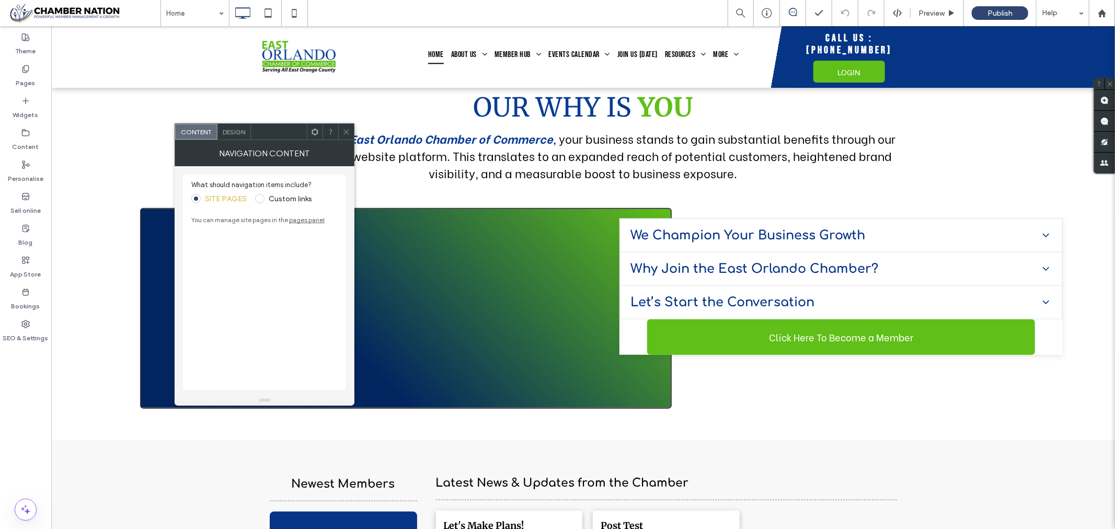
click at [347, 128] on icon at bounding box center [346, 132] width 8 height 8
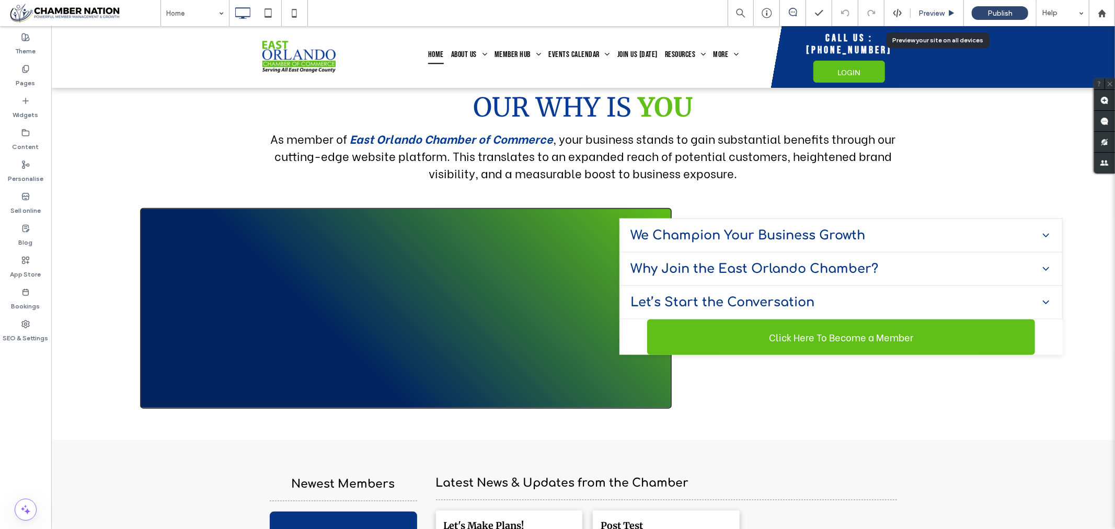
click at [926, 14] on span "Preview" at bounding box center [931, 13] width 26 height 9
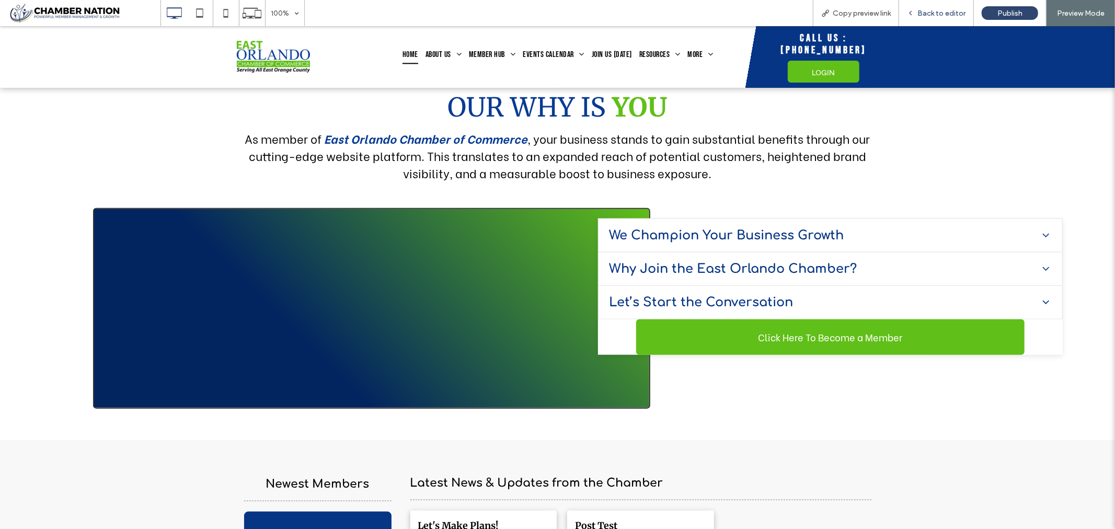
click at [929, 14] on span "Back to editor" at bounding box center [941, 13] width 48 height 9
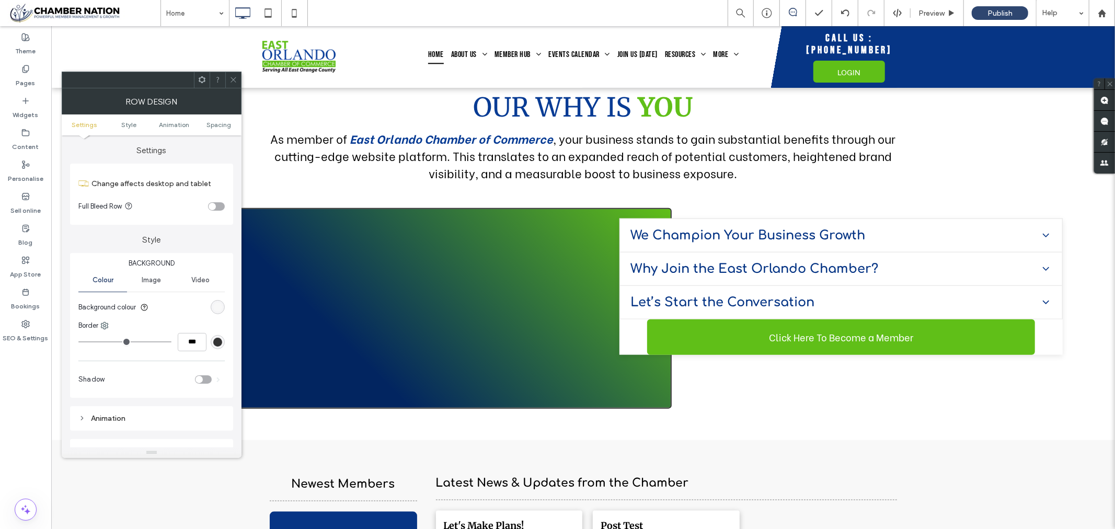
click at [233, 80] on use at bounding box center [233, 79] width 5 height 5
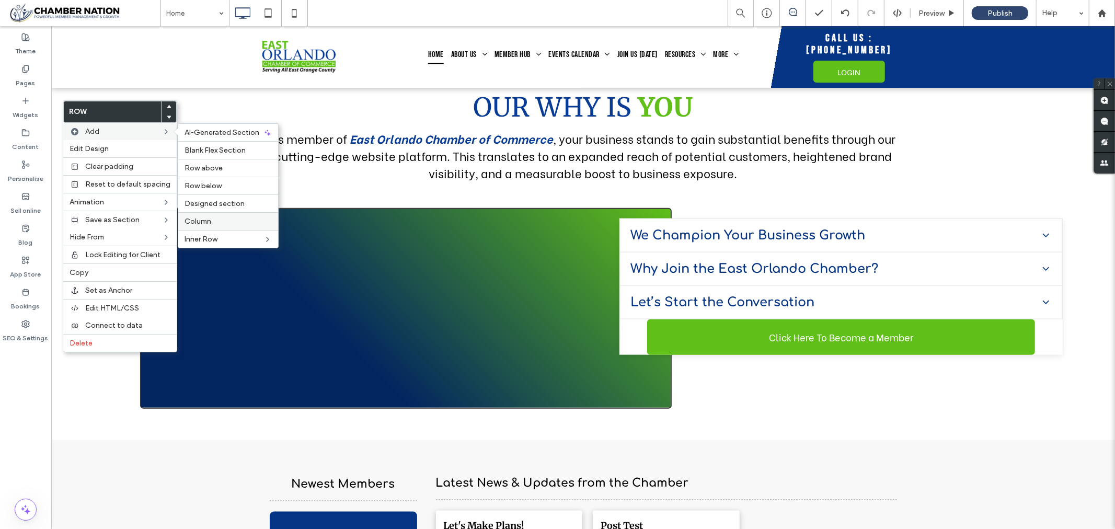
click at [198, 220] on span "Column" at bounding box center [198, 221] width 27 height 9
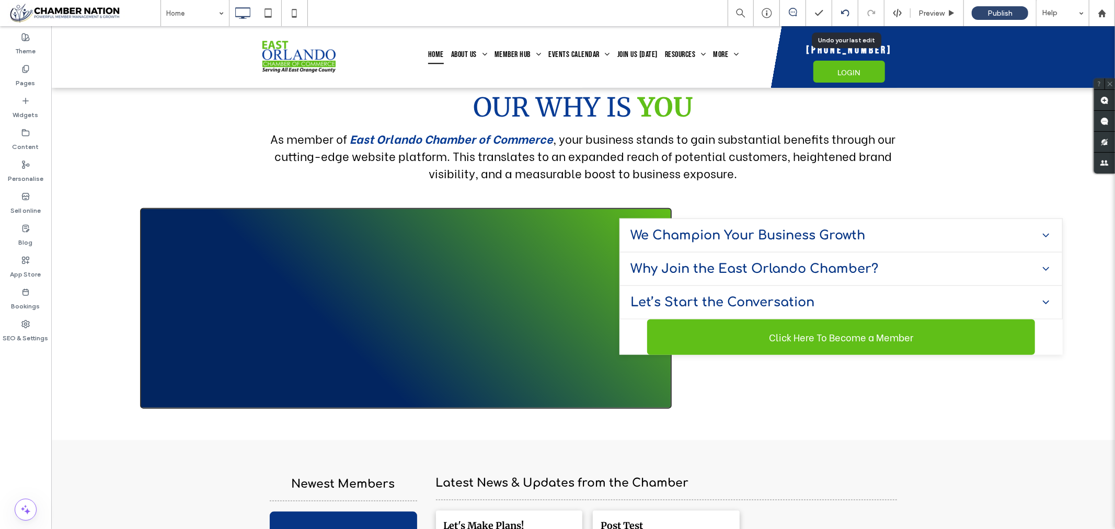
click at [847, 10] on use at bounding box center [844, 12] width 8 height 7
click at [845, 7] on div at bounding box center [845, 13] width 26 height 26
click at [844, 13] on icon at bounding box center [845, 13] width 8 height 8
click at [938, 13] on span "Preview" at bounding box center [931, 13] width 26 height 9
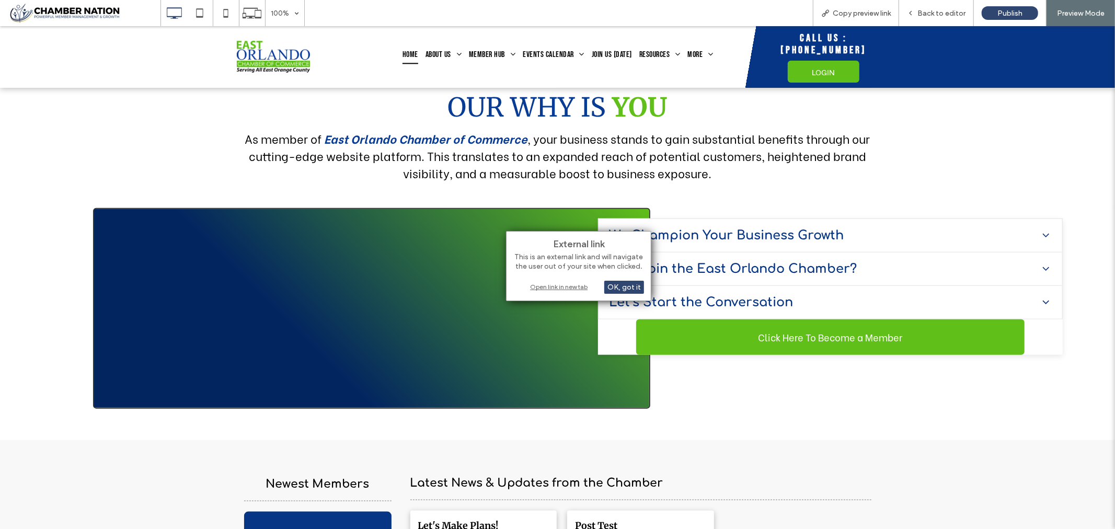
click at [562, 286] on div "Open link in new tab" at bounding box center [578, 286] width 131 height 11
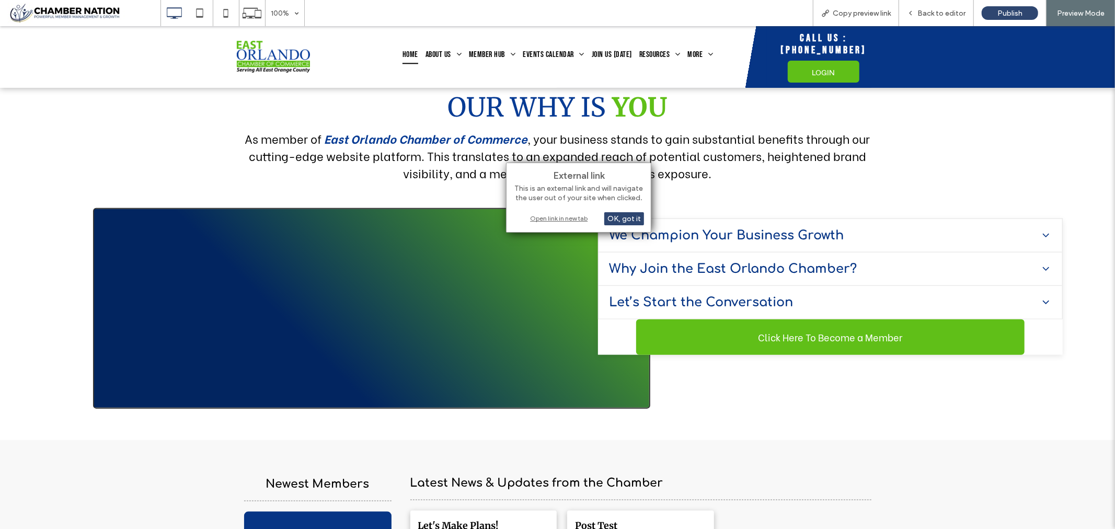
click at [568, 215] on div "Open link in new tab" at bounding box center [578, 218] width 131 height 11
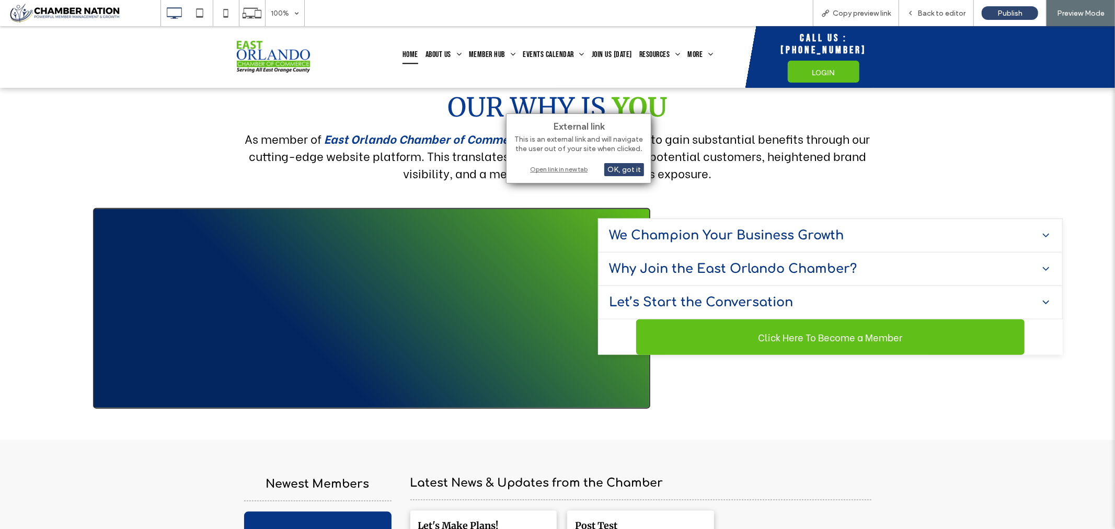
click at [554, 168] on div "Open link in new tab" at bounding box center [578, 169] width 131 height 11
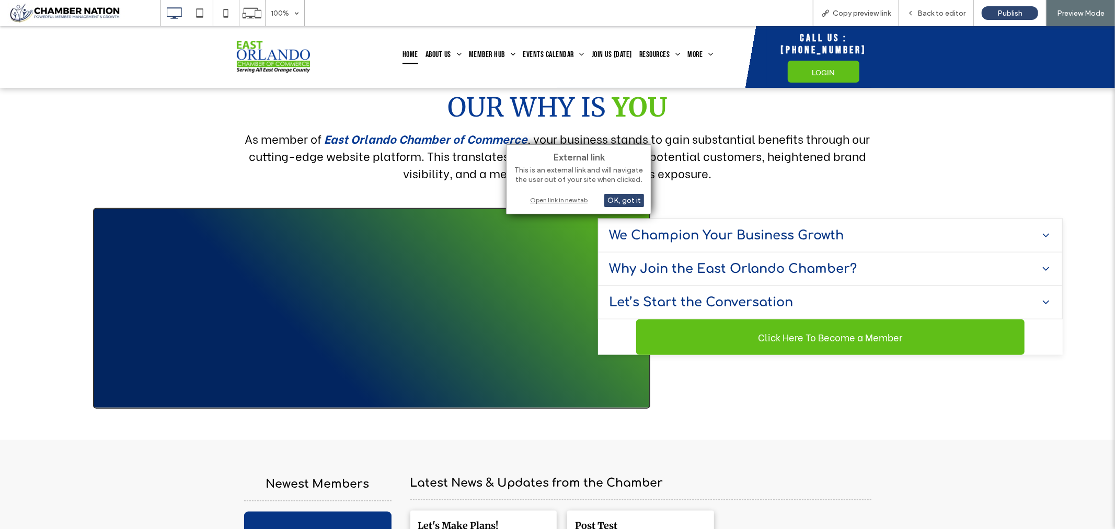
click at [554, 197] on div "Open link in new tab" at bounding box center [578, 199] width 131 height 11
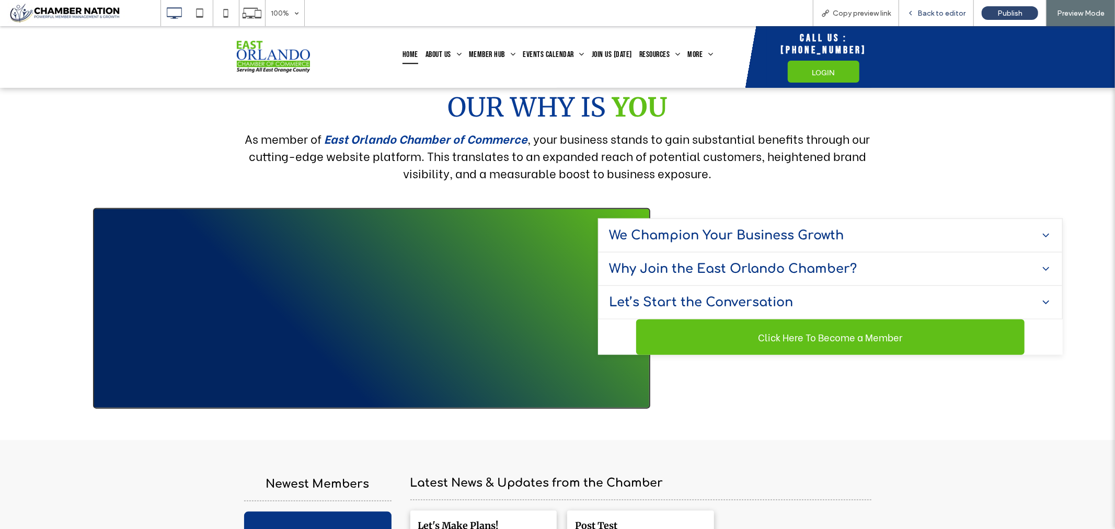
click at [941, 13] on span "Back to editor" at bounding box center [941, 13] width 48 height 9
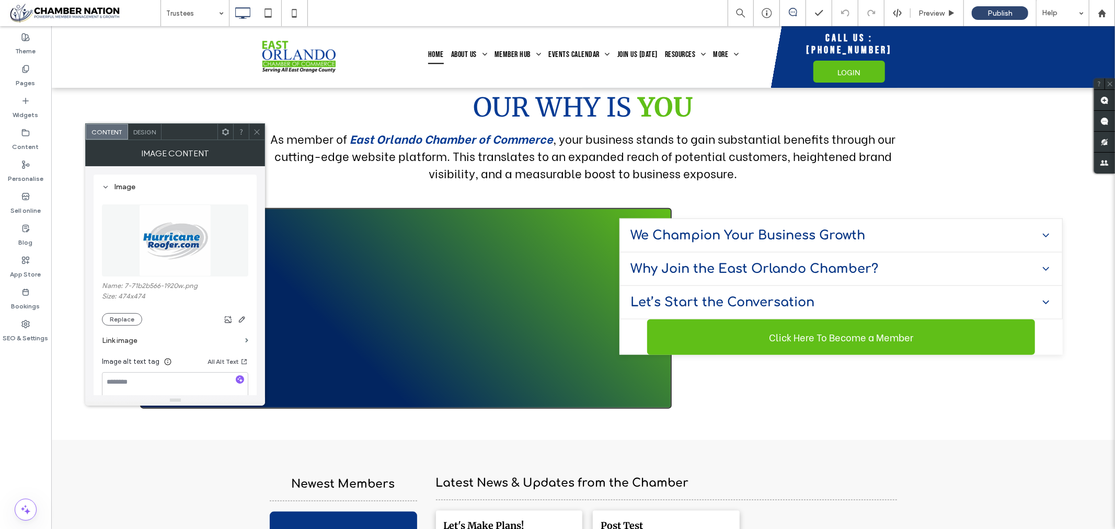
click at [234, 340] on label "Link image" at bounding box center [171, 340] width 139 height 19
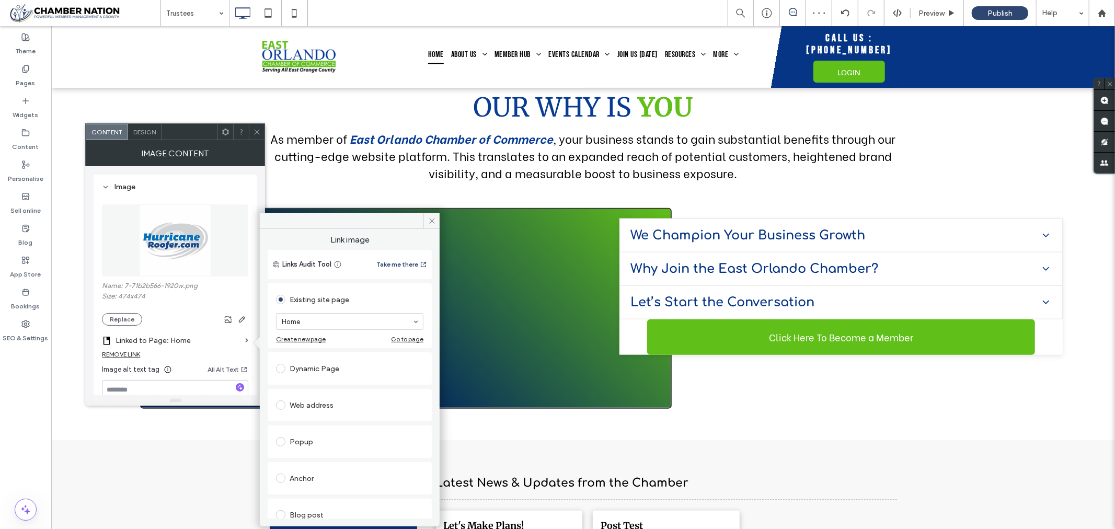
click at [283, 405] on span at bounding box center [280, 404] width 9 height 9
click at [293, 392] on input "url" at bounding box center [349, 393] width 147 height 14
paste input "**********"
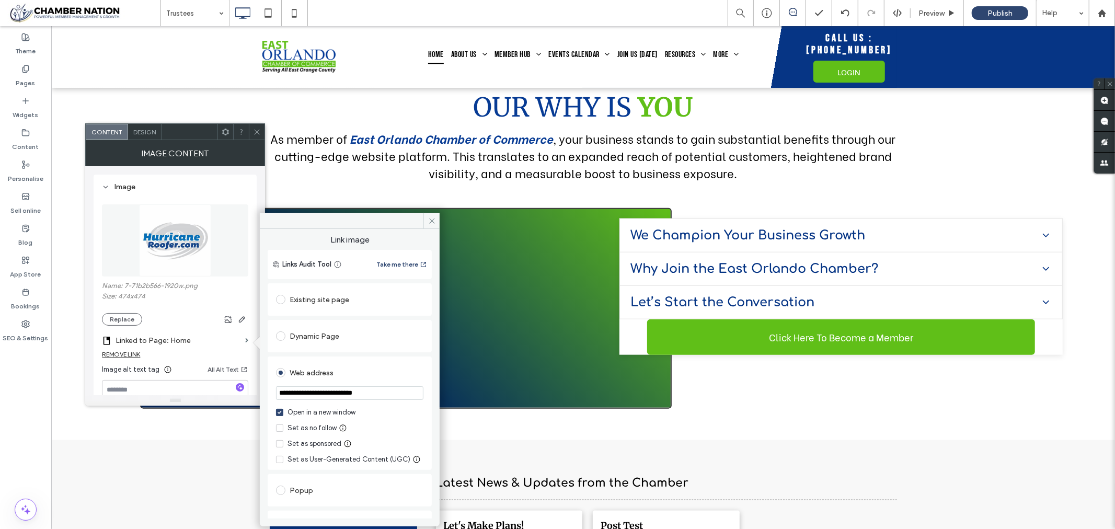
type input "**********"
click at [427, 238] on div "**********" at bounding box center [350, 374] width 180 height 290
click at [431, 217] on icon at bounding box center [432, 221] width 8 height 8
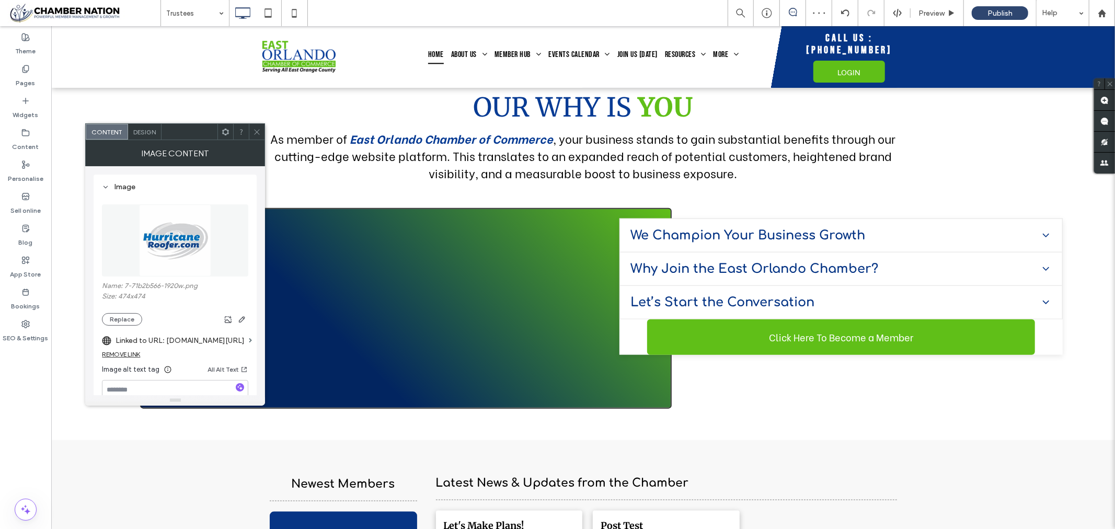
click at [255, 131] on icon at bounding box center [257, 132] width 8 height 8
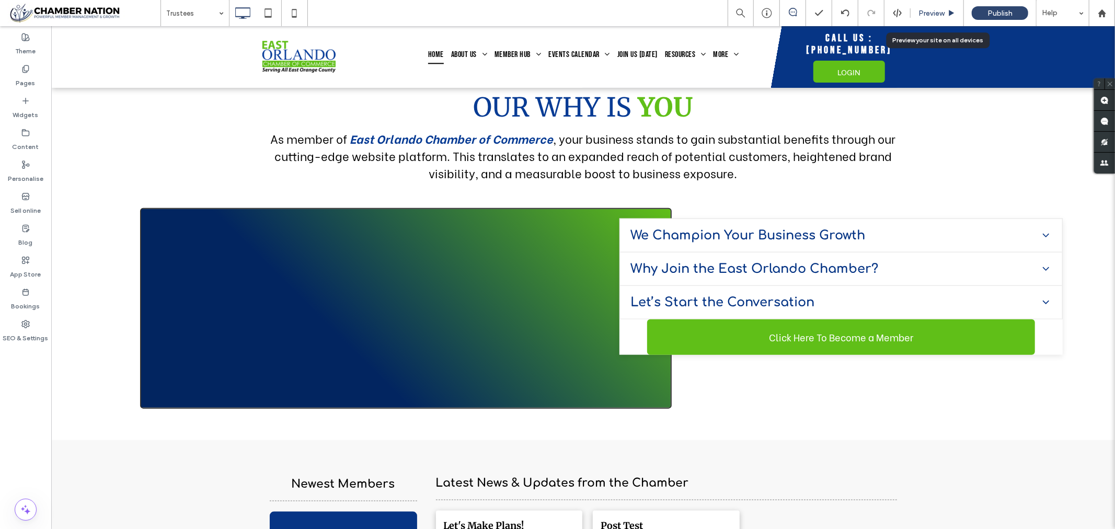
click at [935, 13] on span "Preview" at bounding box center [931, 13] width 26 height 9
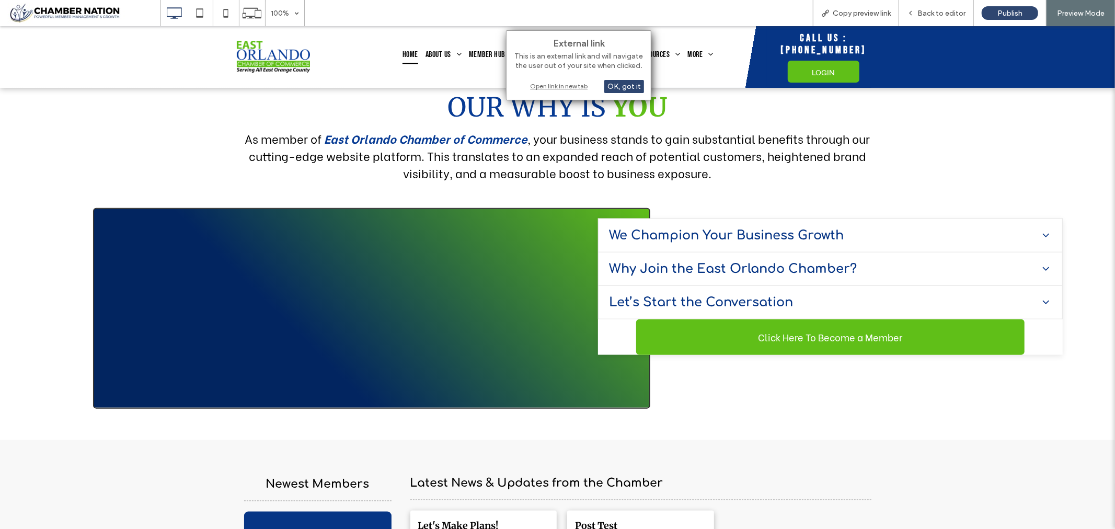
click at [565, 85] on div "Open link in new tab" at bounding box center [578, 85] width 131 height 11
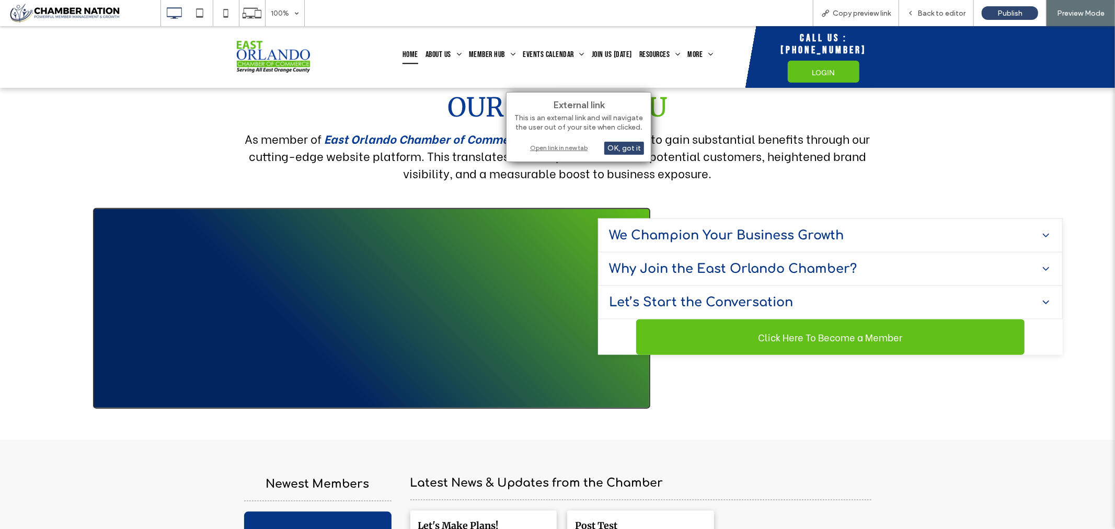
click at [540, 149] on div "Open link in new tab" at bounding box center [578, 147] width 131 height 11
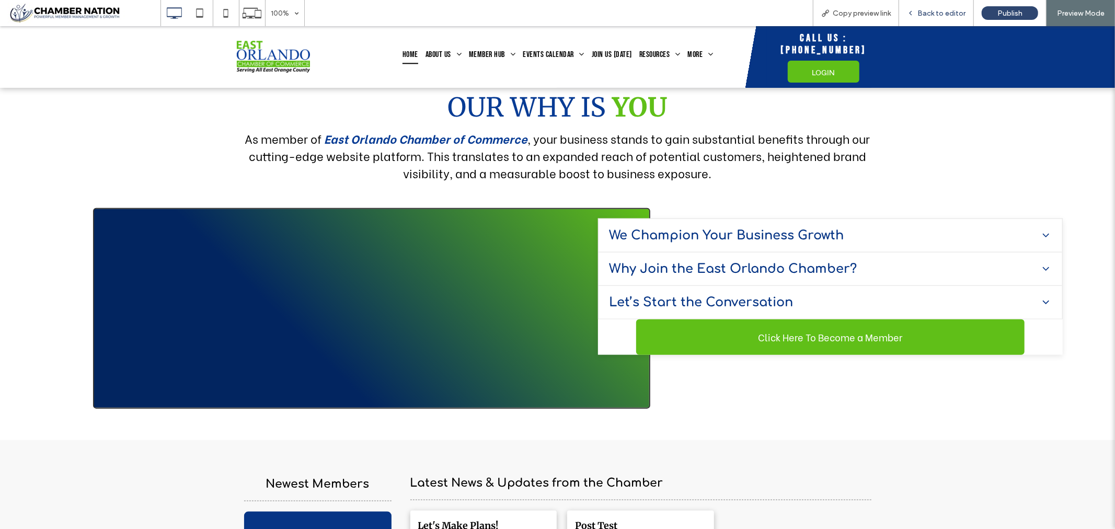
click at [922, 12] on span "Back to editor" at bounding box center [941, 13] width 48 height 9
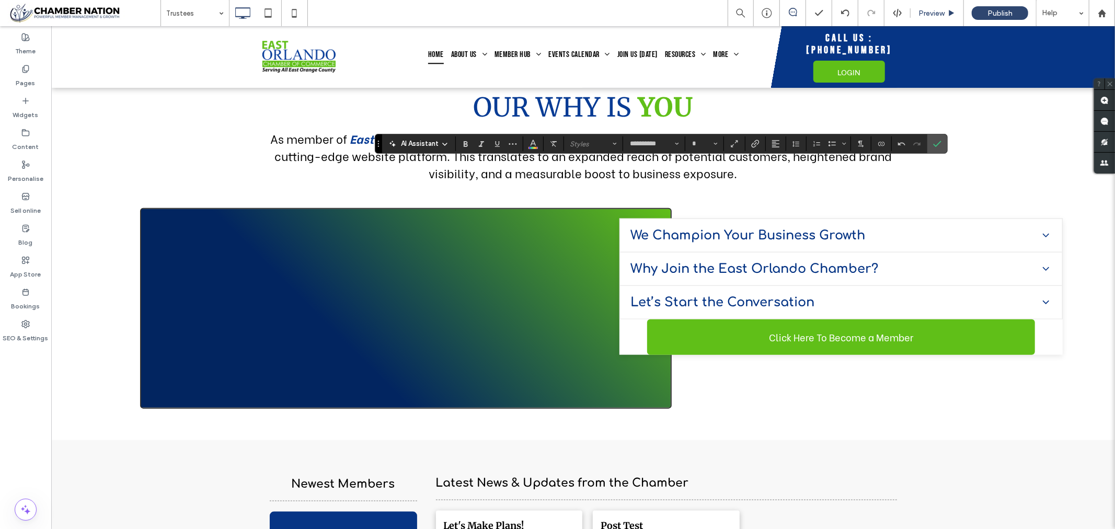
type input "**********"
type input "**"
type input "**********"
type input "**"
click at [941, 140] on icon "Confirm" at bounding box center [937, 144] width 8 height 8
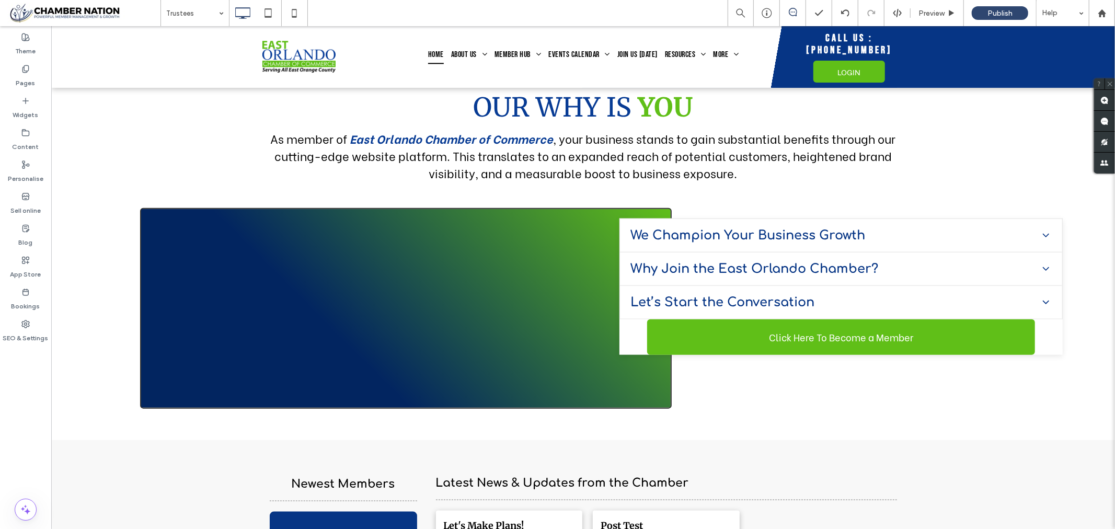
type input "**********"
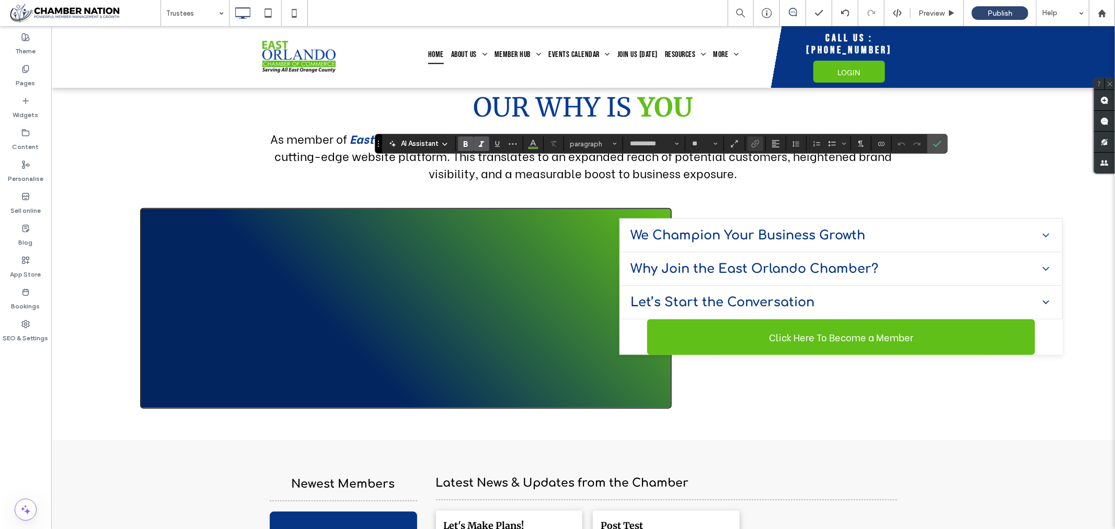
type input "**"
